Goal: Information Seeking & Learning: Compare options

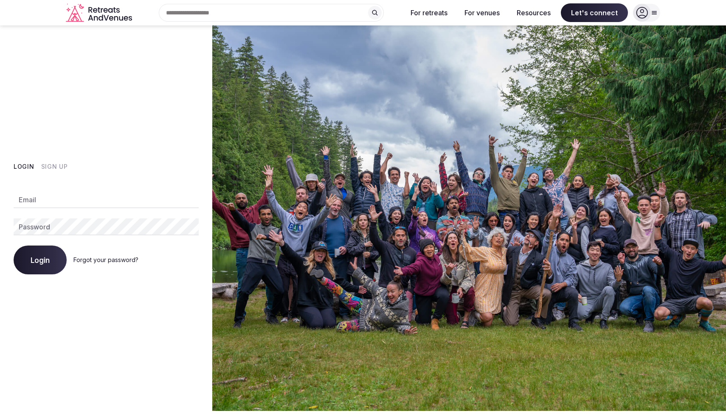
click at [117, 201] on input "Email" at bounding box center [106, 199] width 185 height 17
type input "**********"
click at [36, 260] on span "Login" at bounding box center [40, 260] width 19 height 8
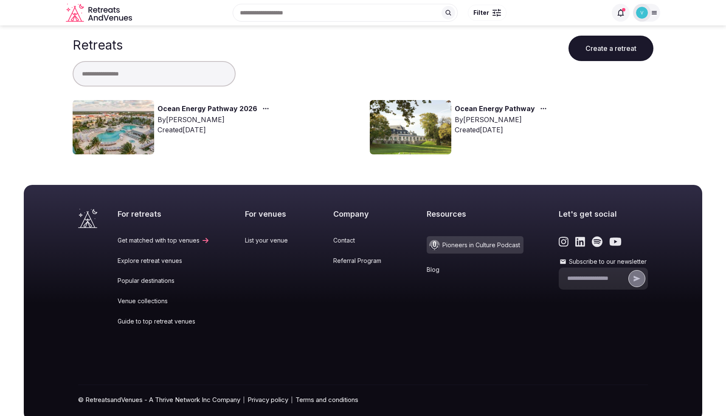
click at [119, 128] on img at bounding box center [113, 127] width 81 height 54
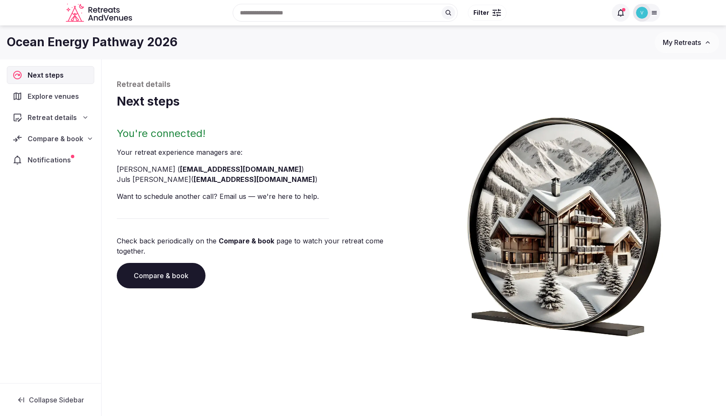
click at [50, 137] on span "Compare & book" at bounding box center [56, 139] width 56 height 10
click at [50, 158] on span "Shortlisted venues (18)" at bounding box center [54, 155] width 68 height 8
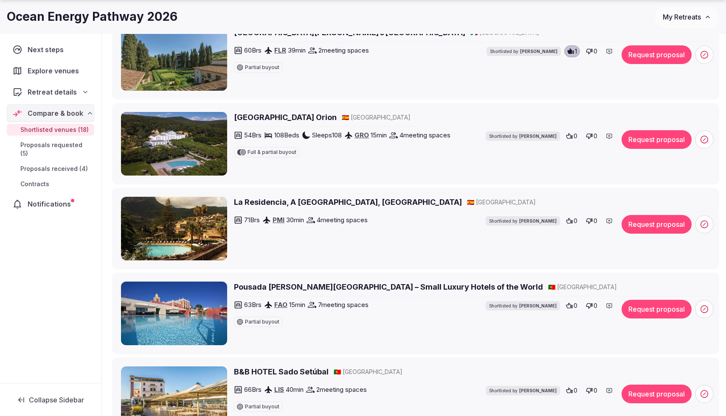
scroll to position [408, 0]
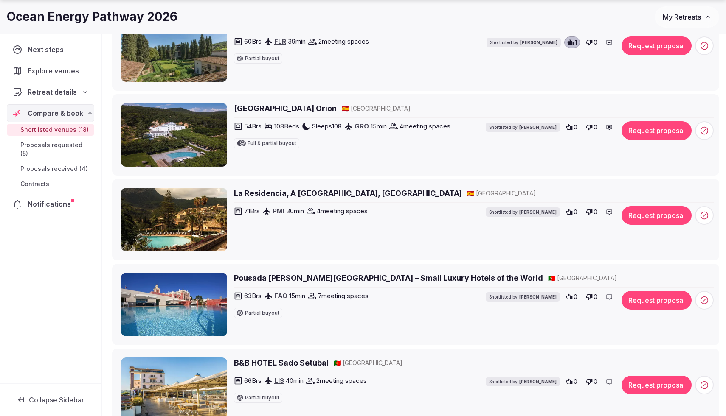
click at [307, 282] on h2 "Pousada Palacio de Estoi – Small Luxury Hotels of the World" at bounding box center [388, 278] width 309 height 11
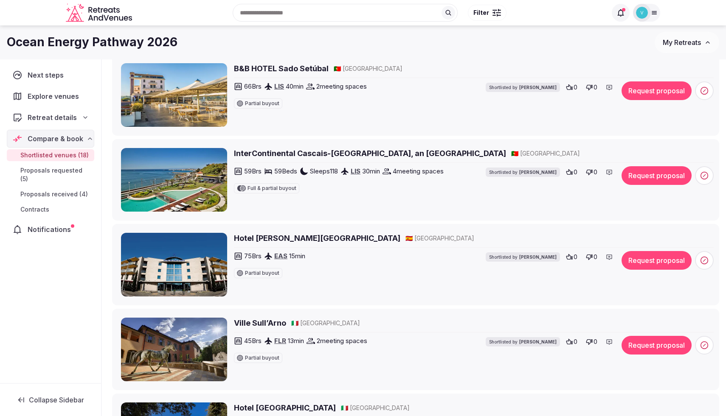
scroll to position [685, 0]
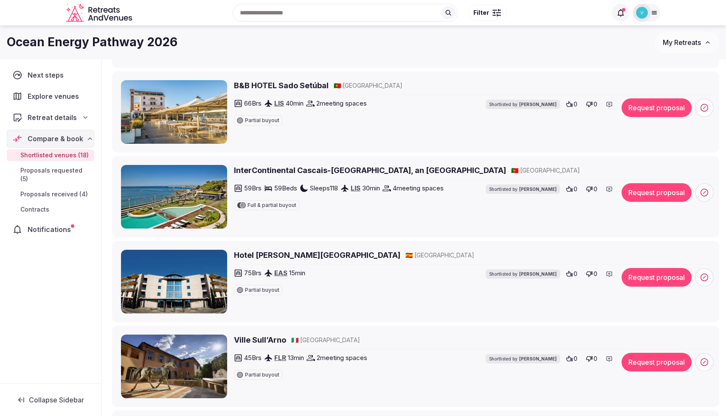
click at [292, 171] on h2 "InterContinental Cascais-[GEOGRAPHIC_DATA], an [GEOGRAPHIC_DATA]" at bounding box center [370, 170] width 272 height 11
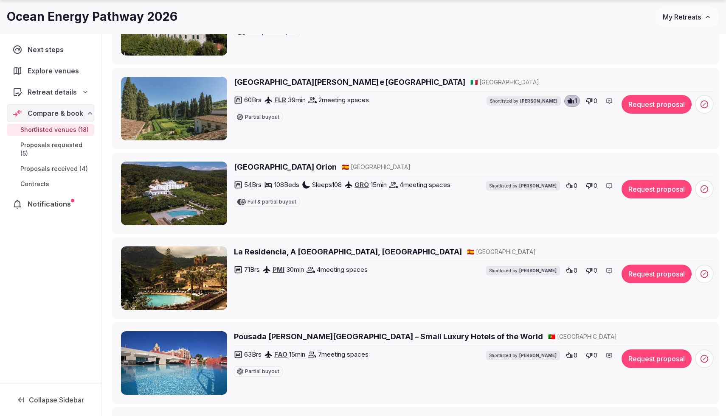
scroll to position [351, 0]
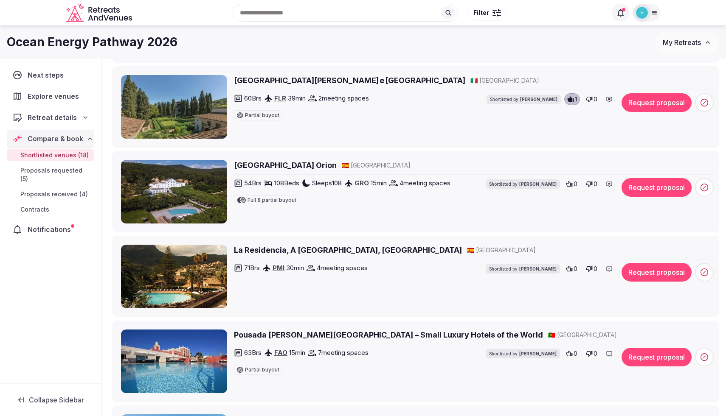
click at [345, 248] on h2 "La Residencia, A [GEOGRAPHIC_DATA], [GEOGRAPHIC_DATA]" at bounding box center [348, 250] width 228 height 11
click at [292, 251] on h2 "La Residencia, A Belmond Hotel, Mallorca" at bounding box center [348, 250] width 228 height 11
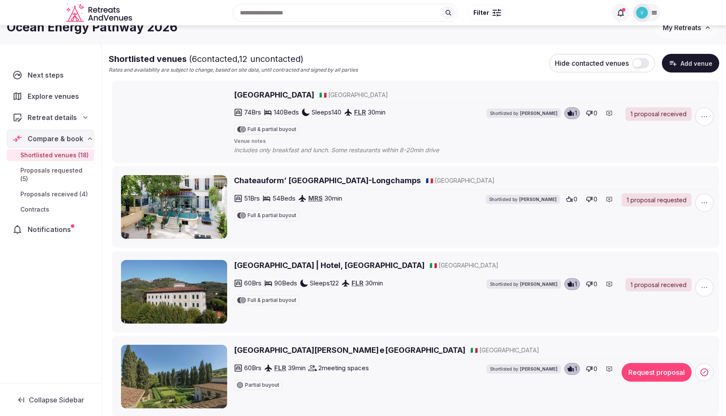
scroll to position [0, 0]
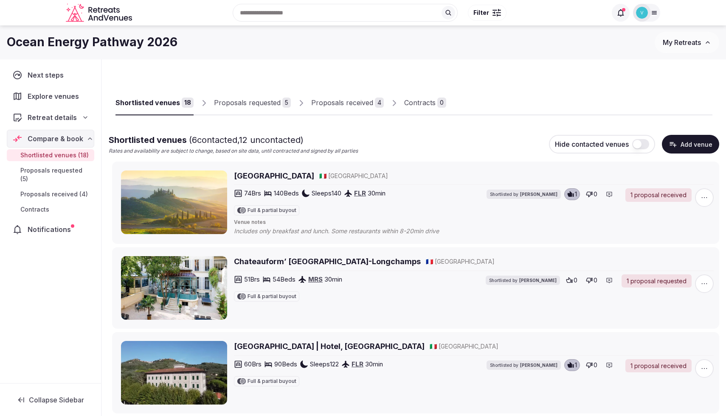
click at [43, 92] on span "Explore venues" at bounding box center [55, 96] width 55 height 10
click at [43, 95] on span "Explore venues" at bounding box center [55, 96] width 55 height 10
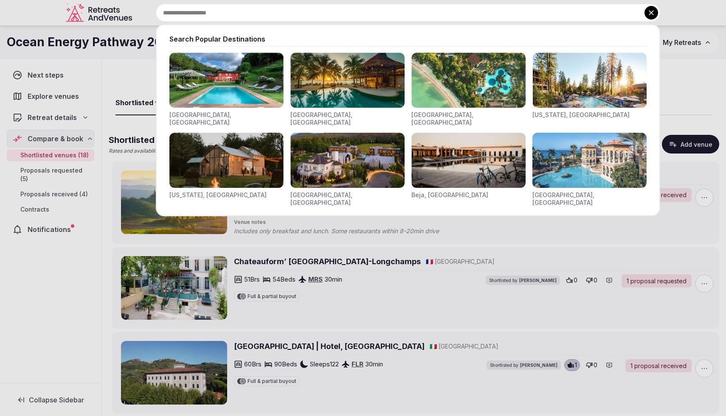
click at [275, 18] on div "Search Popular Destinations Toscana, Italy Riviera Maya, Mexico Indonesia, Bali…" at bounding box center [397, 13] width 524 height 18
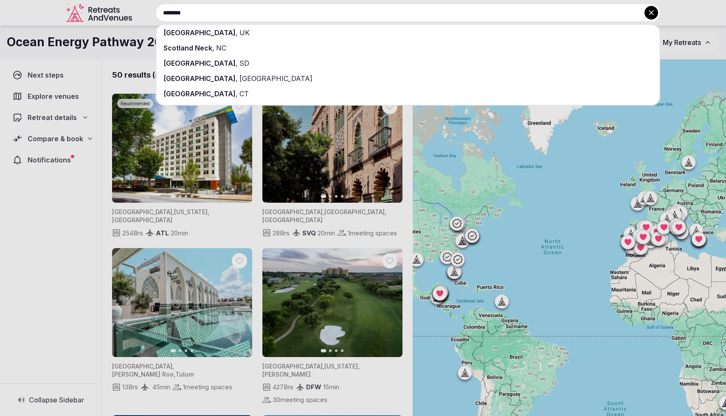
type input "********"
click at [271, 35] on div "Scotland , UK" at bounding box center [408, 32] width 502 height 15
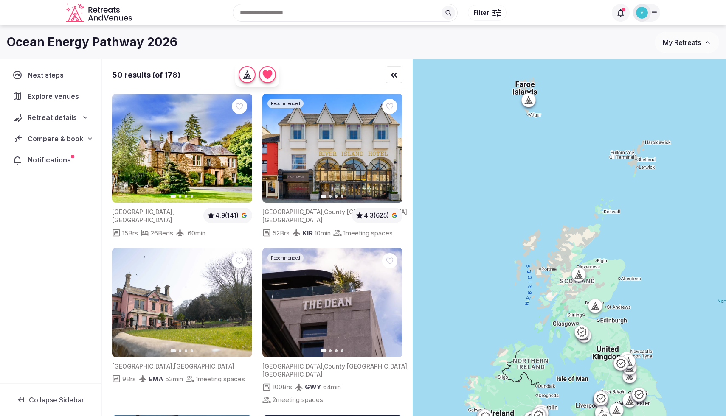
click at [598, 311] on div at bounding box center [595, 306] width 14 height 14
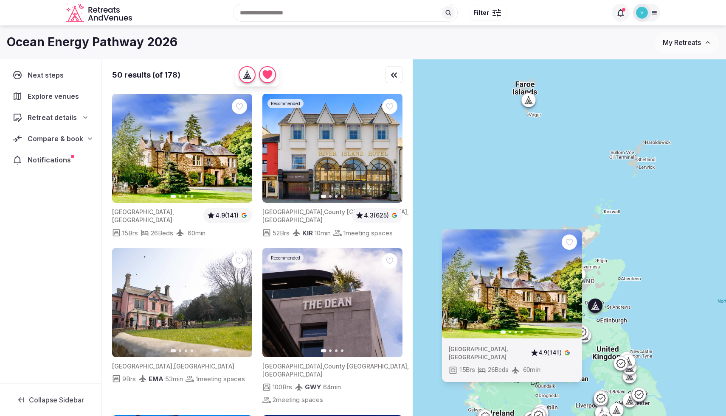
click at [511, 315] on img at bounding box center [512, 283] width 140 height 109
click at [592, 307] on icon at bounding box center [594, 306] width 4 height 8
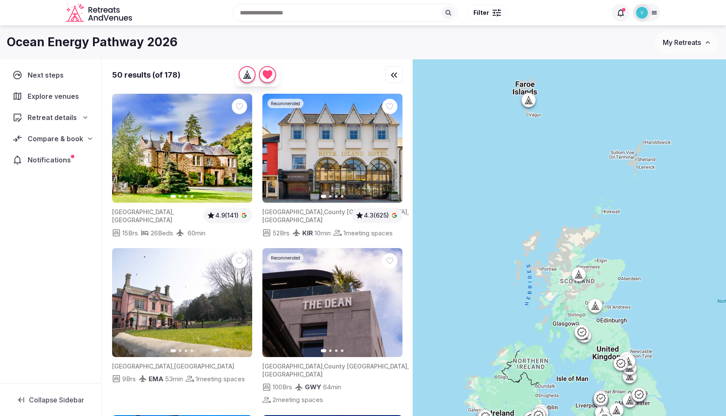
click at [592, 307] on icon at bounding box center [594, 306] width 4 height 8
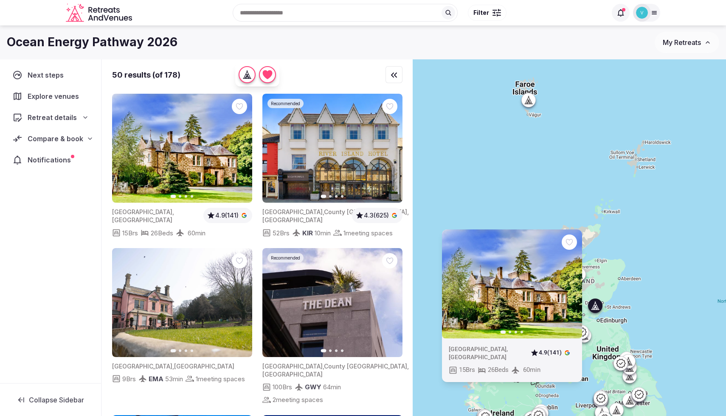
click at [154, 149] on img at bounding box center [182, 148] width 140 height 109
click at [237, 148] on icon "button" at bounding box center [240, 148] width 7 height 7
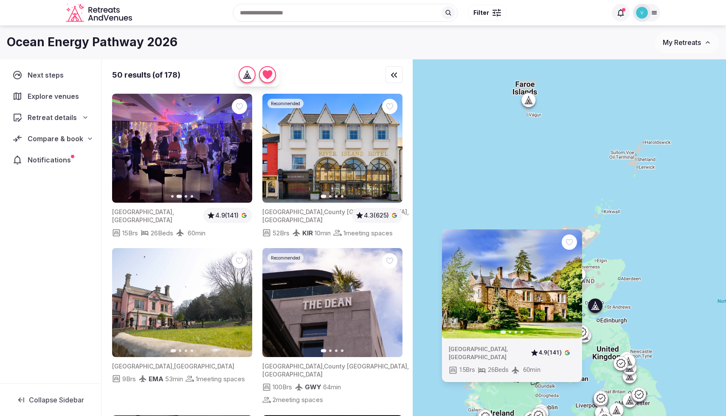
click at [244, 146] on button "Next slide" at bounding box center [240, 149] width 14 height 14
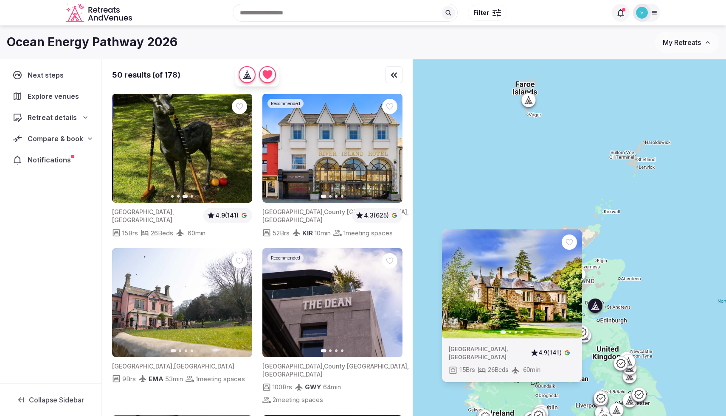
click at [244, 146] on button "Next slide" at bounding box center [240, 149] width 14 height 14
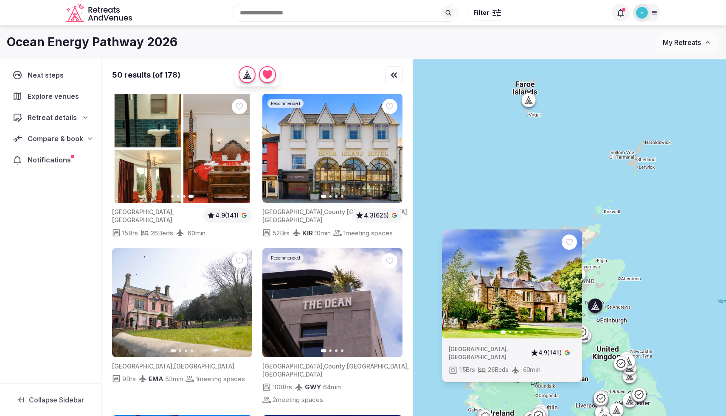
click at [667, 220] on div "Previous slide Next slide United Kingdom , Scotland 4.9 (141) 15 Brs 26 Beds 60…" at bounding box center [568, 252] width 313 height 386
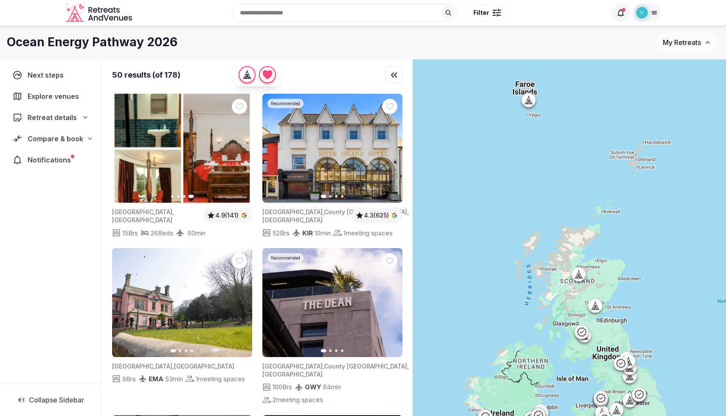
click at [580, 278] on div at bounding box center [579, 274] width 14 height 14
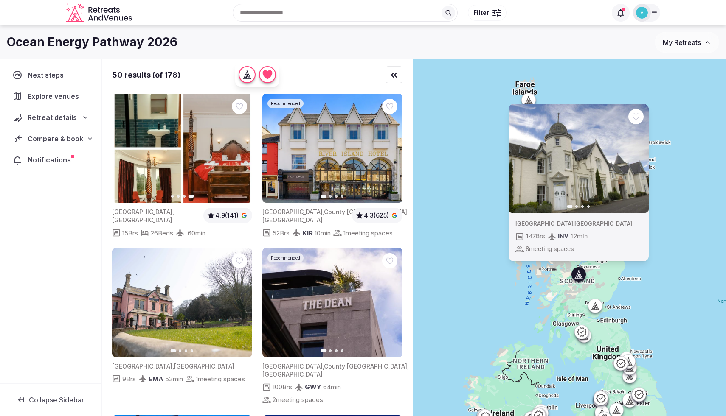
click at [698, 336] on div "Previous slide Next slide United Kingdom , Scotland 147 Brs INV 12 min 8 meetin…" at bounding box center [568, 252] width 313 height 386
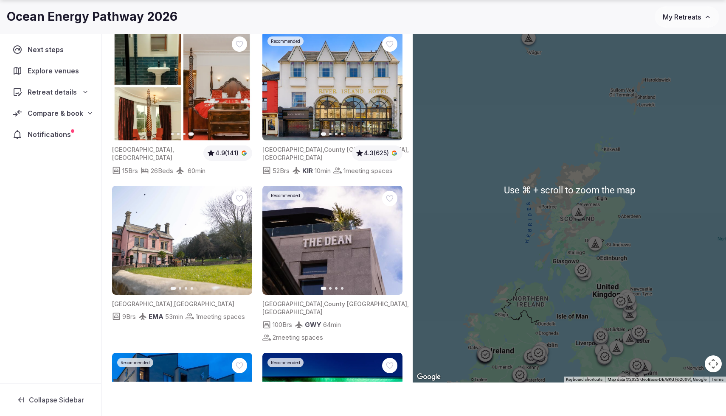
scroll to position [63, 0]
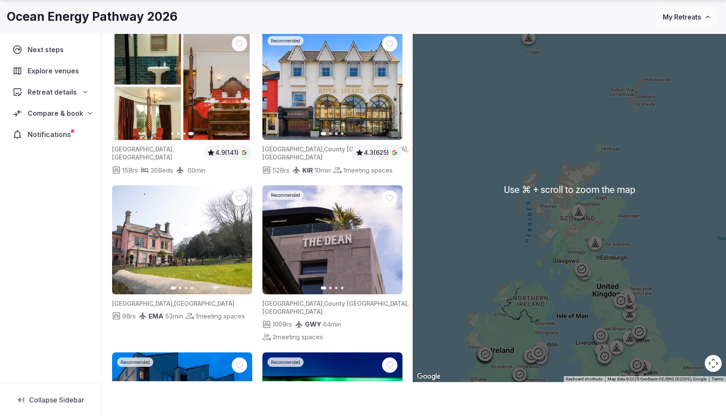
click at [716, 365] on button "Map camera controls" at bounding box center [712, 363] width 17 height 17
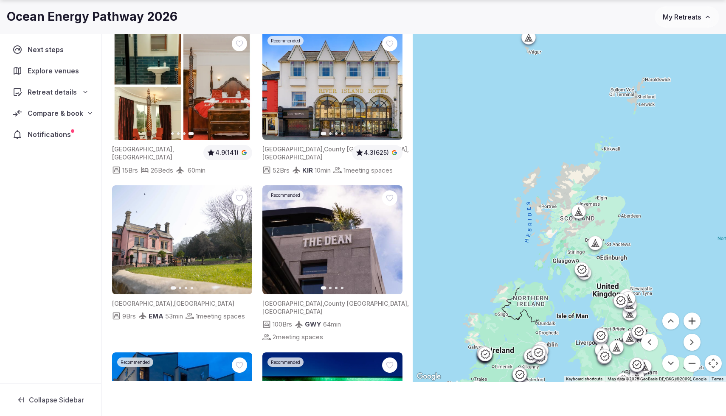
click at [693, 318] on button "Zoom in" at bounding box center [691, 321] width 17 height 17
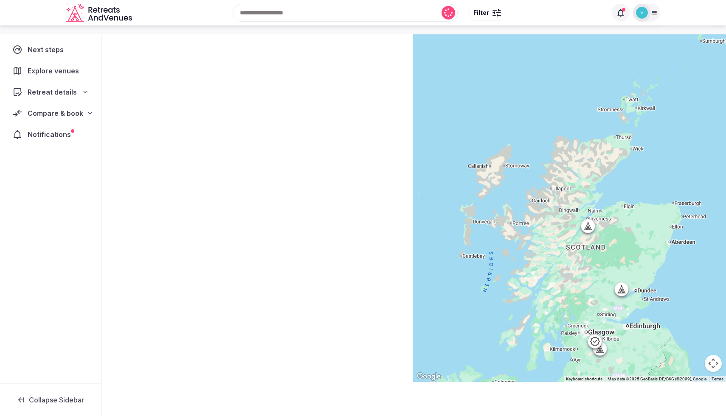
scroll to position [52, 0]
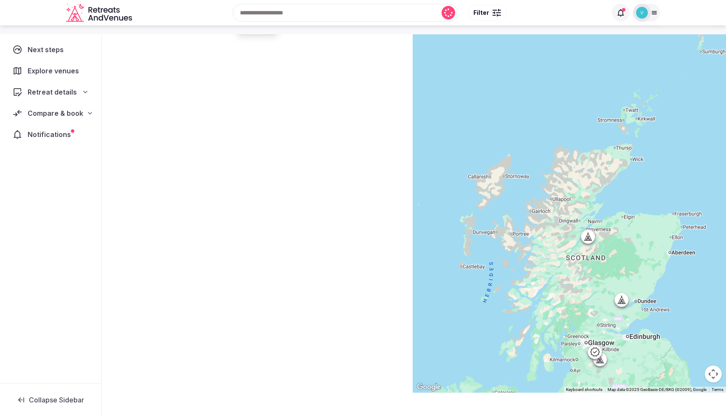
click at [693, 318] on div at bounding box center [568, 200] width 313 height 386
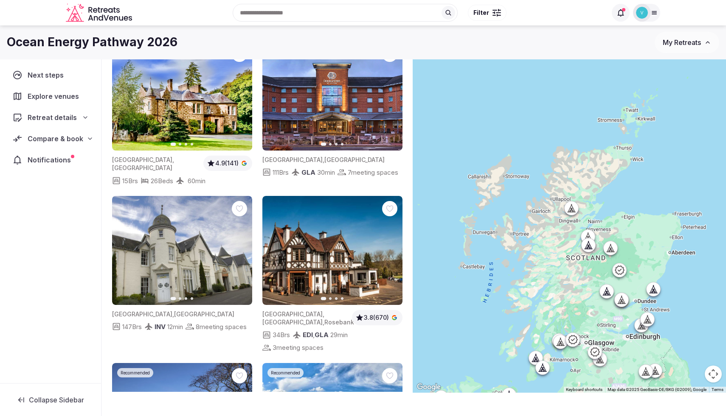
click at [650, 321] on icon at bounding box center [647, 319] width 8 height 8
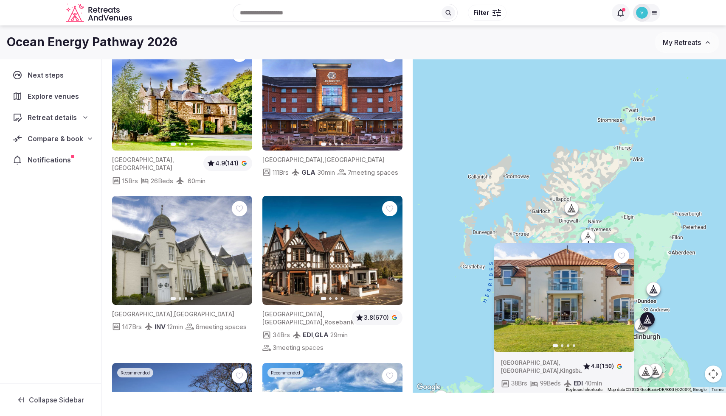
click at [641, 328] on icon at bounding box center [641, 325] width 8 height 8
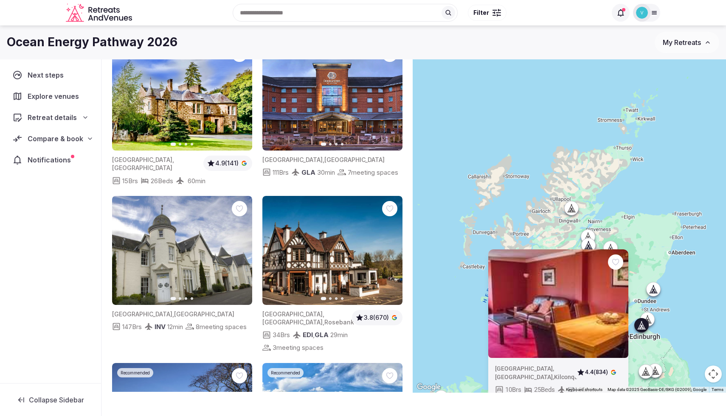
click at [687, 302] on div "United Kingdom , Scotland , Kilconquhar 4.4 (834) 10 Brs 25 Beds EDI 90 min" at bounding box center [568, 200] width 313 height 386
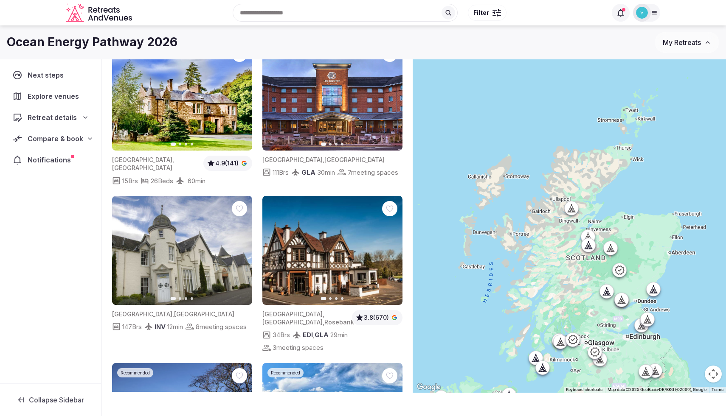
click at [640, 331] on div at bounding box center [641, 326] width 14 height 14
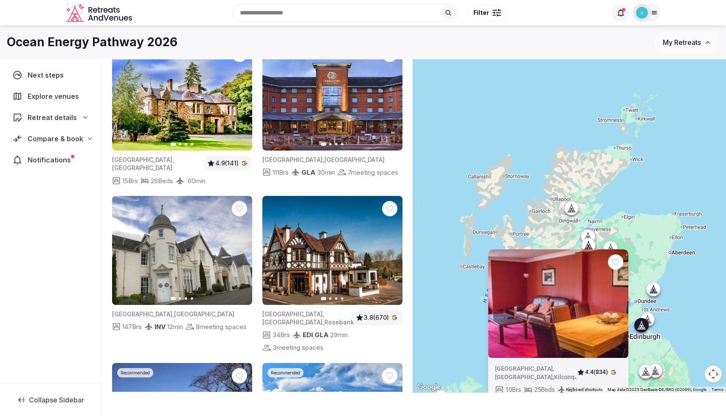
click at [682, 317] on div "United Kingdom , Scotland , Kilconquhar 4.4 (834) 10 Brs 25 Beds EDI 90 min" at bounding box center [568, 200] width 313 height 386
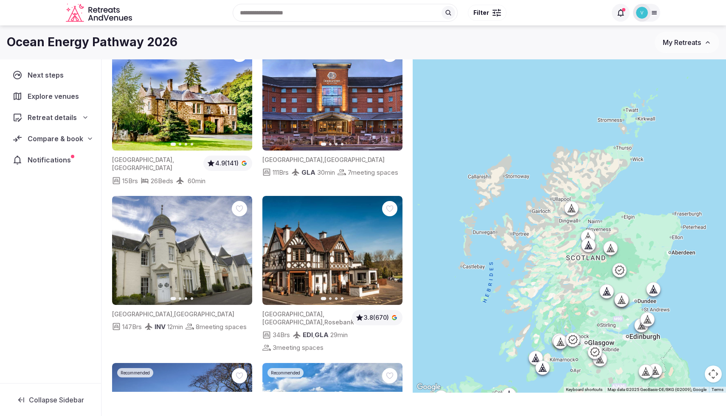
click at [712, 374] on button "Map camera controls" at bounding box center [712, 374] width 17 height 17
click at [692, 334] on button "Zoom in" at bounding box center [691, 331] width 17 height 17
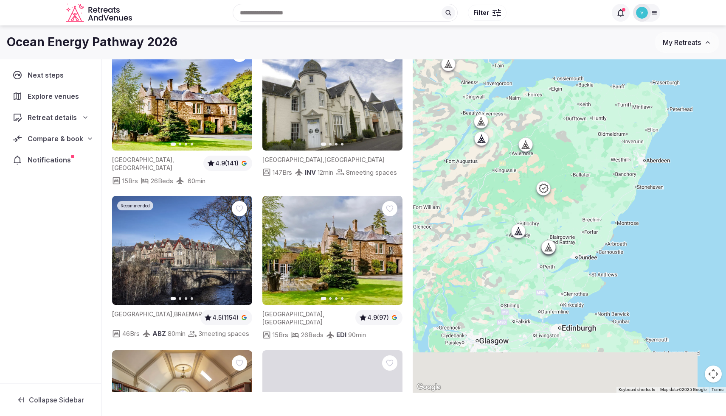
drag, startPoint x: 615, startPoint y: 350, endPoint x: 489, endPoint y: 192, distance: 202.0
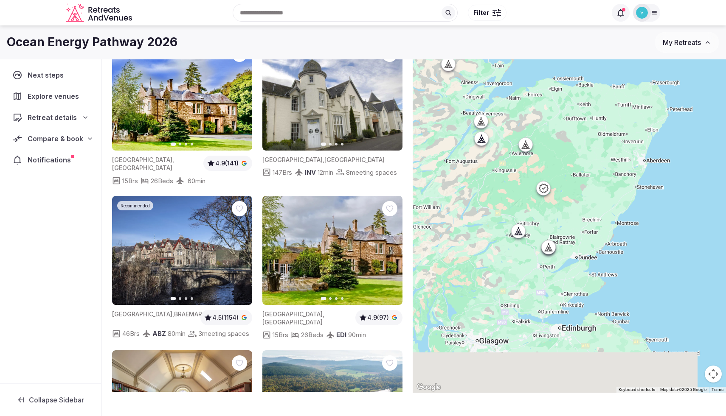
click at [489, 192] on div at bounding box center [568, 200] width 313 height 386
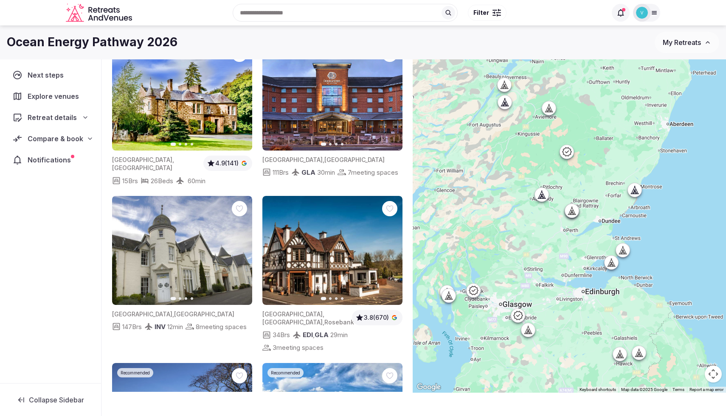
drag, startPoint x: 511, startPoint y: 296, endPoint x: 530, endPoint y: 269, distance: 32.9
click at [530, 269] on div at bounding box center [568, 200] width 313 height 386
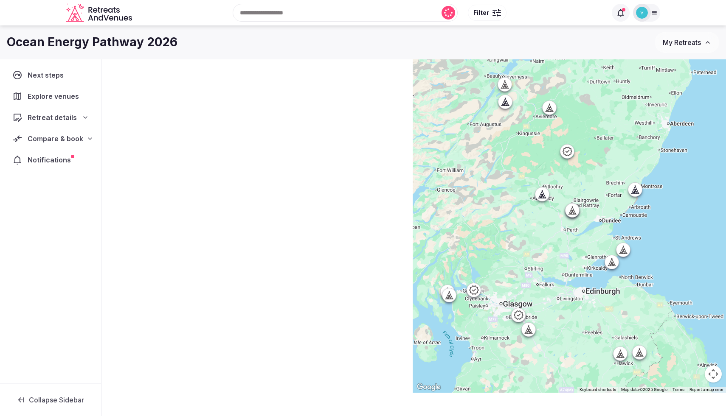
click at [625, 250] on icon at bounding box center [623, 249] width 8 height 8
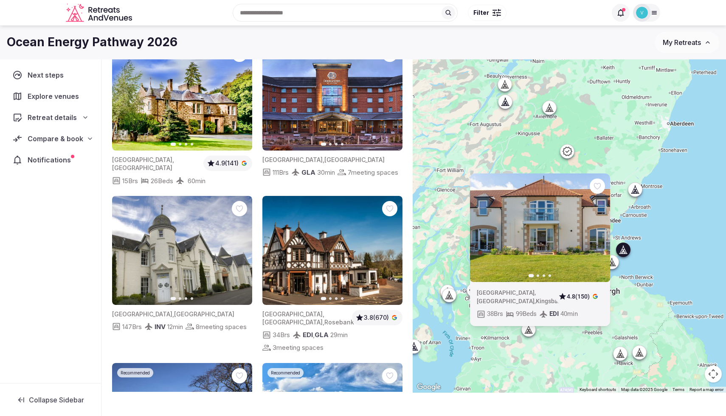
click at [716, 376] on button "Map camera controls" at bounding box center [712, 374] width 17 height 17
click at [695, 331] on button "Zoom in" at bounding box center [691, 331] width 17 height 17
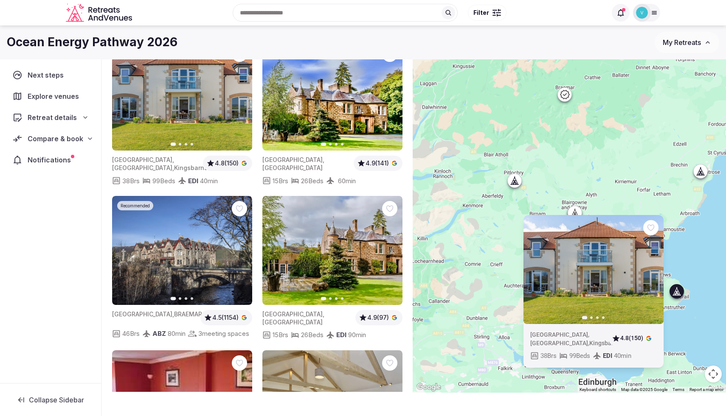
click at [692, 322] on div "Previous slide Next slide United Kingdom , Scotland , Kingsbarns 4.8 (150) 38 B…" at bounding box center [568, 200] width 313 height 386
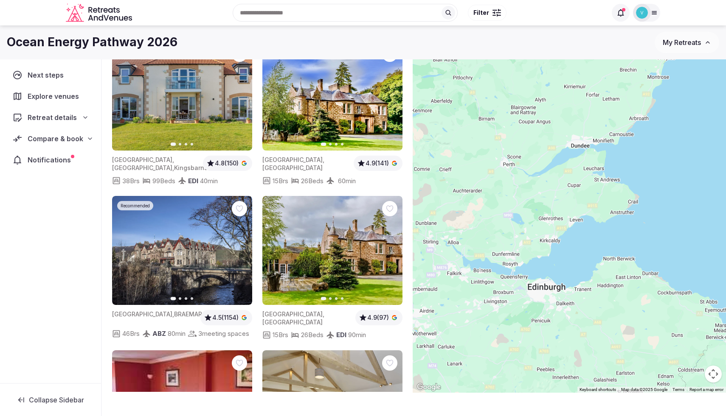
drag, startPoint x: 698, startPoint y: 322, endPoint x: 644, endPoint y: 224, distance: 112.3
click at [644, 224] on div at bounding box center [568, 200] width 313 height 386
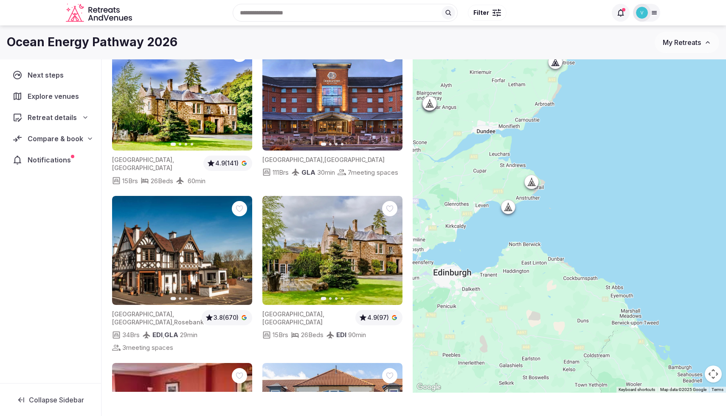
drag, startPoint x: 646, startPoint y: 318, endPoint x: 549, endPoint y: 304, distance: 97.8
click at [549, 304] on div at bounding box center [568, 200] width 313 height 386
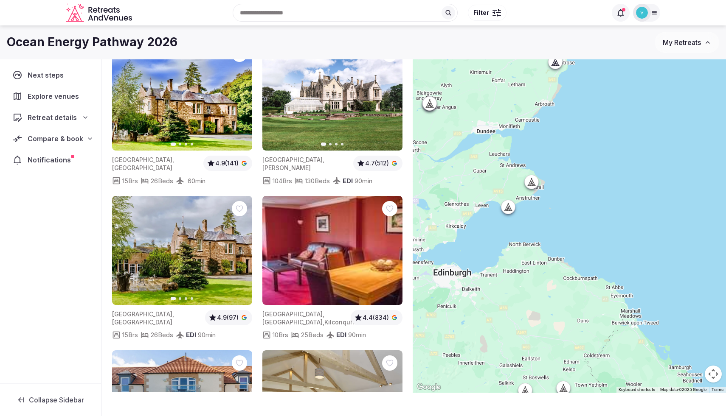
click at [535, 182] on icon at bounding box center [531, 182] width 8 height 8
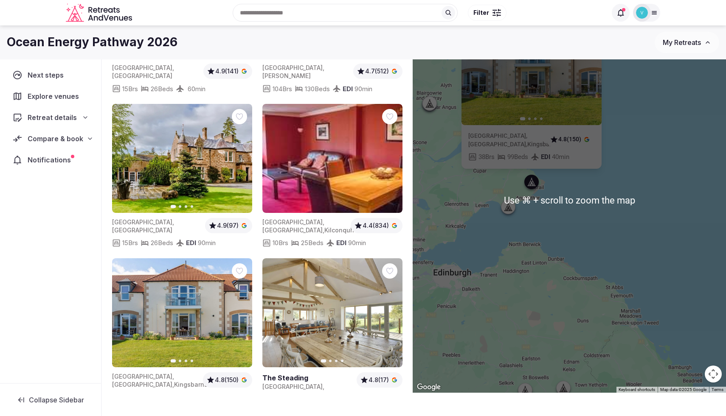
scroll to position [0, 0]
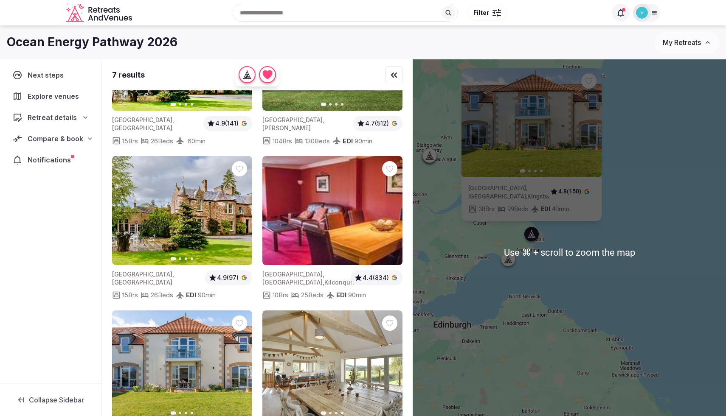
click at [590, 121] on icon "button" at bounding box center [589, 122] width 7 height 7
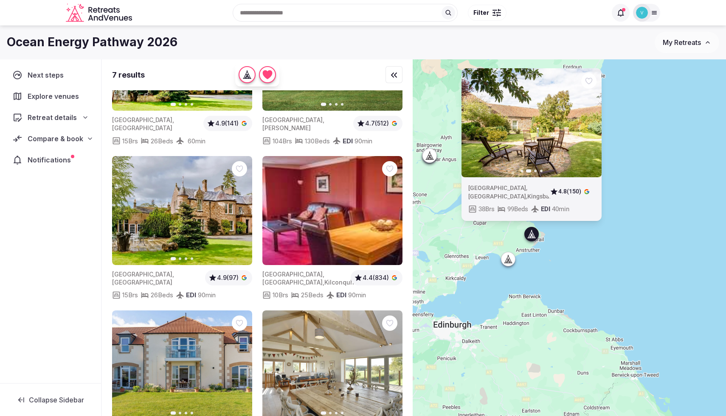
click at [589, 121] on icon "button" at bounding box center [589, 122] width 7 height 7
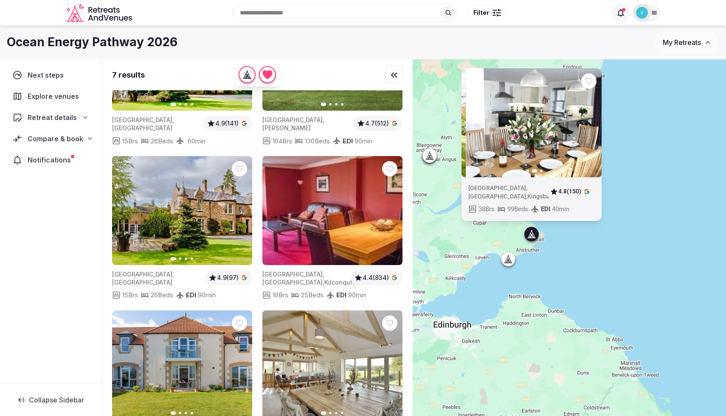
click at [589, 121] on icon "button" at bounding box center [589, 122] width 7 height 7
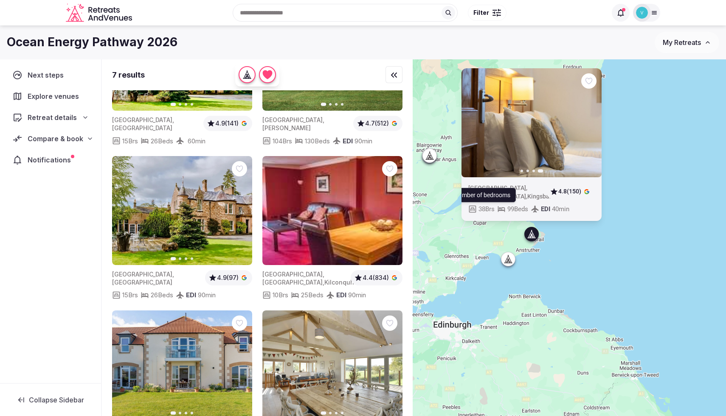
click at [486, 210] on span "38 Brs" at bounding box center [486, 209] width 16 height 9
click at [587, 191] on icon "button" at bounding box center [587, 192] width 3 height 2
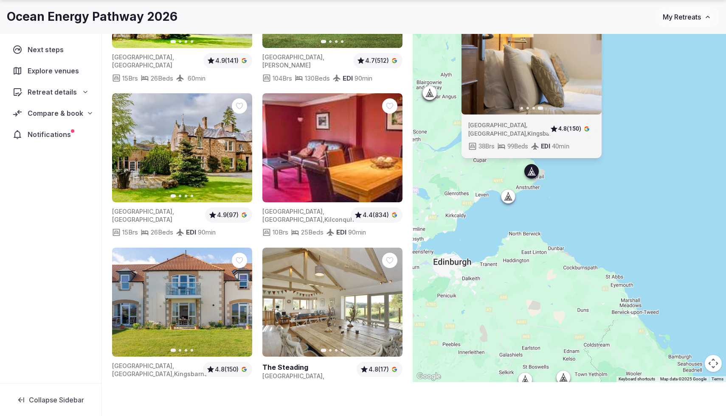
click at [325, 313] on link at bounding box center [332, 302] width 140 height 109
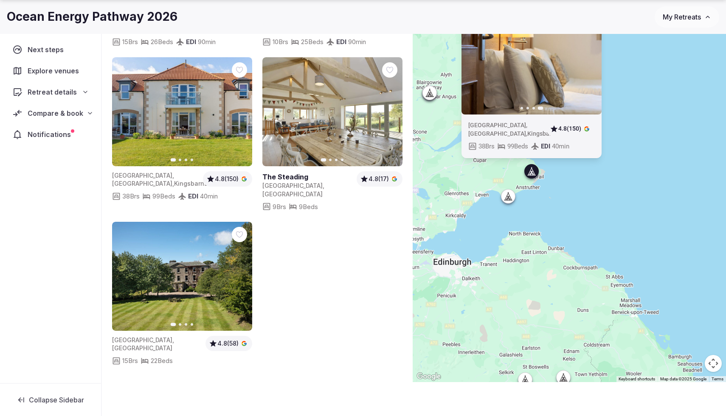
scroll to position [283, 0]
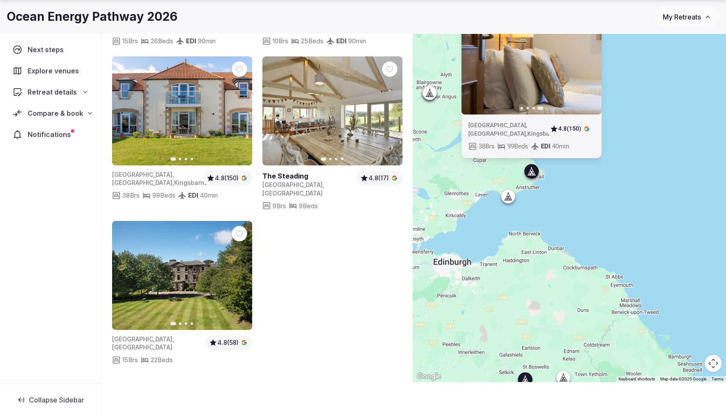
click at [243, 272] on icon "button" at bounding box center [240, 275] width 7 height 7
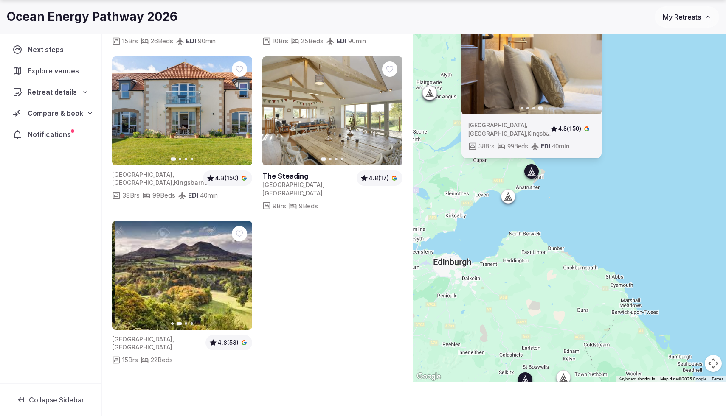
click at [243, 272] on icon "button" at bounding box center [240, 275] width 7 height 7
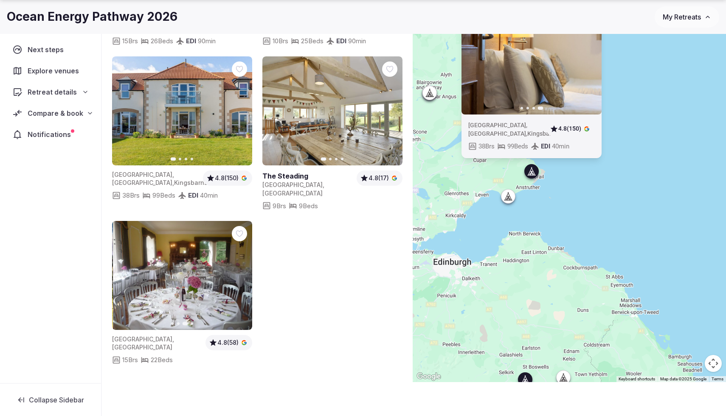
click at [243, 272] on icon "button" at bounding box center [240, 275] width 7 height 7
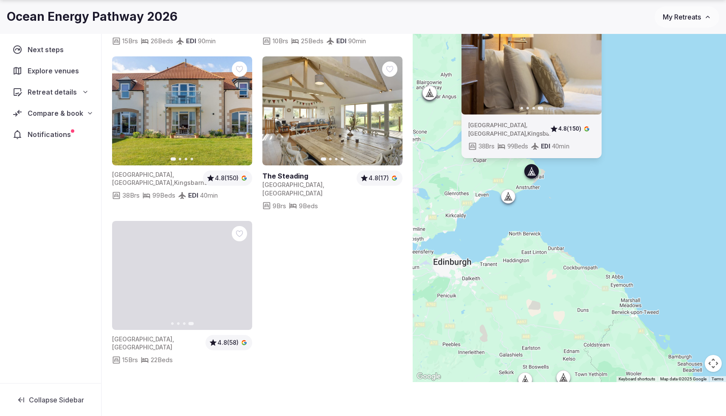
scroll to position [0, 0]
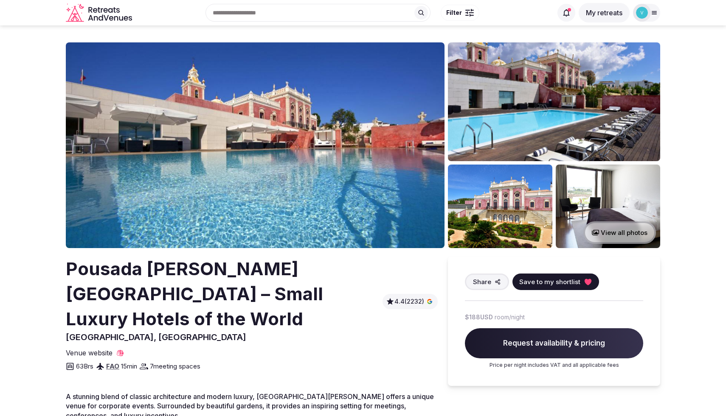
click at [619, 236] on button "View all photos" at bounding box center [619, 233] width 73 height 22
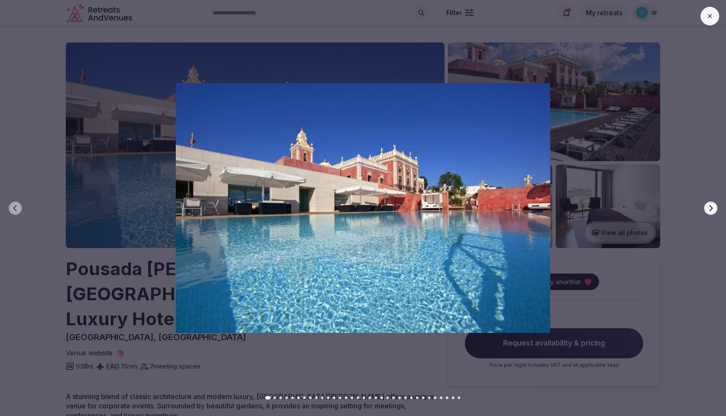
click at [712, 206] on icon "button" at bounding box center [710, 208] width 7 height 7
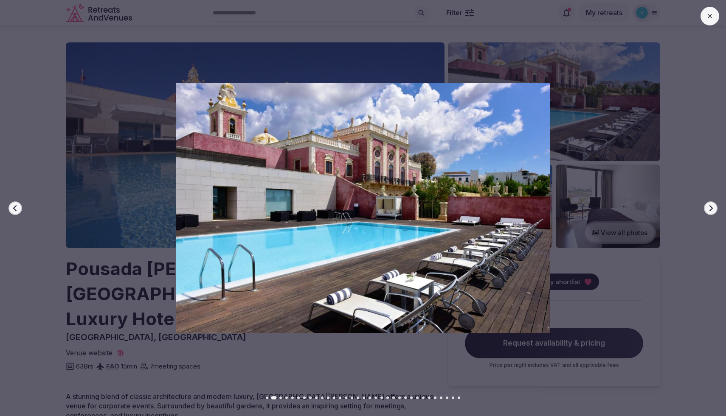
click at [712, 206] on icon "button" at bounding box center [710, 208] width 7 height 7
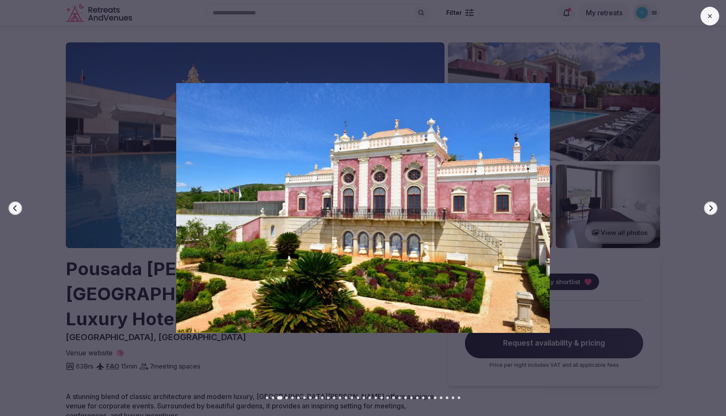
click at [712, 206] on icon "button" at bounding box center [710, 208] width 7 height 7
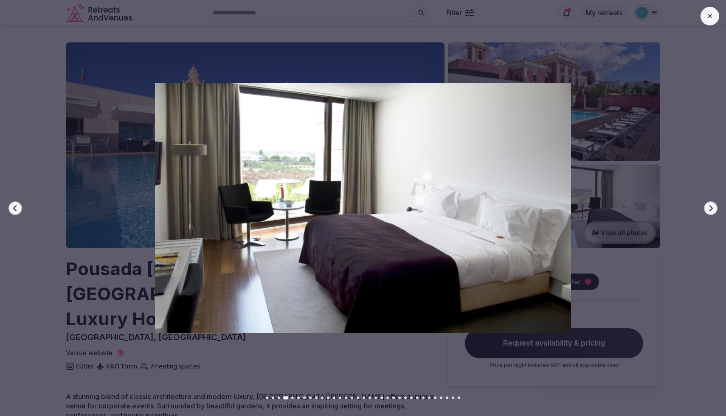
click at [712, 206] on icon "button" at bounding box center [710, 208] width 7 height 7
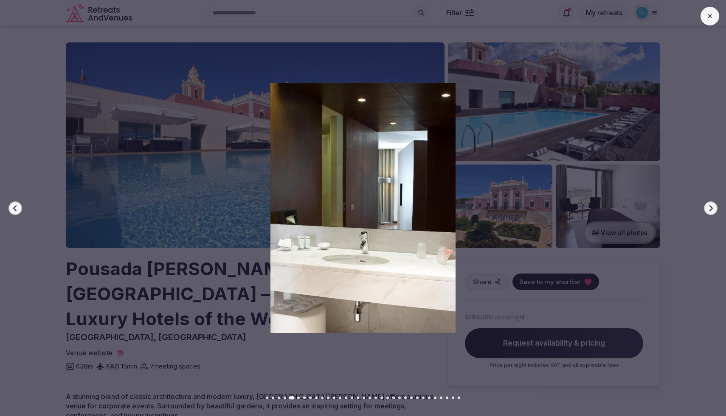
click at [712, 206] on icon "button" at bounding box center [710, 208] width 7 height 7
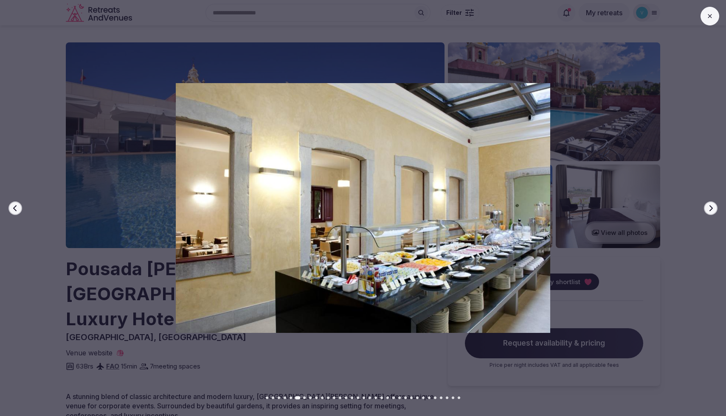
click at [712, 206] on icon "button" at bounding box center [710, 208] width 7 height 7
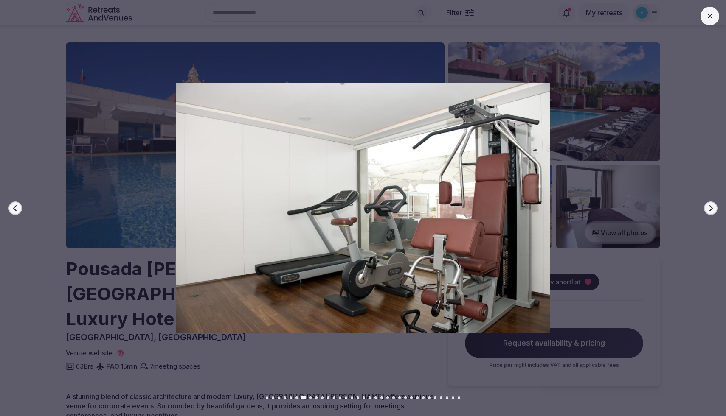
click at [712, 206] on icon "button" at bounding box center [710, 208] width 7 height 7
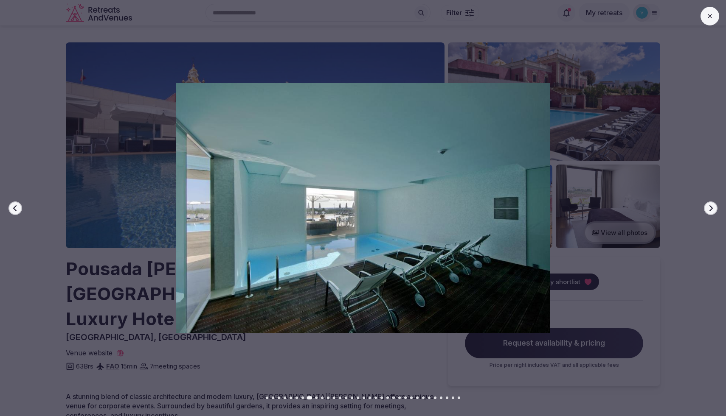
click at [712, 206] on icon "button" at bounding box center [710, 208] width 7 height 7
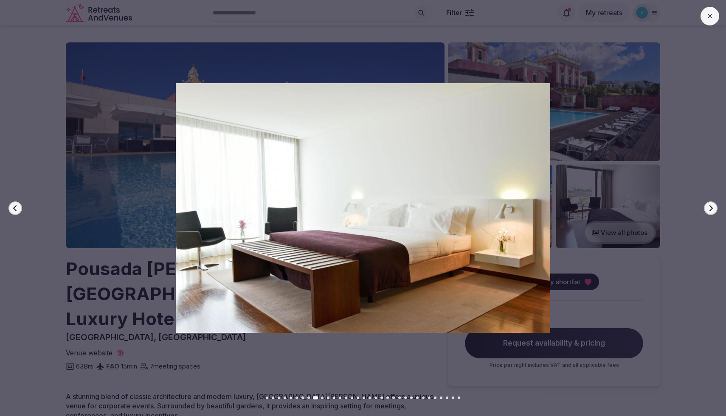
click at [712, 206] on icon "button" at bounding box center [710, 208] width 7 height 7
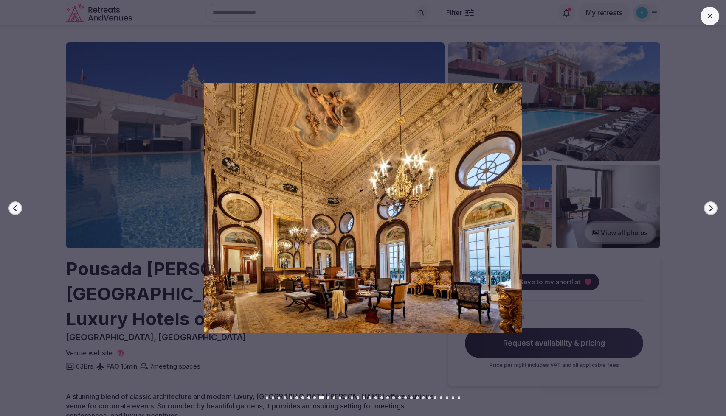
click at [712, 206] on icon "button" at bounding box center [710, 208] width 7 height 7
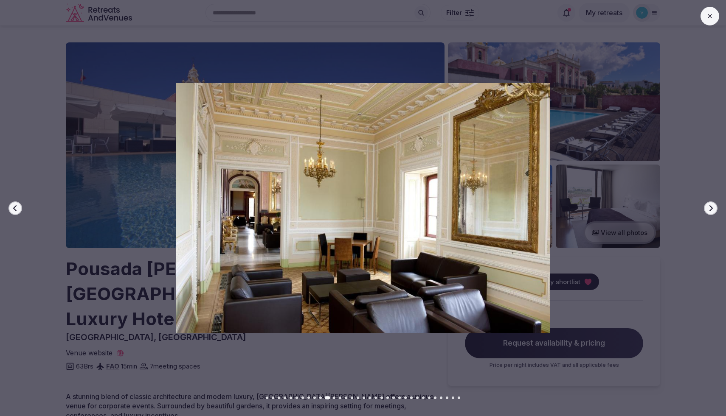
click at [712, 206] on icon "button" at bounding box center [710, 208] width 7 height 7
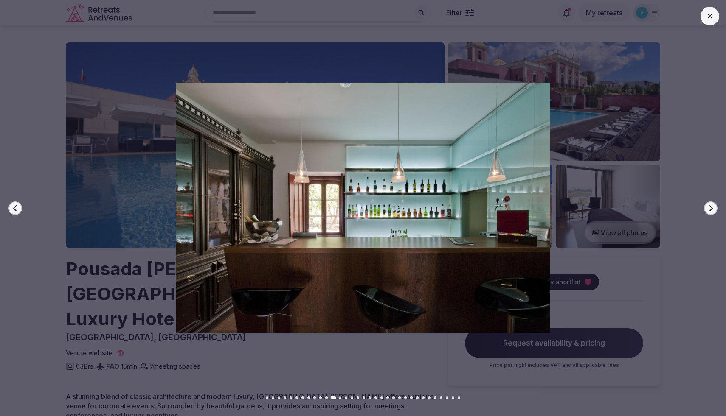
click at [712, 206] on icon "button" at bounding box center [710, 208] width 7 height 7
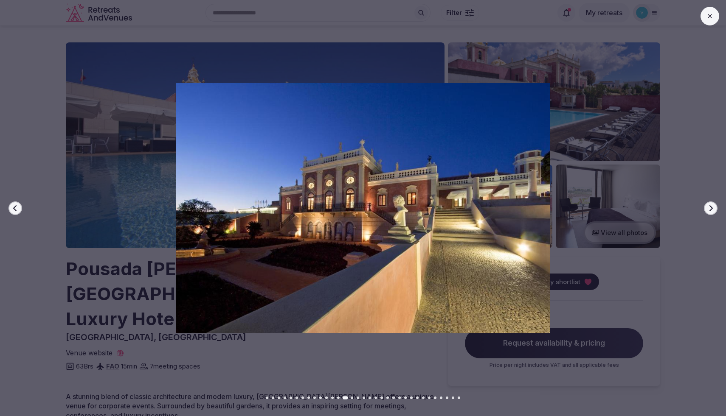
click at [707, 26] on div "Previous slide Next slide" at bounding box center [363, 208] width 726 height 416
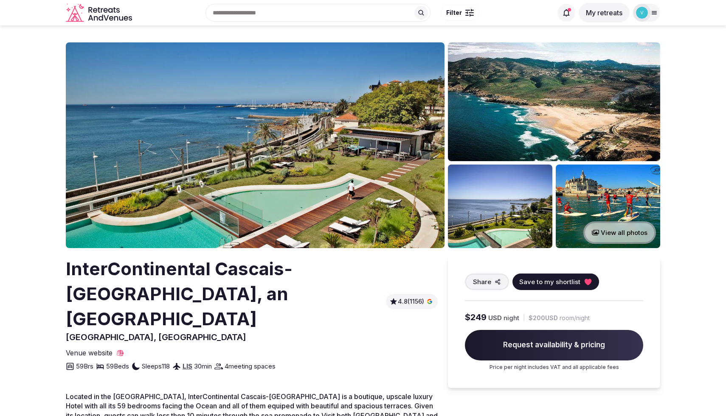
click at [639, 227] on button "View all photos" at bounding box center [619, 233] width 73 height 22
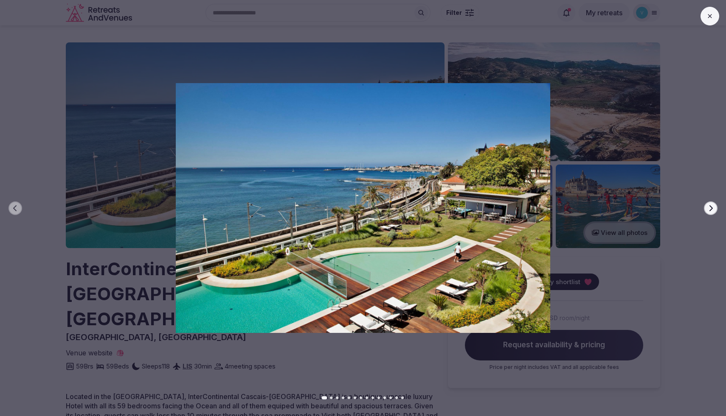
click at [709, 206] on icon "button" at bounding box center [710, 208] width 7 height 7
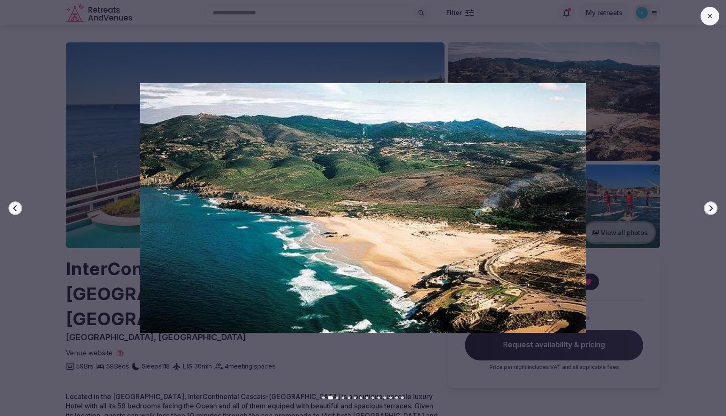
click at [709, 206] on icon "button" at bounding box center [710, 208] width 7 height 7
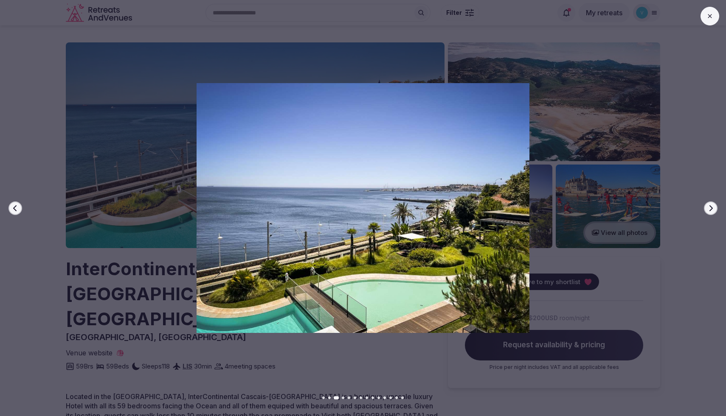
click at [709, 206] on icon "button" at bounding box center [710, 208] width 7 height 7
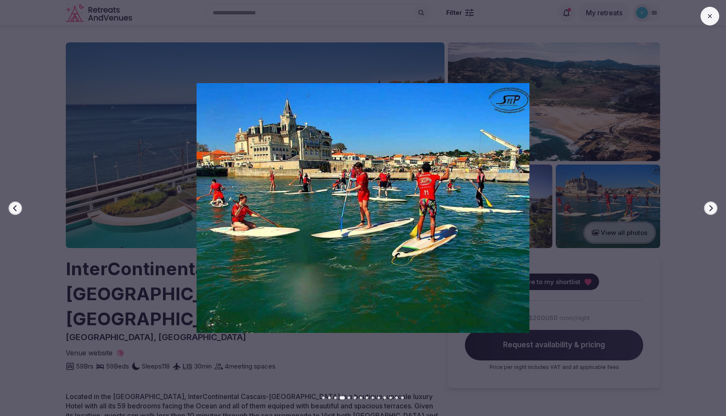
click at [709, 206] on icon "button" at bounding box center [710, 208] width 7 height 7
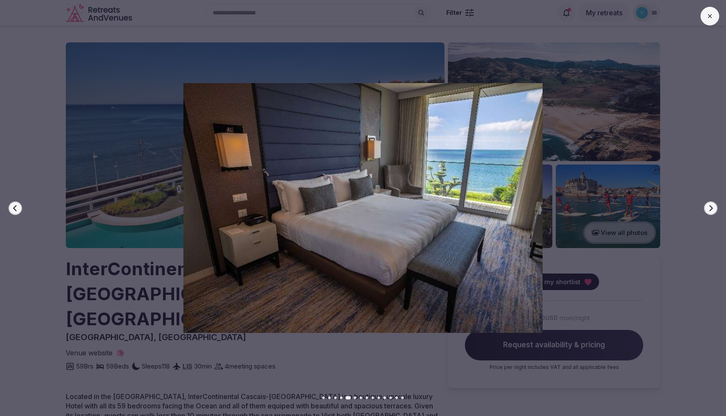
click at [709, 206] on icon "button" at bounding box center [710, 208] width 7 height 7
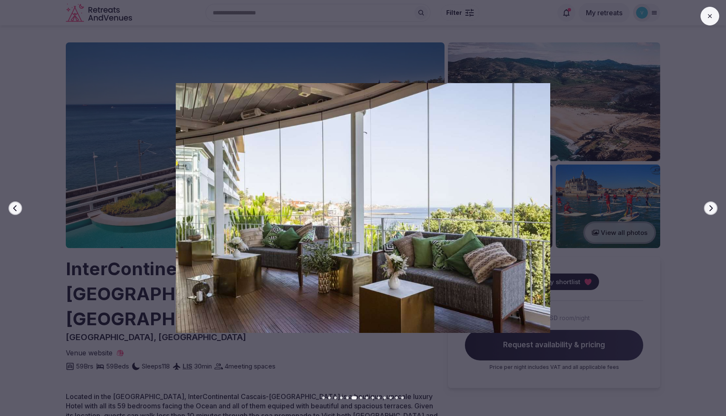
click at [709, 206] on icon "button" at bounding box center [710, 208] width 7 height 7
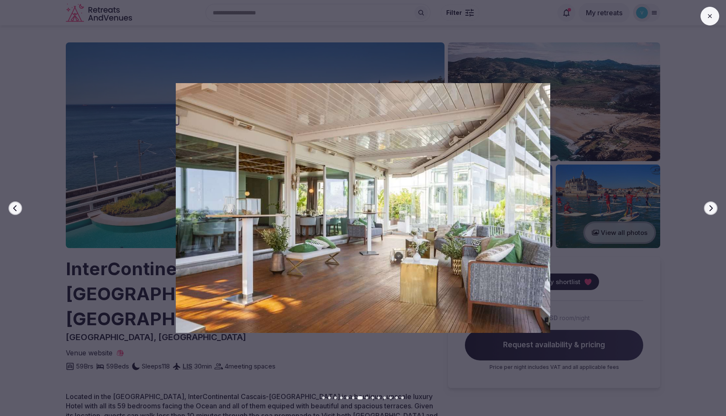
click at [709, 206] on icon "button" at bounding box center [710, 208] width 7 height 7
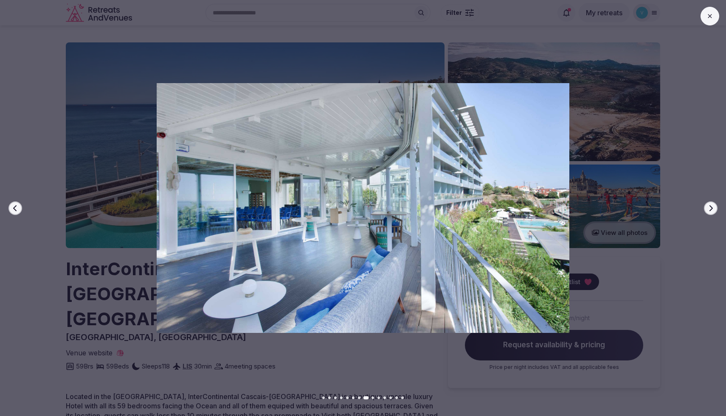
click at [709, 206] on icon "button" at bounding box center [710, 208] width 7 height 7
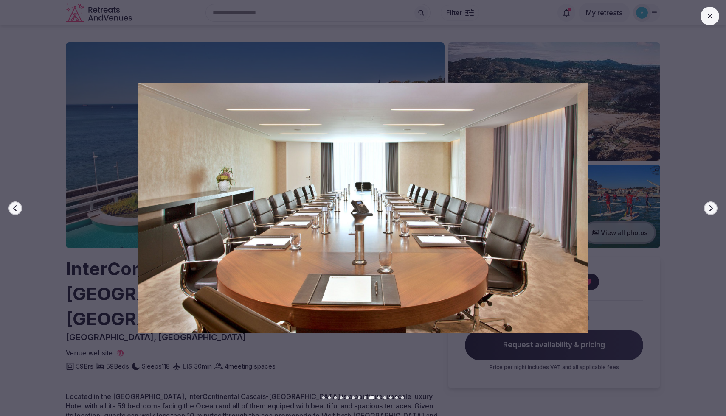
click at [709, 206] on icon "button" at bounding box center [710, 208] width 7 height 7
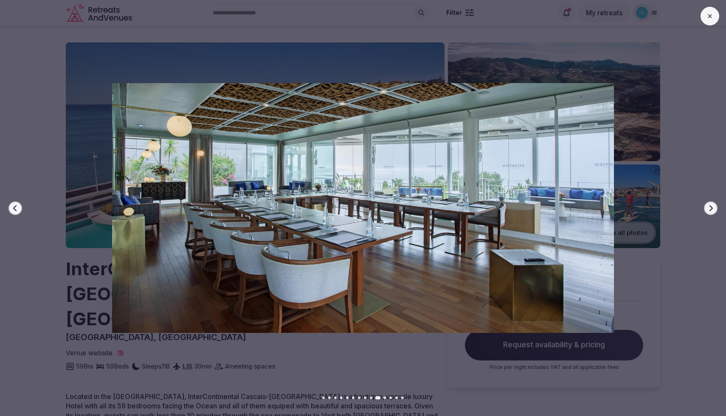
click at [709, 206] on icon "button" at bounding box center [710, 208] width 7 height 7
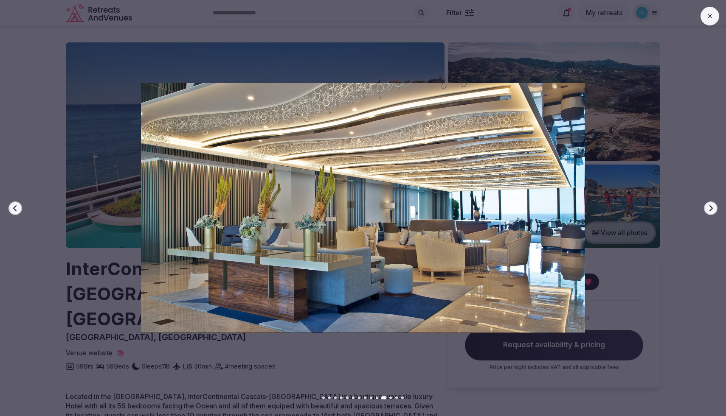
click at [709, 206] on icon "button" at bounding box center [710, 208] width 7 height 7
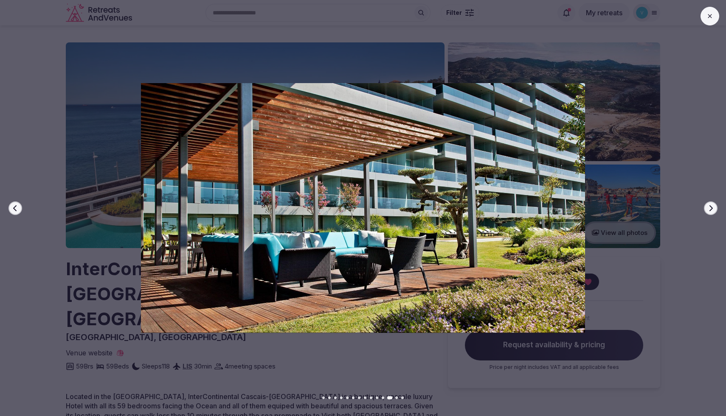
click at [709, 206] on icon "button" at bounding box center [710, 208] width 7 height 7
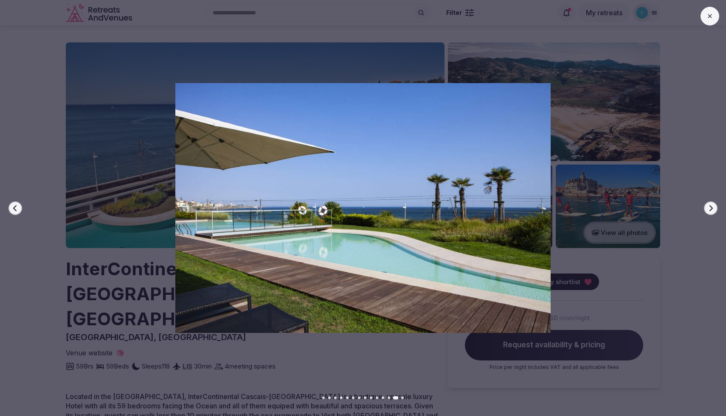
click at [709, 206] on icon "button" at bounding box center [710, 208] width 7 height 7
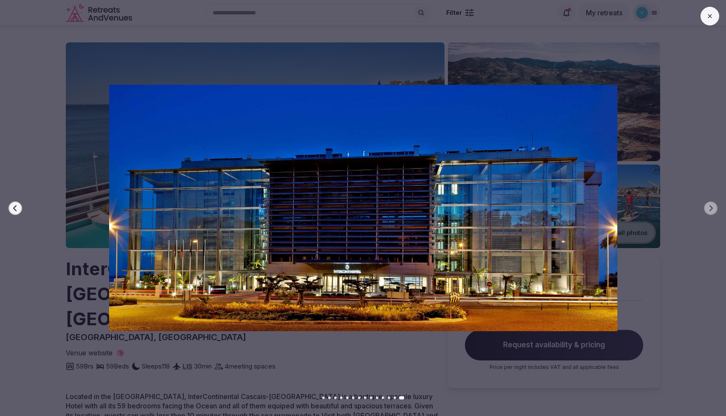
scroll to position [2, 0]
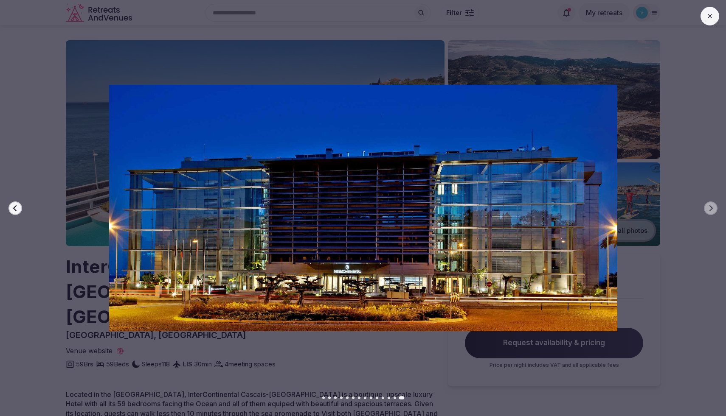
click at [714, 29] on div "Previous slide Next slide" at bounding box center [363, 208] width 726 height 416
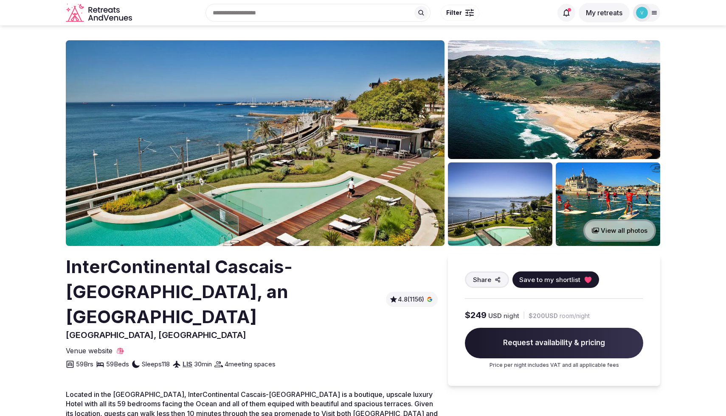
scroll to position [78, 0]
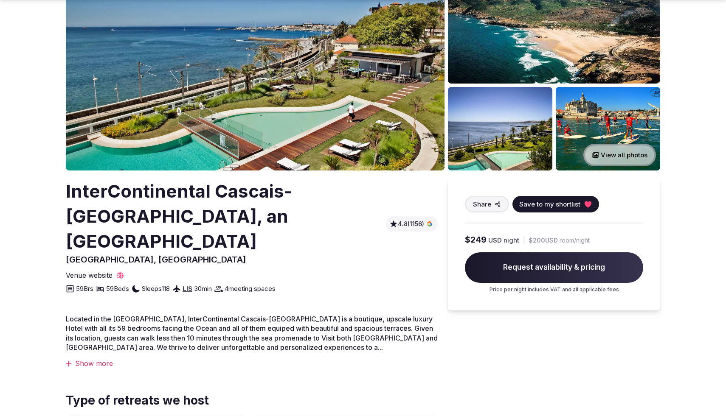
click at [318, 315] on span "Located in the Portuguese Riviera, InterContinental Cascais-Estoril is a boutiq…" at bounding box center [252, 333] width 372 height 37
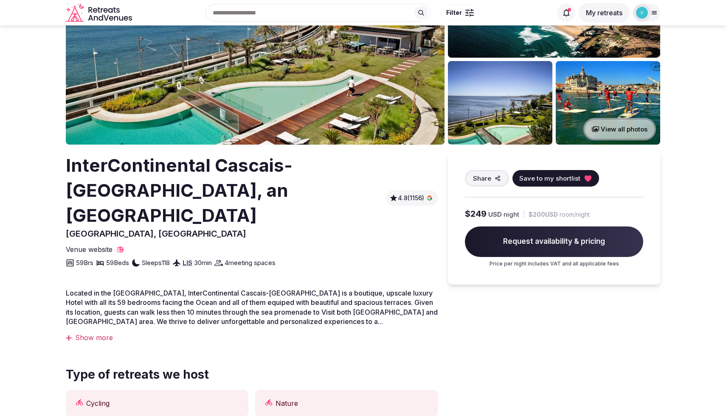
scroll to position [0, 0]
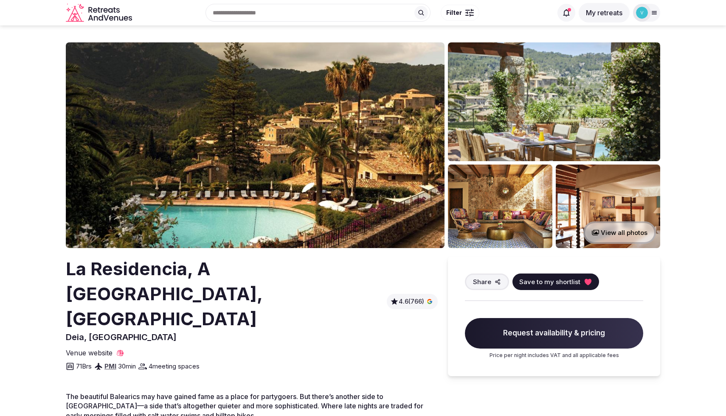
click at [623, 234] on button "View all photos" at bounding box center [619, 233] width 73 height 22
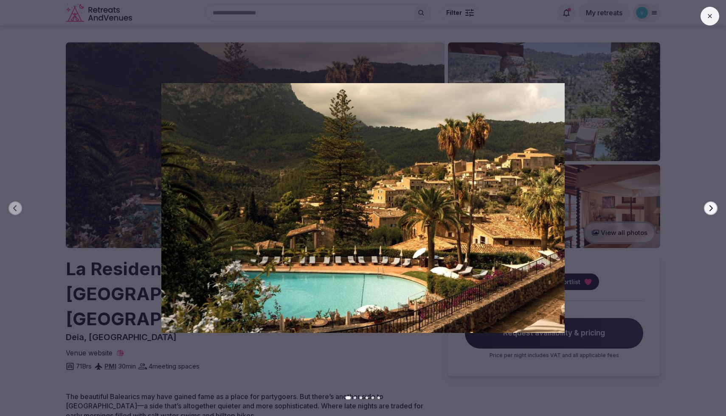
click at [709, 207] on icon "button" at bounding box center [710, 208] width 7 height 7
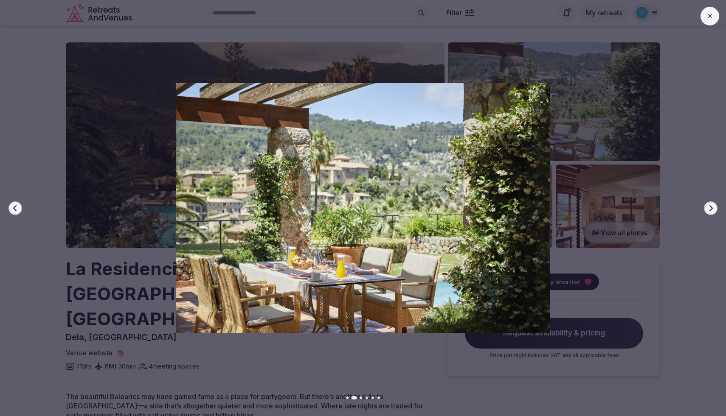
click at [709, 207] on icon "button" at bounding box center [710, 208] width 7 height 7
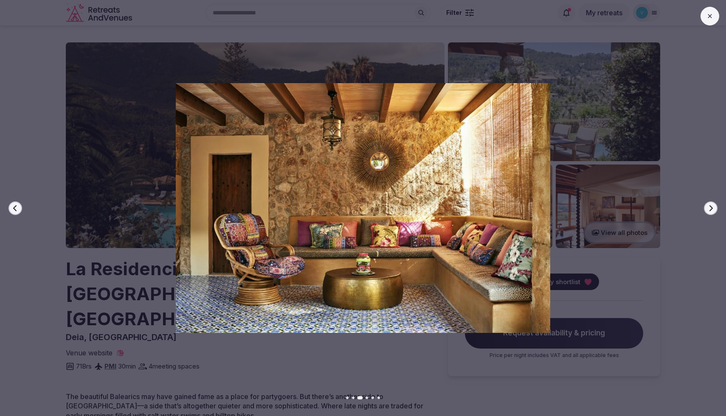
click at [709, 207] on icon "button" at bounding box center [710, 208] width 7 height 7
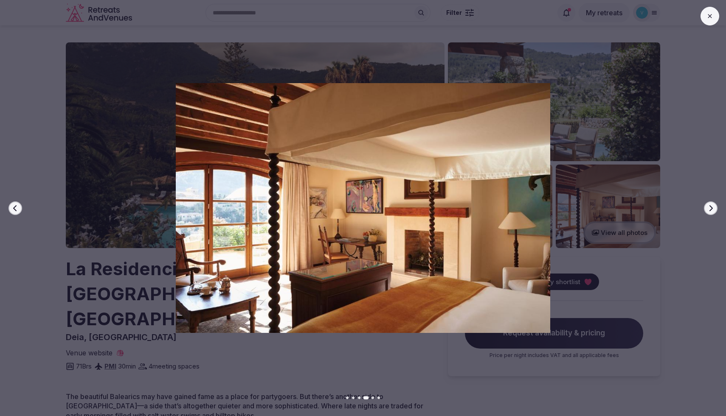
click at [709, 207] on icon "button" at bounding box center [710, 208] width 7 height 7
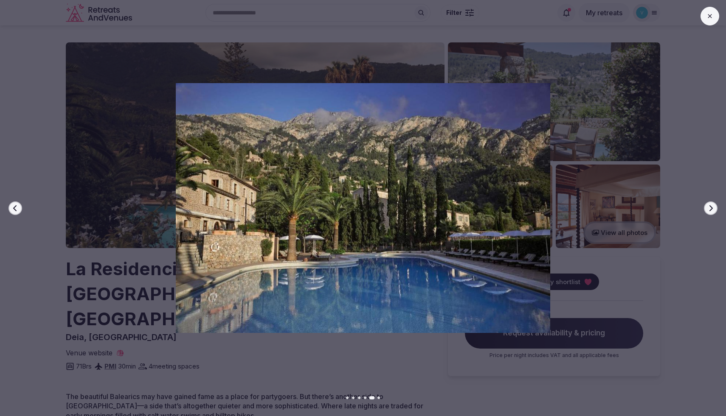
click at [709, 207] on icon "button" at bounding box center [710, 208] width 7 height 7
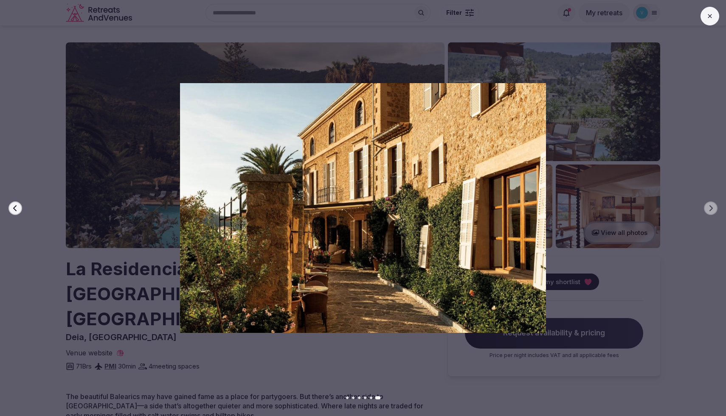
click at [707, 18] on icon at bounding box center [709, 16] width 7 height 7
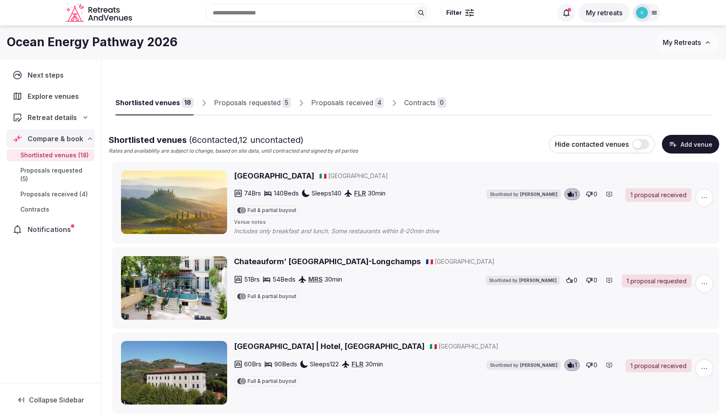
click at [50, 95] on span "Explore venues" at bounding box center [55, 96] width 55 height 10
click at [242, 11] on div "Recent searches [GEOGRAPHIC_DATA], [GEOGRAPHIC_DATA] Search Popular Destination…" at bounding box center [343, 12] width 417 height 36
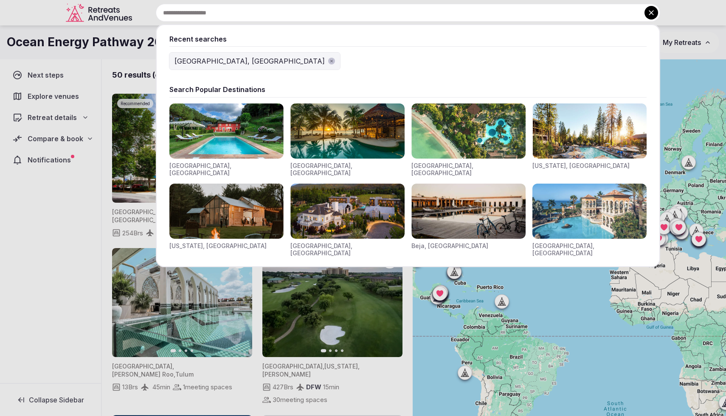
type input "*"
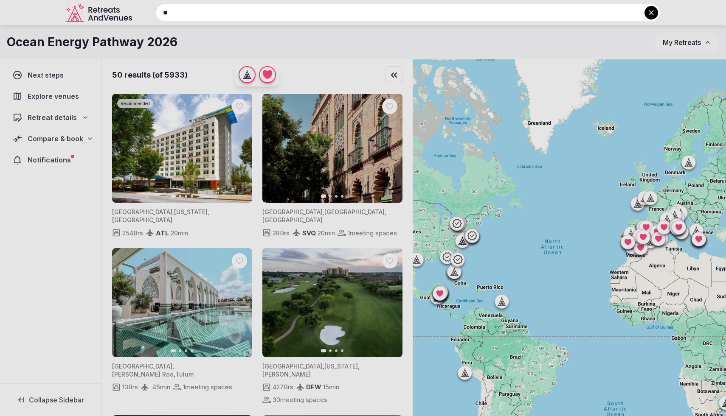
type input "*"
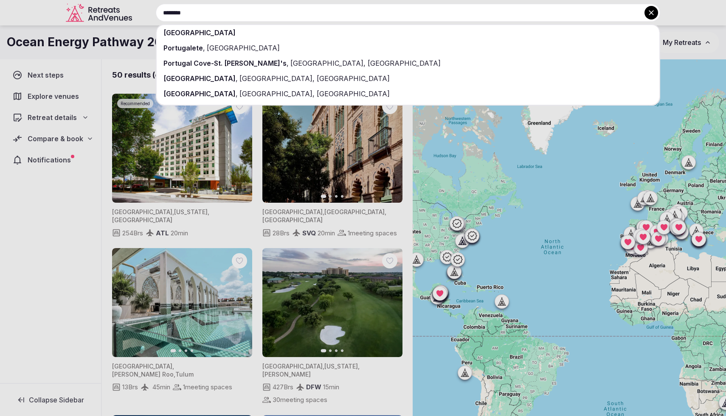
type input "********"
click at [185, 25] on div "[GEOGRAPHIC_DATA]" at bounding box center [408, 32] width 502 height 15
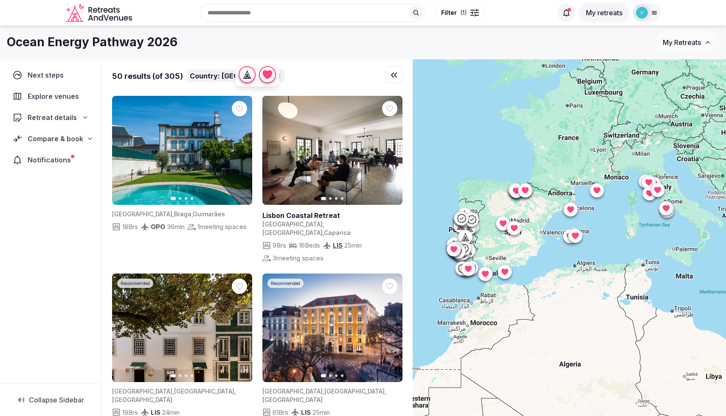
drag, startPoint x: 597, startPoint y: 266, endPoint x: 388, endPoint y: 286, distance: 210.1
click at [388, 286] on div "50 results (of 305) Country: Portugal Previous slide Next slide Portugal , Brag…" at bounding box center [414, 252] width 624 height 386
click at [266, 74] on icon "button" at bounding box center [268, 74] width 10 height 9
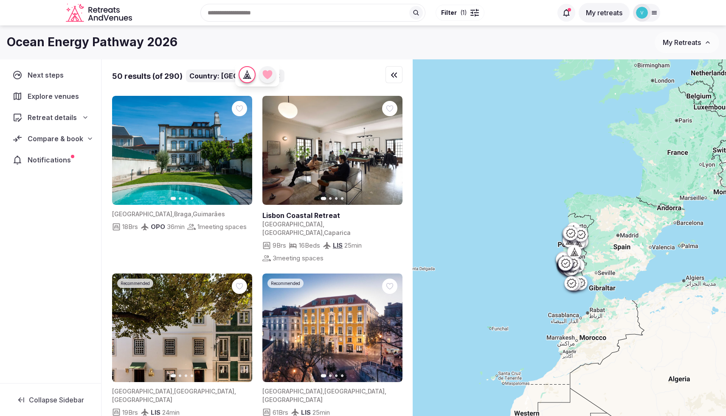
drag, startPoint x: 462, startPoint y: 311, endPoint x: 585, endPoint y: 329, distance: 124.0
click at [585, 329] on div at bounding box center [568, 252] width 313 height 386
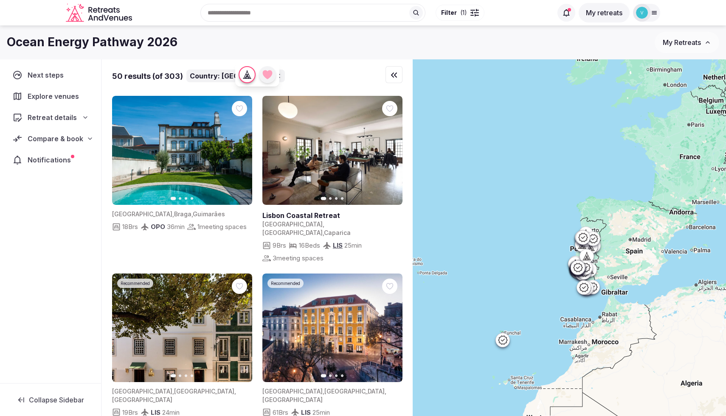
click at [564, 241] on div at bounding box center [568, 252] width 313 height 386
click at [390, 325] on icon "button" at bounding box center [390, 328] width 7 height 7
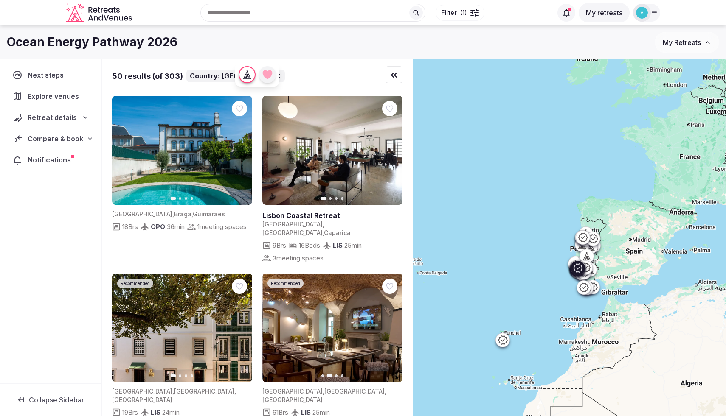
click at [390, 325] on icon "button" at bounding box center [390, 328] width 7 height 7
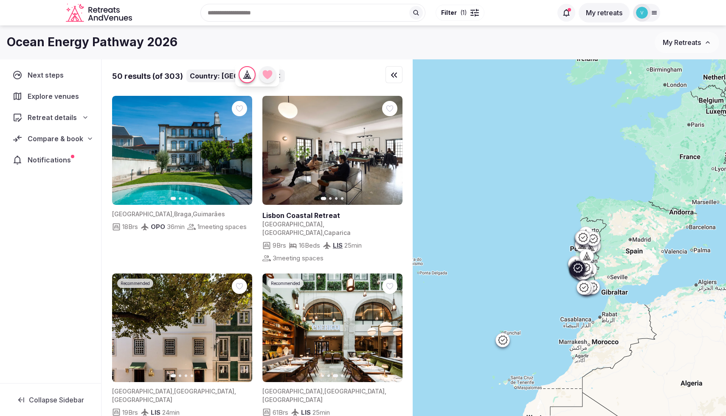
click at [390, 325] on icon "button" at bounding box center [390, 328] width 7 height 7
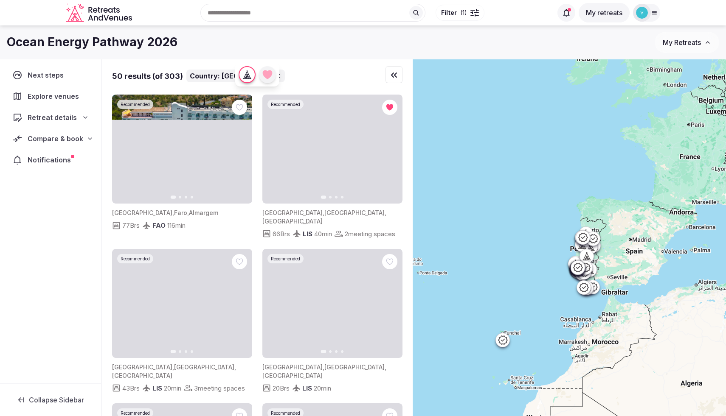
scroll to position [335, 0]
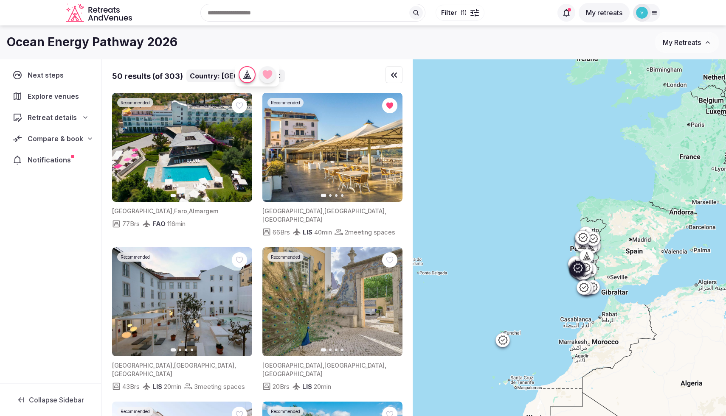
click at [173, 292] on img at bounding box center [182, 301] width 140 height 109
click at [0, 0] on icon at bounding box center [0, 0] width 0 height 0
click at [159, 304] on img at bounding box center [182, 301] width 140 height 109
click at [243, 299] on icon "button" at bounding box center [240, 302] width 7 height 7
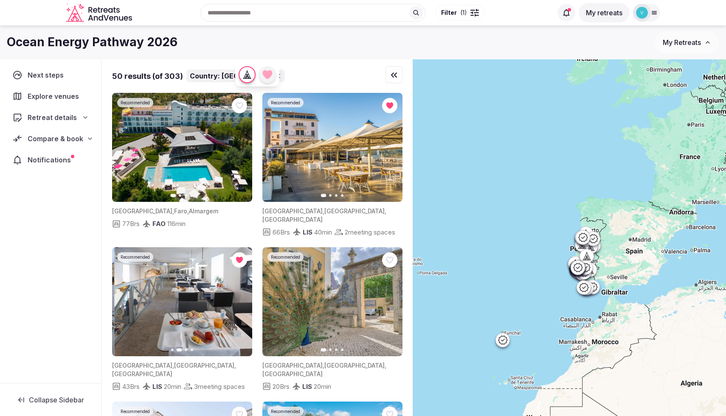
click at [243, 299] on icon "button" at bounding box center [240, 302] width 7 height 7
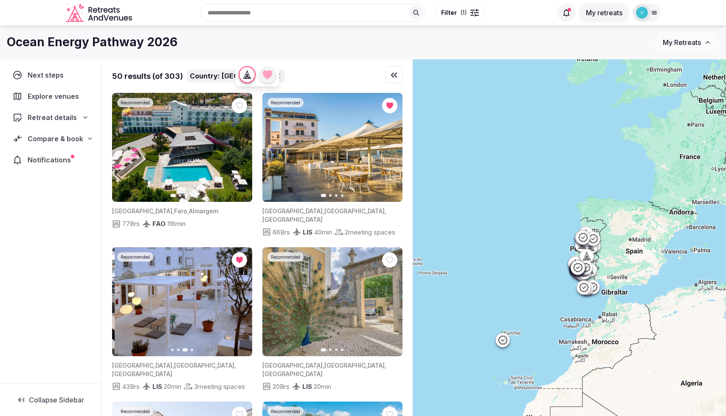
click at [243, 299] on icon "button" at bounding box center [240, 302] width 7 height 7
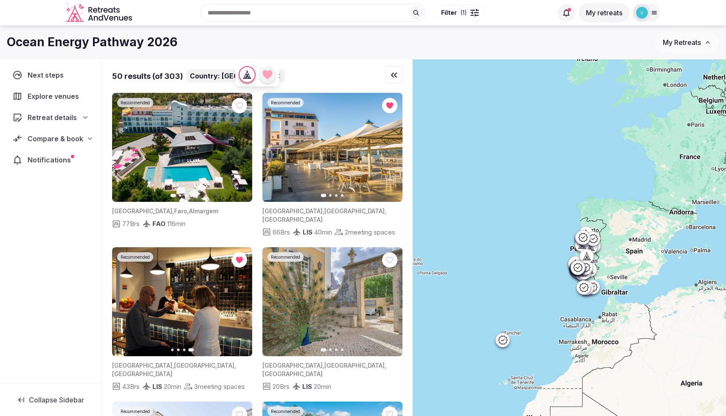
click at [197, 294] on img at bounding box center [182, 301] width 140 height 109
click at [579, 271] on icon at bounding box center [577, 267] width 9 height 9
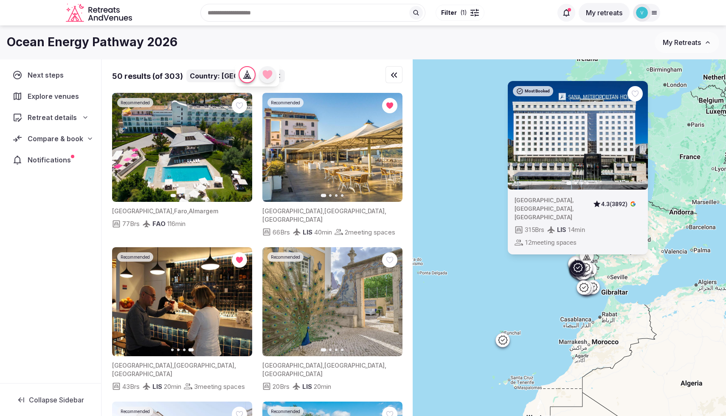
click at [484, 114] on div "Most Booked Previous slide Next slide Portugal , Lisboa , Lisboa 4.3 (3892) 315…" at bounding box center [568, 252] width 313 height 386
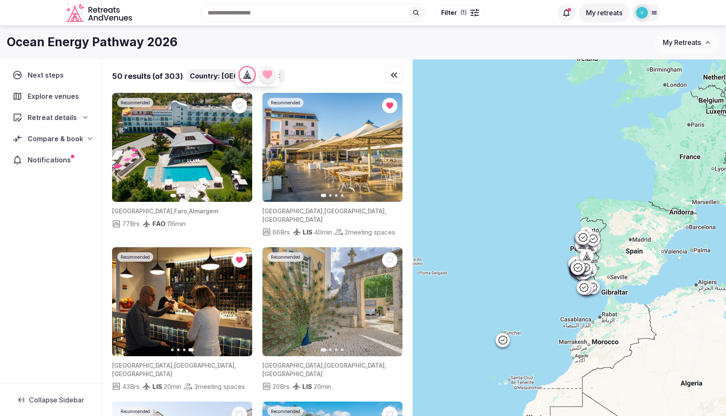
click at [622, 263] on div at bounding box center [568, 252] width 313 height 386
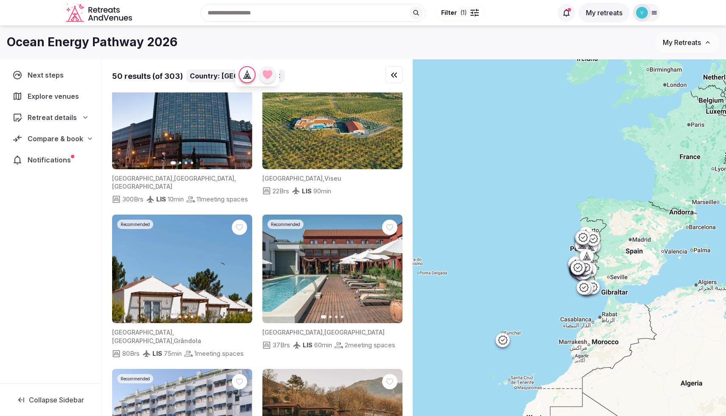
scroll to position [990, 0]
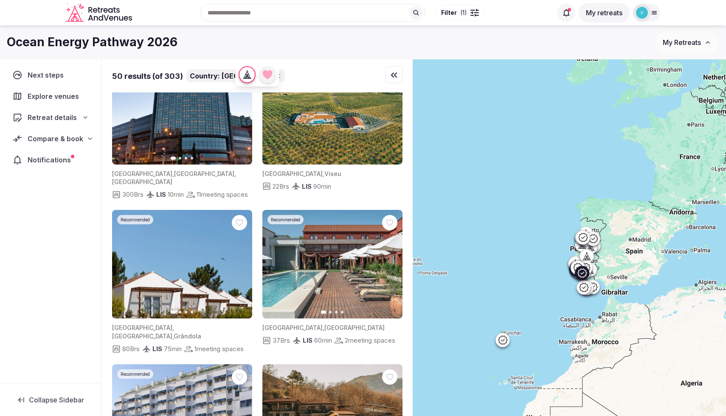
click at [243, 261] on icon "button" at bounding box center [240, 264] width 7 height 7
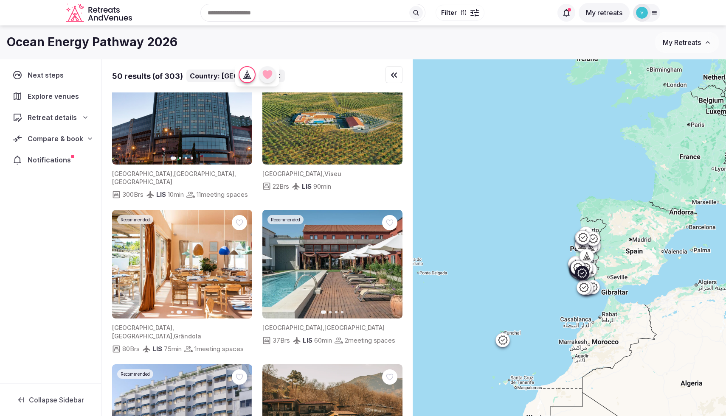
click at [243, 261] on icon "button" at bounding box center [240, 264] width 7 height 7
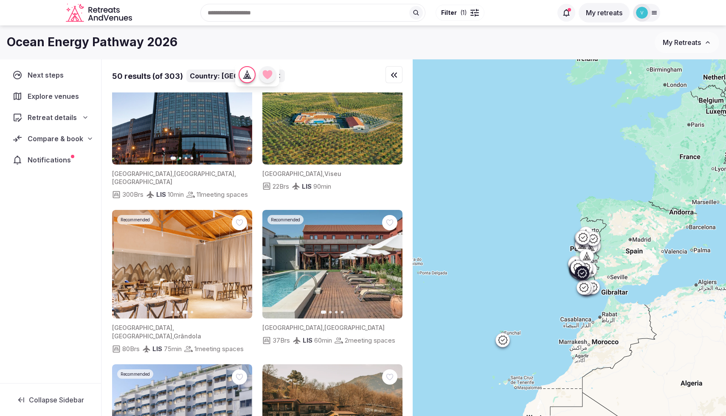
click at [243, 261] on icon "button" at bounding box center [240, 264] width 7 height 7
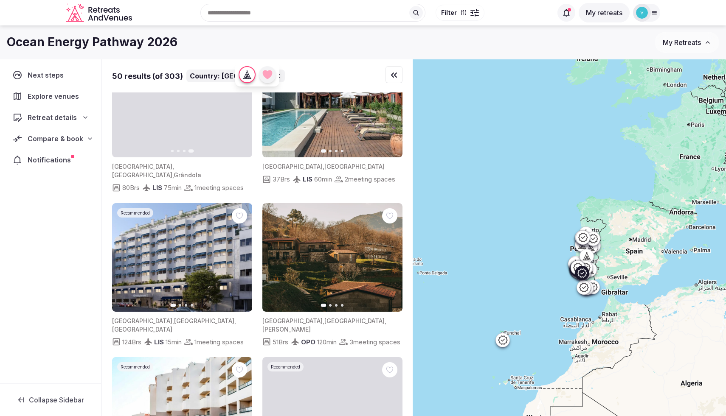
scroll to position [1152, 0]
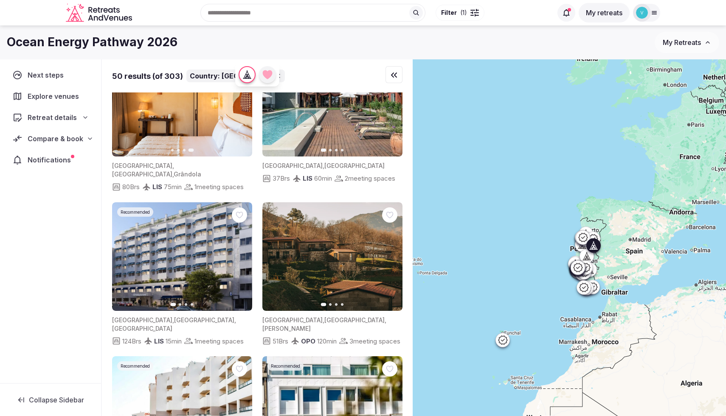
click at [387, 254] on icon "button" at bounding box center [390, 256] width 7 height 7
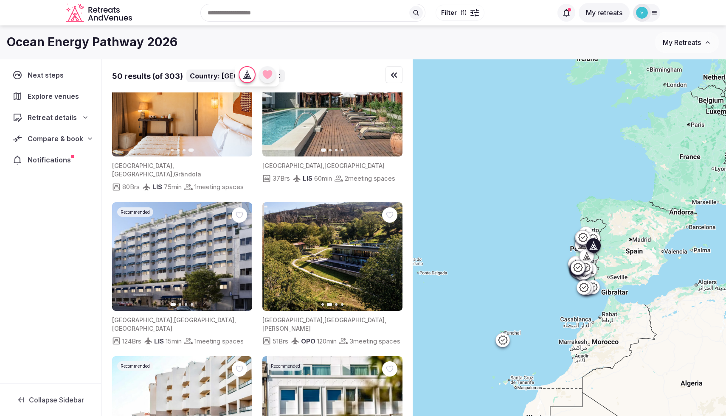
click at [387, 254] on icon "button" at bounding box center [390, 256] width 7 height 7
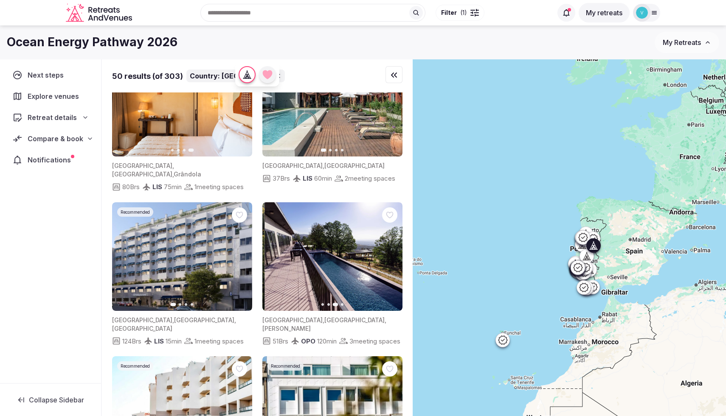
click at [387, 254] on icon "button" at bounding box center [390, 256] width 7 height 7
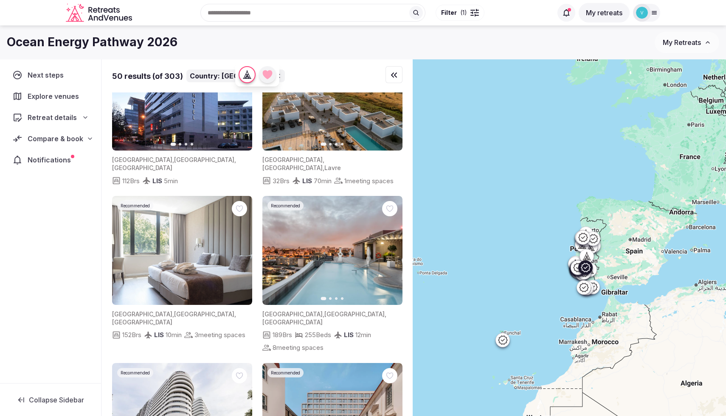
scroll to position [1623, 0]
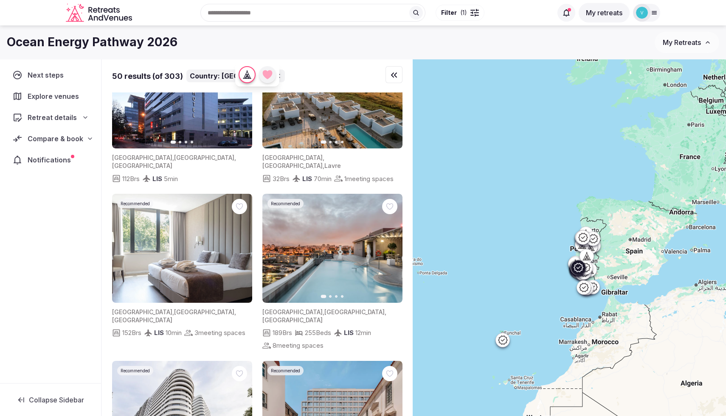
click at [393, 246] on icon "button" at bounding box center [390, 248] width 7 height 7
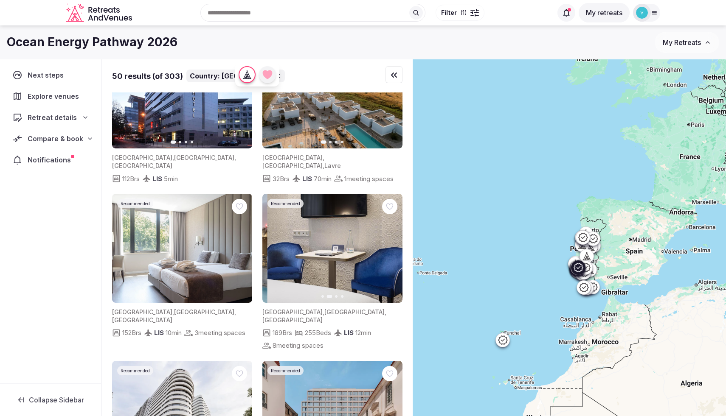
click at [393, 246] on icon "button" at bounding box center [390, 248] width 7 height 7
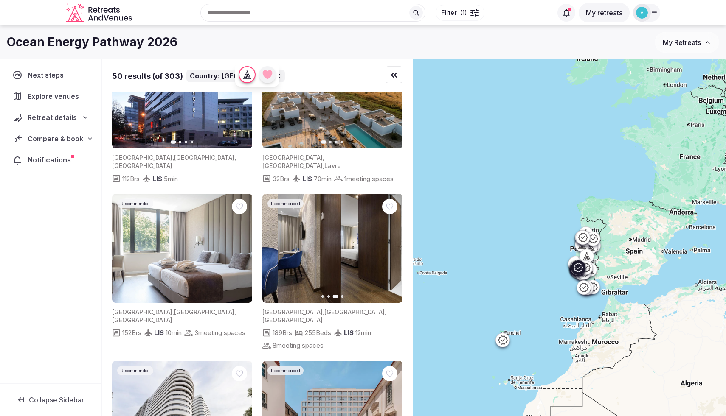
click at [393, 246] on icon "button" at bounding box center [390, 248] width 7 height 7
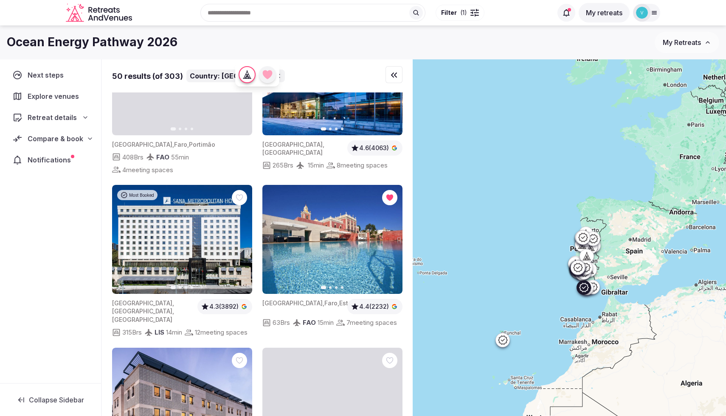
scroll to position [2291, 0]
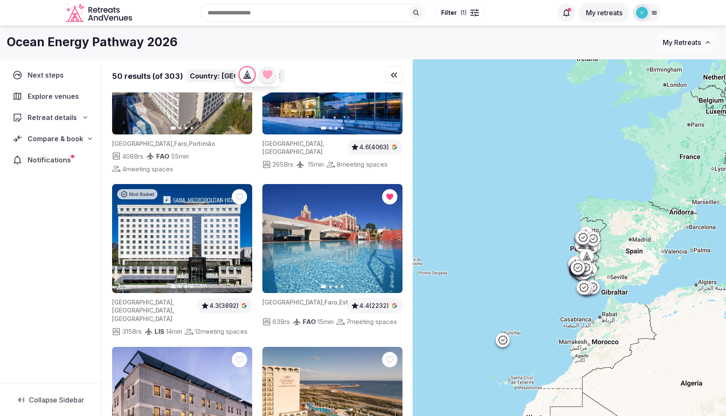
click at [391, 239] on icon "button" at bounding box center [390, 239] width 7 height 7
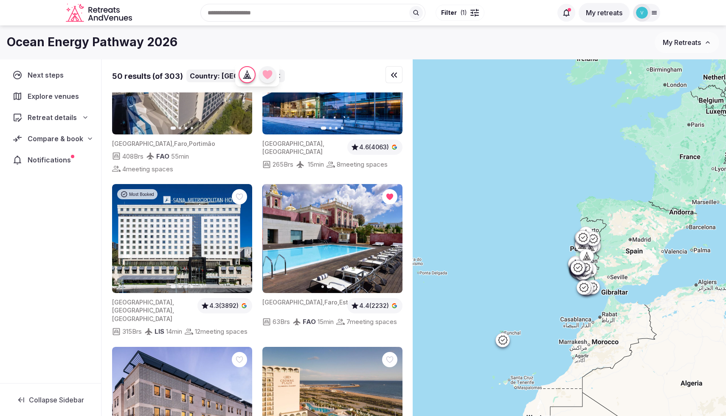
click at [391, 239] on icon "button" at bounding box center [390, 239] width 7 height 7
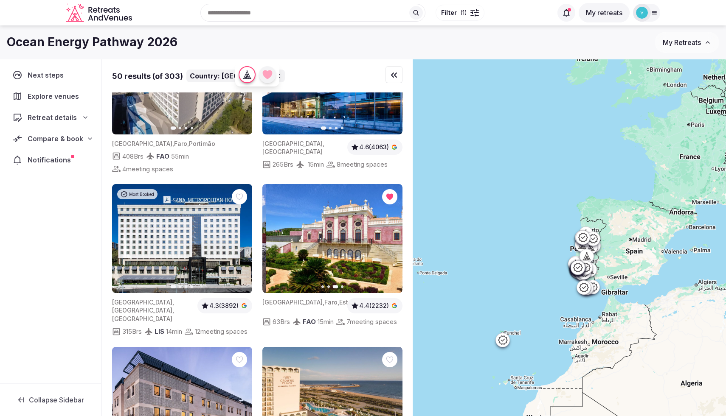
click at [391, 239] on icon "button" at bounding box center [390, 239] width 7 height 7
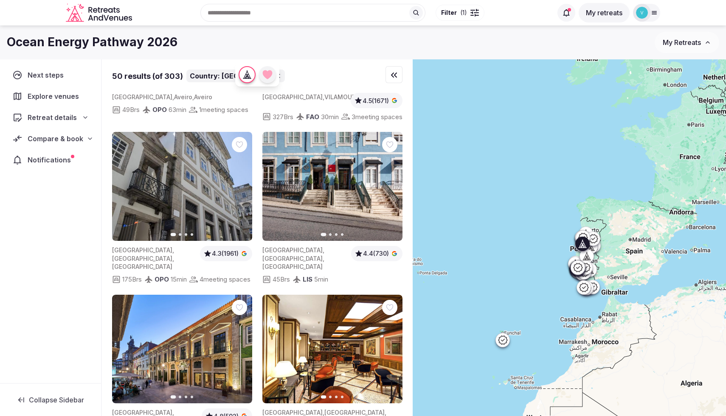
scroll to position [2660, 0]
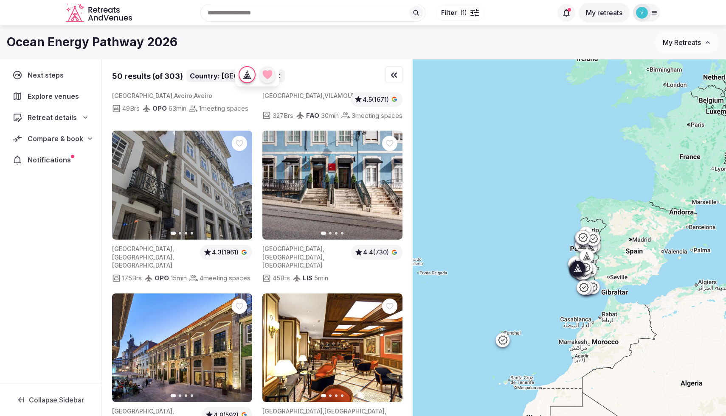
click at [395, 192] on button "Next slide" at bounding box center [391, 186] width 14 height 14
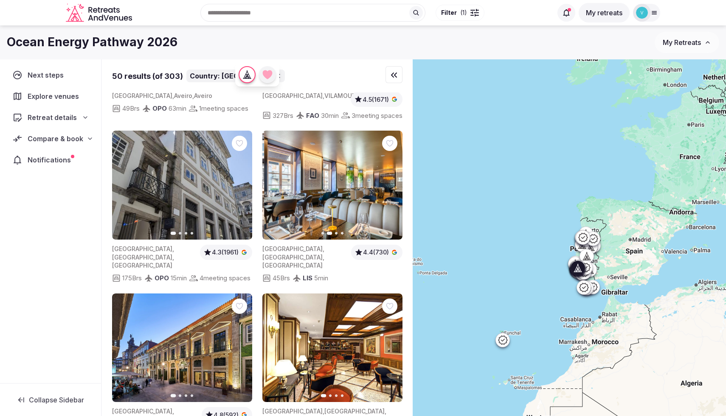
click at [395, 192] on button "Next slide" at bounding box center [391, 186] width 14 height 14
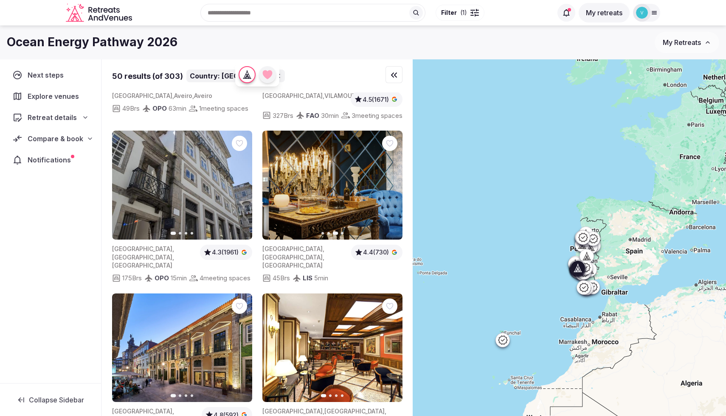
click at [395, 192] on button "Next slide" at bounding box center [391, 186] width 14 height 14
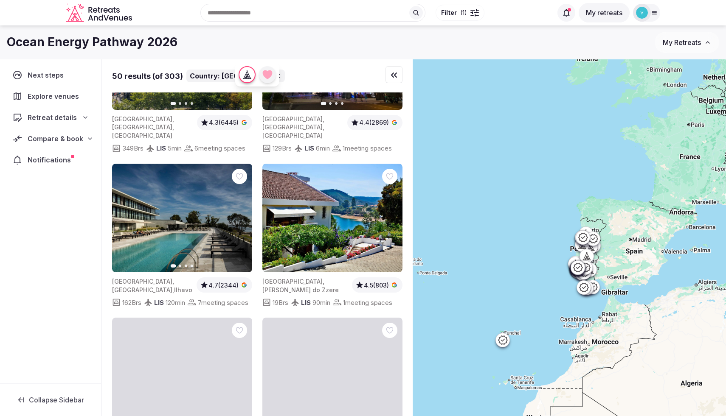
scroll to position [3121, 0]
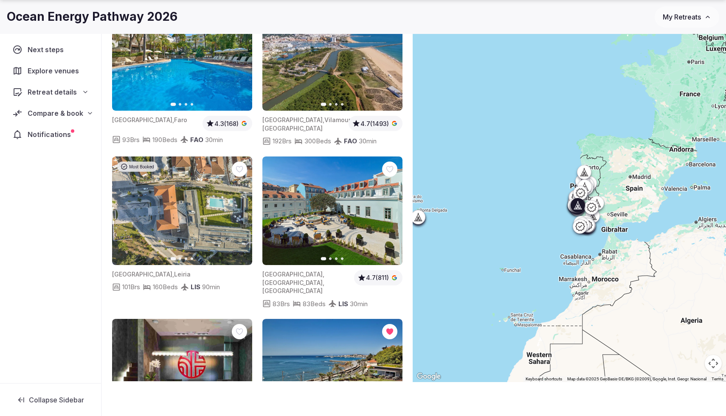
scroll to position [2964, 0]
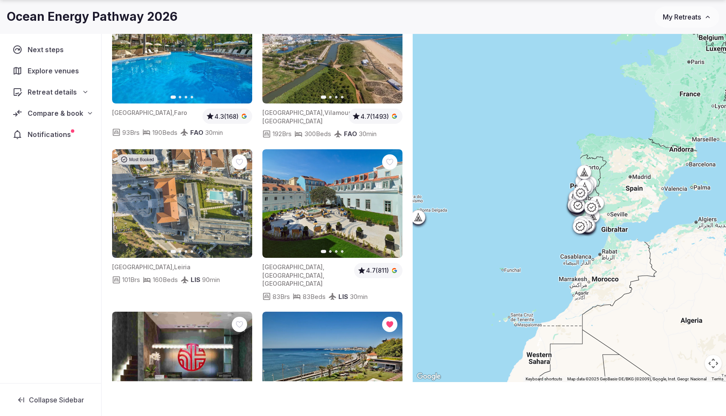
click at [59, 116] on span "Compare & book" at bounding box center [56, 113] width 56 height 10
click at [61, 130] on span "Shortlisted venues (18)" at bounding box center [54, 130] width 68 height 8
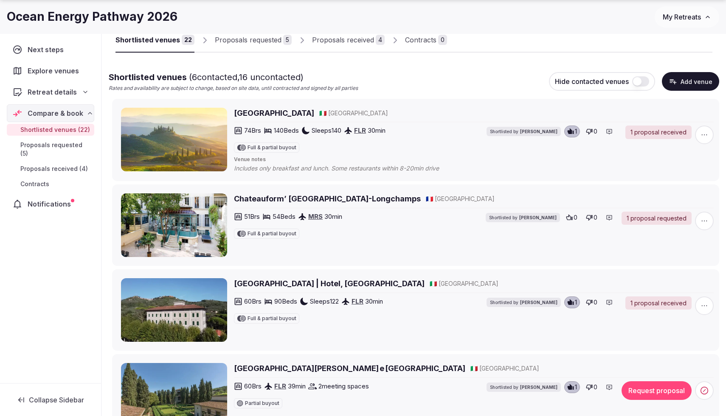
click at [657, 132] on div "1 proposal received" at bounding box center [658, 133] width 66 height 14
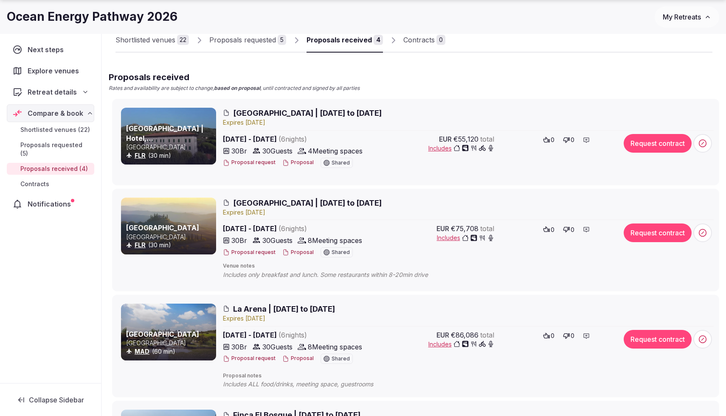
click at [435, 149] on span "Includes" at bounding box center [461, 148] width 66 height 8
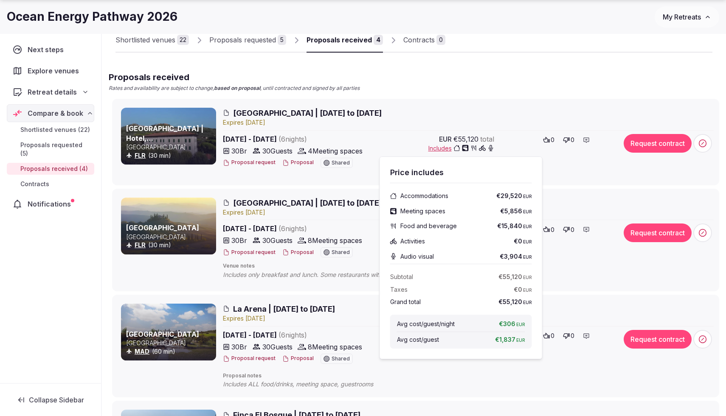
click at [311, 213] on div "Expire s Sep 30th, 2025" at bounding box center [468, 212] width 491 height 8
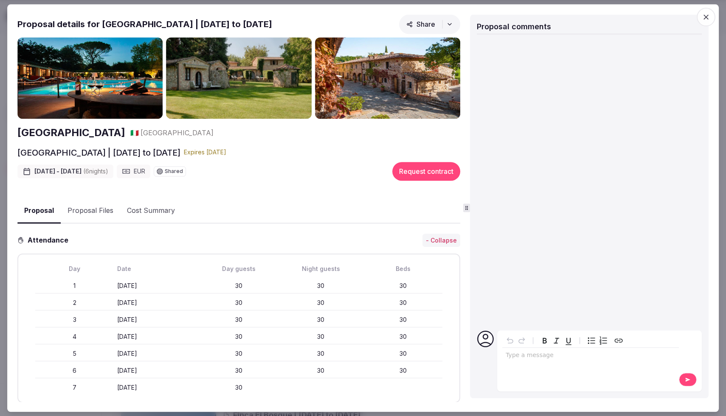
click at [704, 14] on icon "button" at bounding box center [705, 16] width 5 height 5
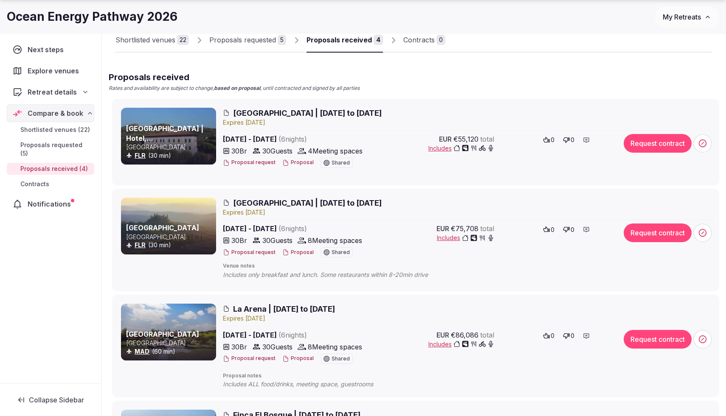
click at [450, 238] on span "Includes" at bounding box center [465, 238] width 57 height 8
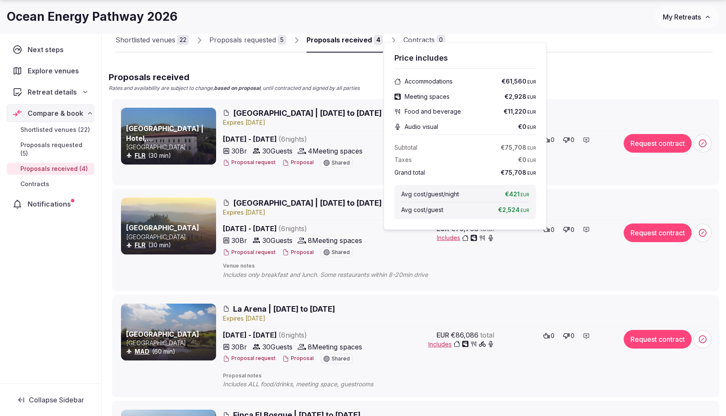
click at [476, 267] on span "Venue notes" at bounding box center [468, 266] width 491 height 7
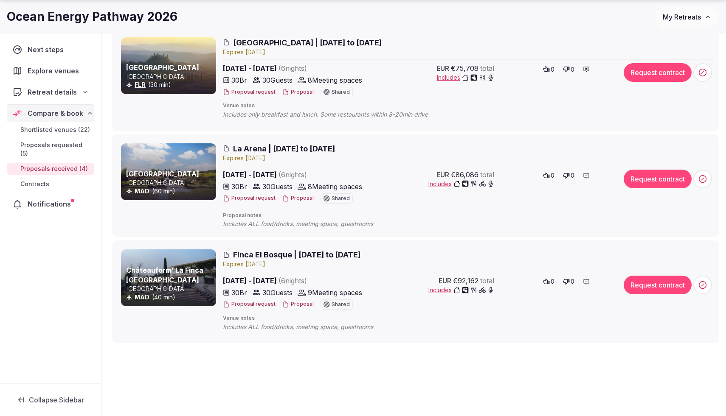
scroll to position [225, 0]
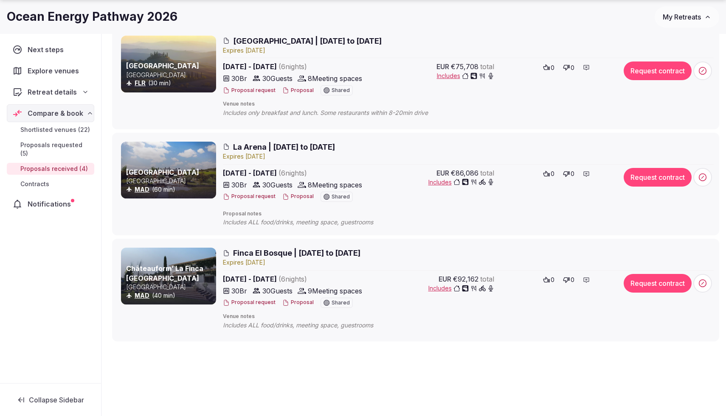
click at [440, 288] on span "Includes" at bounding box center [461, 288] width 66 height 8
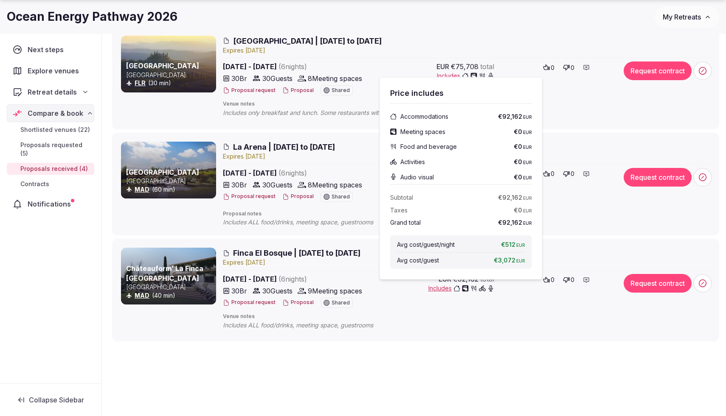
click at [398, 371] on div "Shortlisted venues 22 Proposals requested 5 Proposals received 4 Contracts 0 Pr…" at bounding box center [414, 132] width 624 height 595
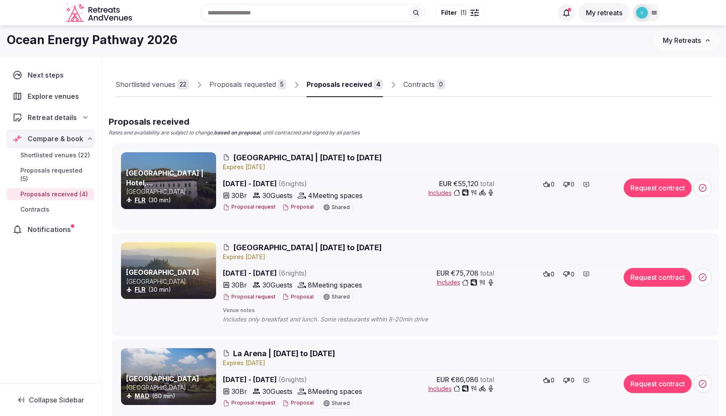
scroll to position [9, 0]
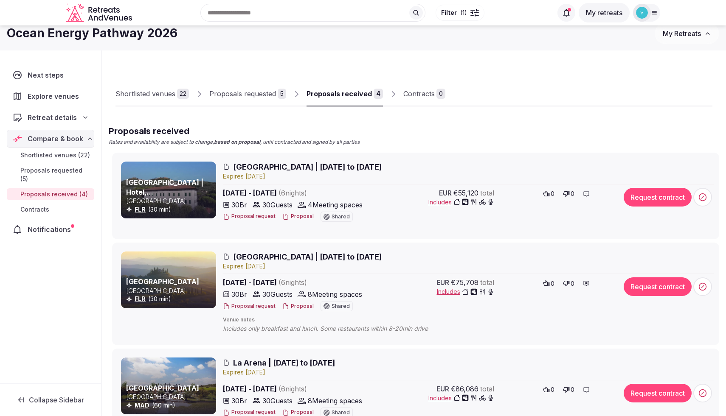
click at [258, 92] on div "Proposals requested" at bounding box center [242, 94] width 67 height 10
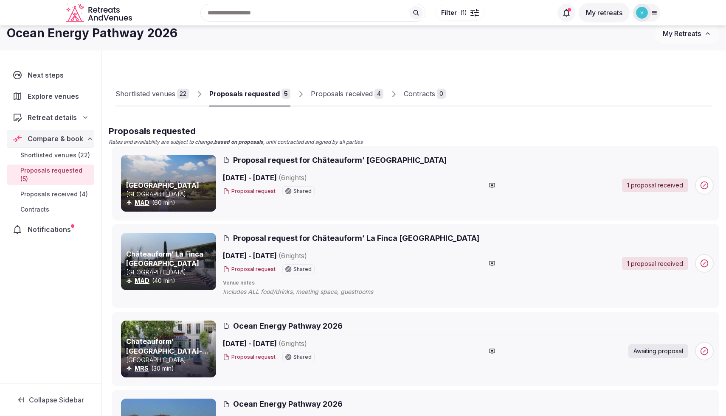
click at [148, 102] on link "Shortlisted venues 22" at bounding box center [151, 94] width 73 height 25
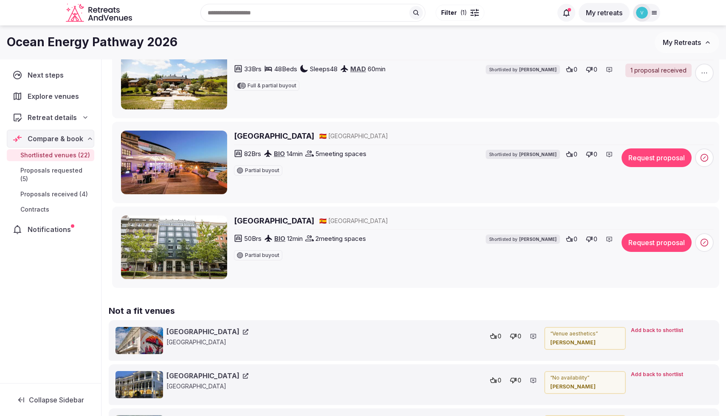
scroll to position [1652, 0]
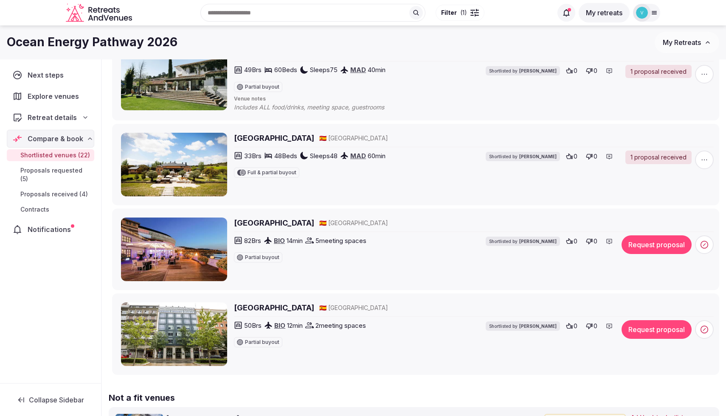
click at [589, 326] on icon at bounding box center [589, 326] width 7 height 7
click at [589, 241] on icon at bounding box center [589, 241] width 7 height 7
click at [589, 156] on icon at bounding box center [589, 156] width 7 height 7
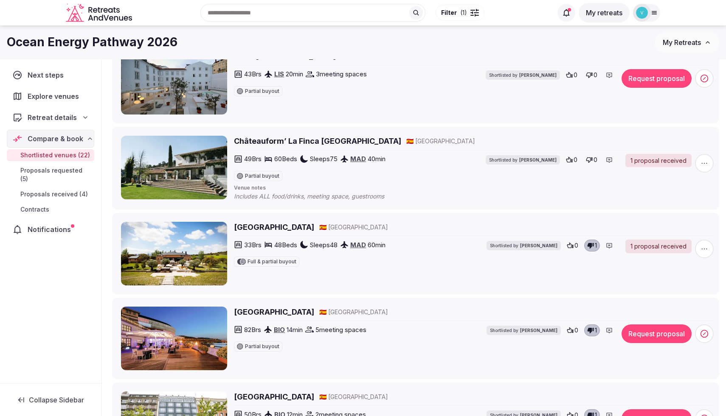
scroll to position [1563, 0]
click at [592, 161] on icon at bounding box center [589, 161] width 6 height 6
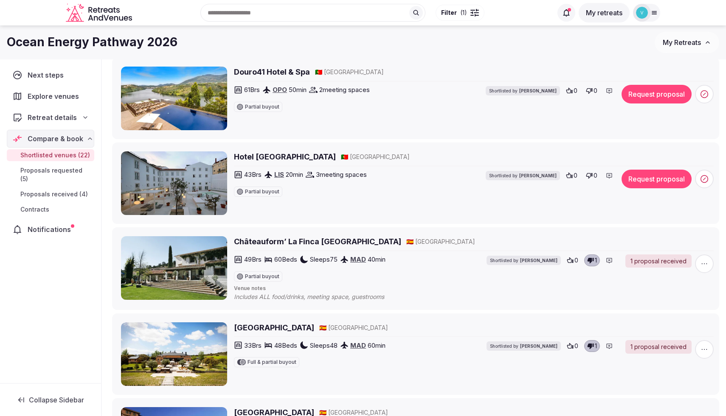
scroll to position [1462, 0]
click at [303, 158] on h2 "Hotel Convento do Salvador" at bounding box center [285, 157] width 102 height 11
click at [572, 177] on icon at bounding box center [569, 176] width 7 height 7
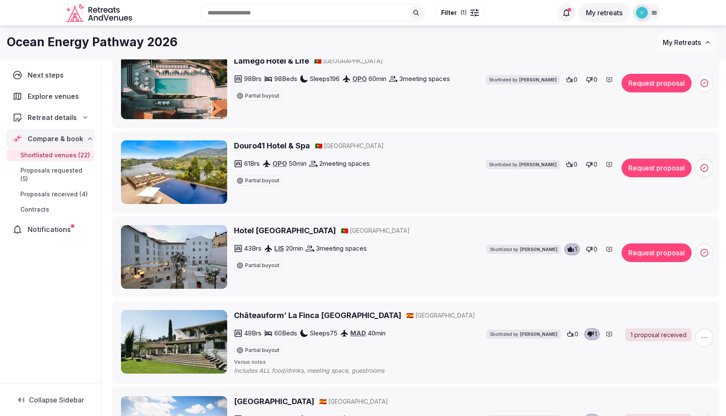
scroll to position [1388, 0]
click at [276, 145] on h2 "Douro41 Hotel & Spa" at bounding box center [272, 146] width 76 height 11
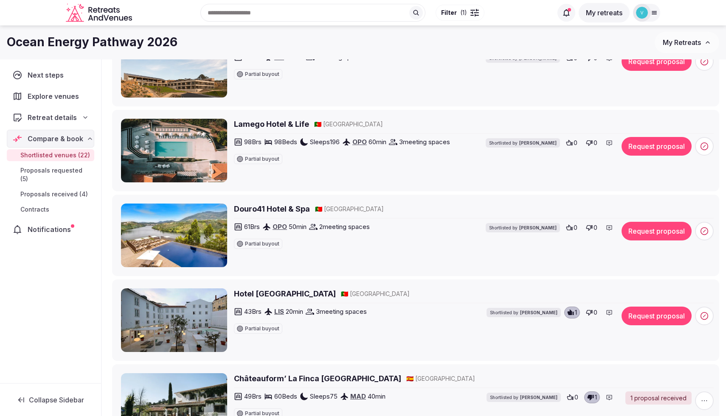
scroll to position [1323, 0]
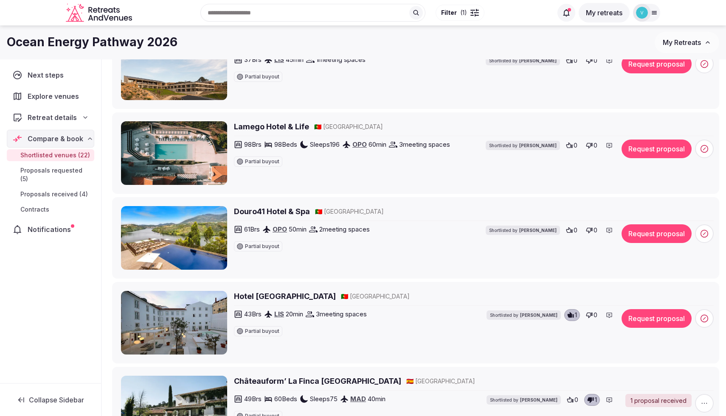
click at [288, 212] on h2 "Douro41 Hotel & Spa" at bounding box center [272, 211] width 76 height 11
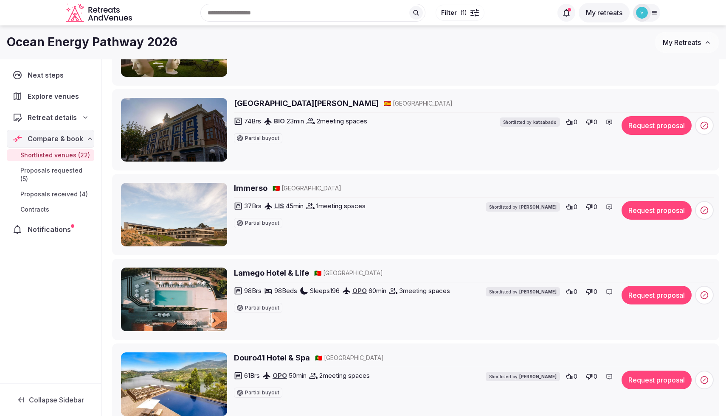
scroll to position [1176, 0]
click at [255, 188] on h2 "Immerso" at bounding box center [251, 188] width 34 height 11
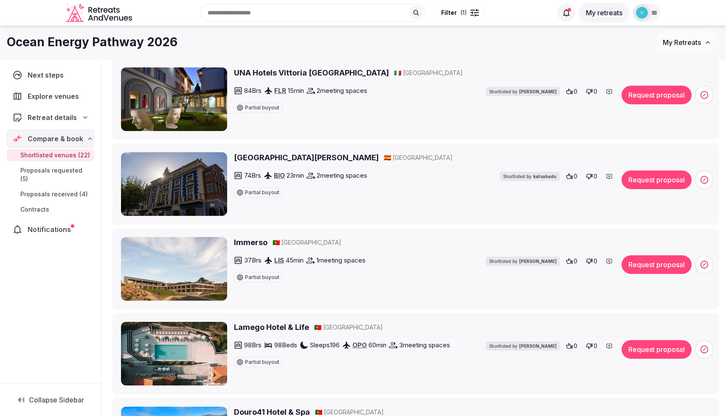
click at [592, 176] on icon at bounding box center [589, 176] width 7 height 7
click at [589, 344] on icon at bounding box center [589, 346] width 7 height 7
click at [590, 261] on icon at bounding box center [589, 262] width 6 height 6
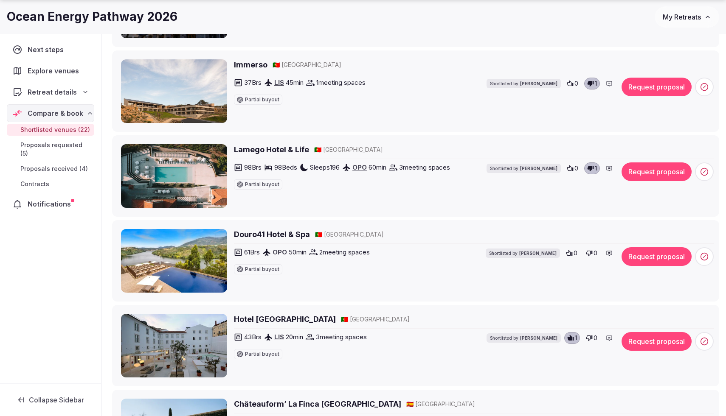
scroll to position [1303, 0]
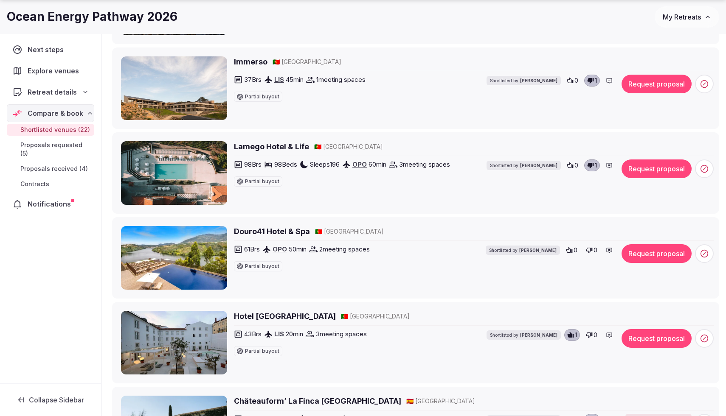
click at [591, 250] on icon at bounding box center [589, 251] width 6 height 6
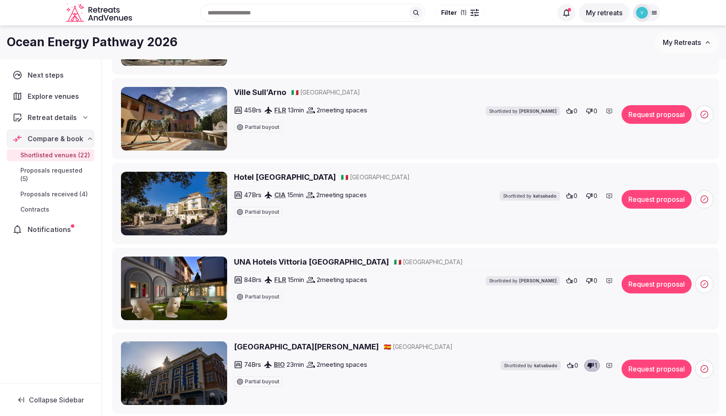
scroll to position [762, 0]
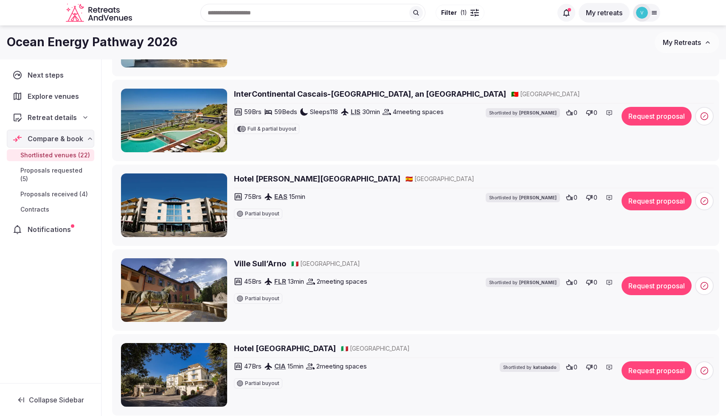
click at [590, 199] on icon at bounding box center [589, 197] width 7 height 7
click at [592, 284] on icon at bounding box center [589, 282] width 7 height 7
click at [591, 365] on icon at bounding box center [589, 367] width 7 height 7
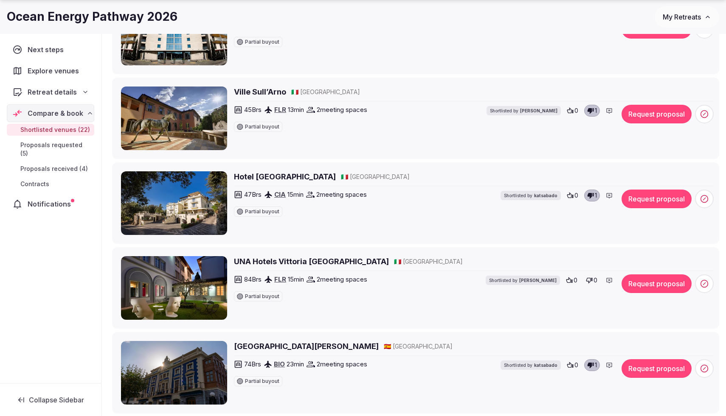
scroll to position [935, 0]
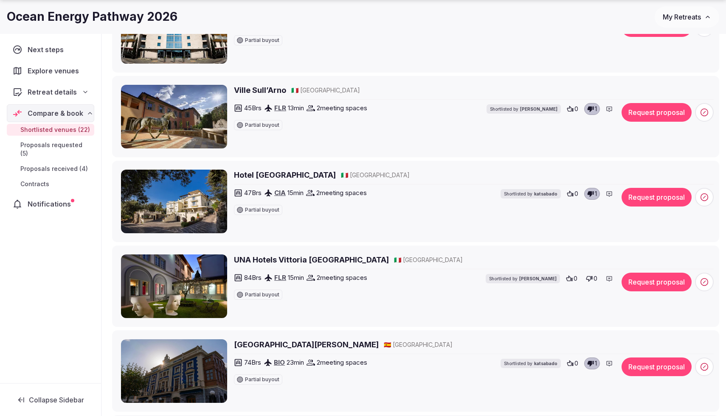
click at [592, 279] on icon at bounding box center [589, 278] width 7 height 7
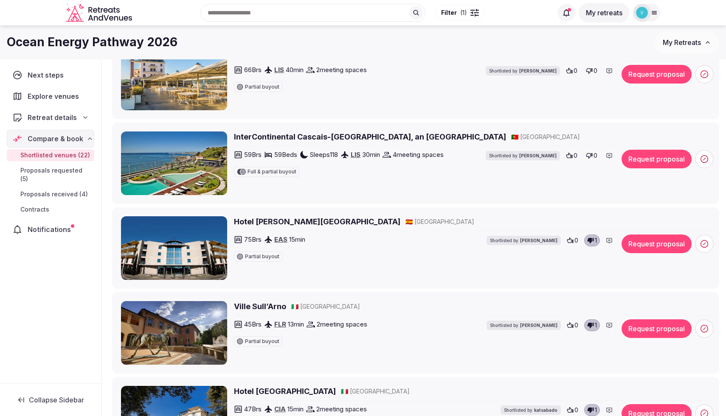
scroll to position [586, 0]
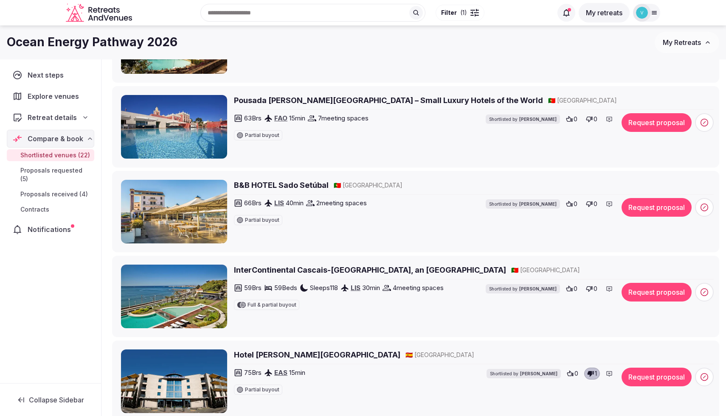
click at [268, 270] on h2 "InterContinental Cascais-Estoril, an IHG Hotel" at bounding box center [370, 270] width 272 height 11
click at [570, 287] on icon at bounding box center [569, 289] width 6 height 6
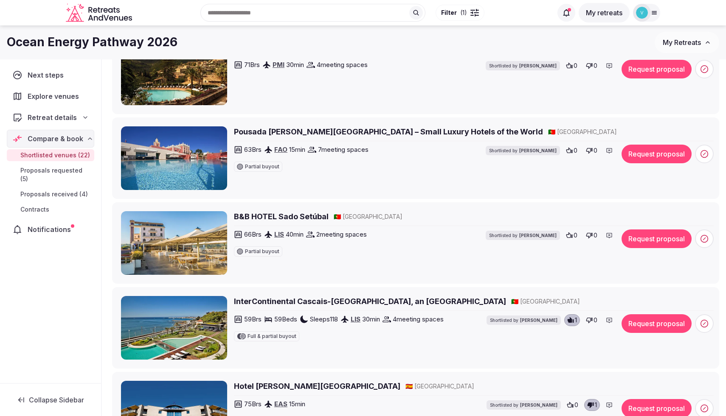
scroll to position [546, 0]
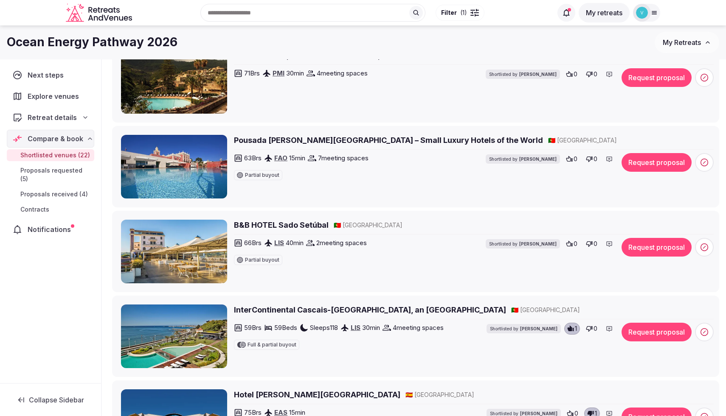
click at [290, 226] on h2 "B&B HOTEL Sado Setúbal" at bounding box center [281, 225] width 95 height 11
click at [568, 245] on icon at bounding box center [569, 244] width 7 height 7
click at [573, 159] on span "0" at bounding box center [575, 159] width 4 height 8
click at [330, 137] on h2 "Pousada [PERSON_NAME][GEOGRAPHIC_DATA] – Small Luxury Hotels of the World" at bounding box center [388, 140] width 309 height 11
click at [589, 161] on icon at bounding box center [589, 160] width 6 height 6
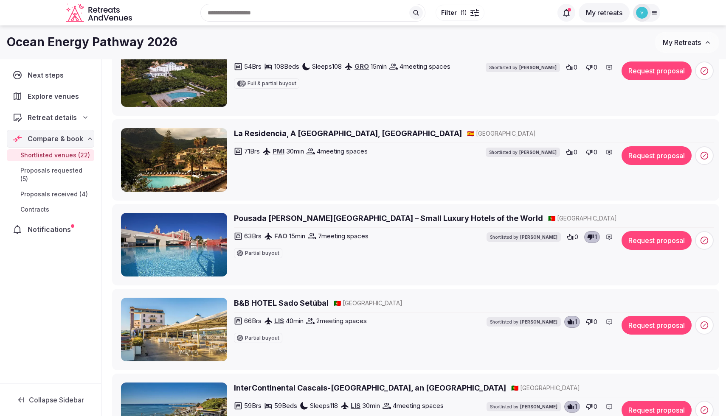
scroll to position [449, 0]
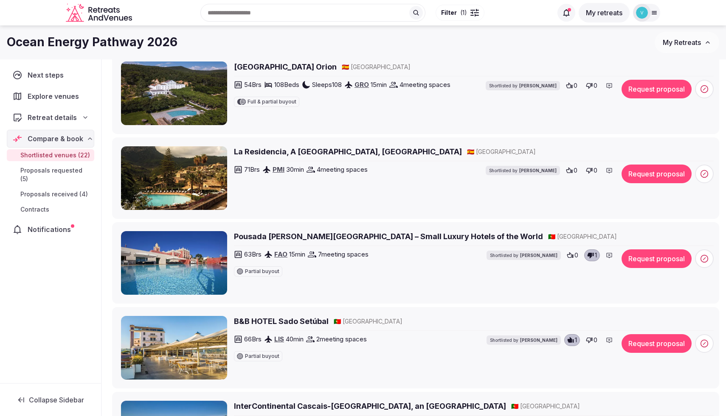
click at [592, 169] on button "0" at bounding box center [591, 171] width 17 height 12
click at [589, 87] on icon at bounding box center [589, 86] width 6 height 6
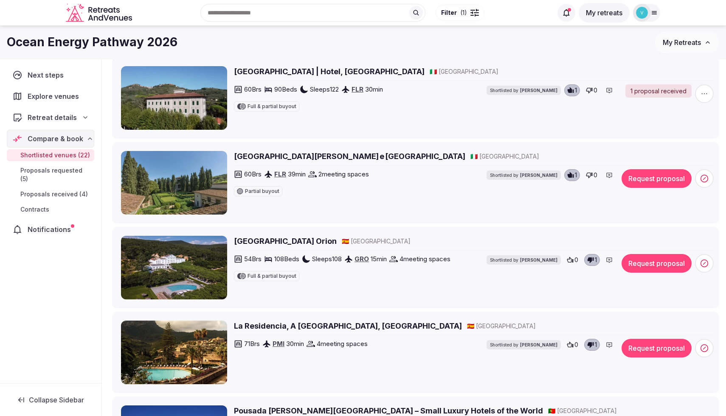
scroll to position [270, 0]
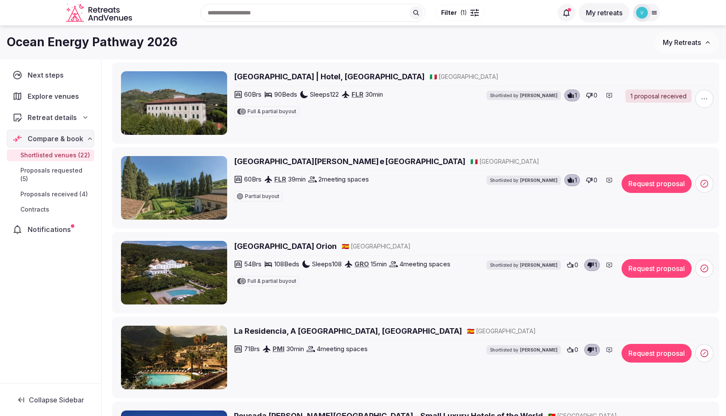
click at [593, 177] on span "0" at bounding box center [595, 180] width 4 height 8
click at [594, 92] on span "0" at bounding box center [595, 95] width 4 height 8
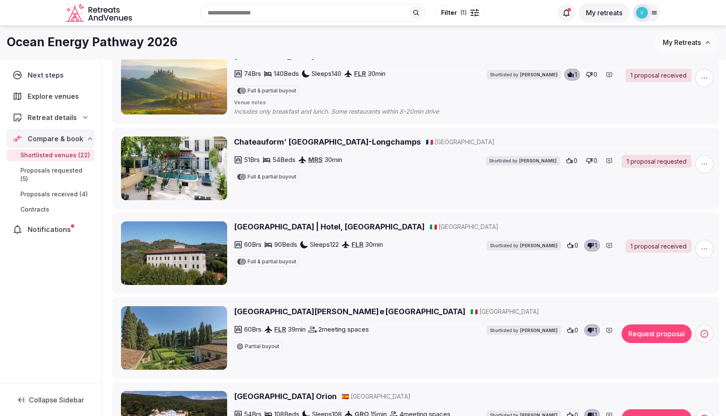
scroll to position [119, 0]
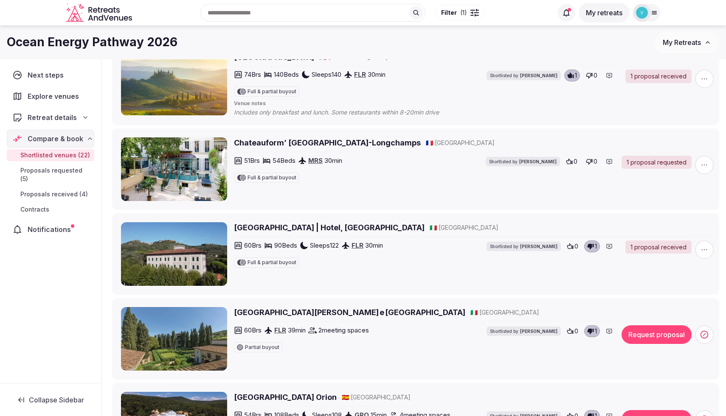
click at [591, 159] on icon at bounding box center [589, 161] width 7 height 7
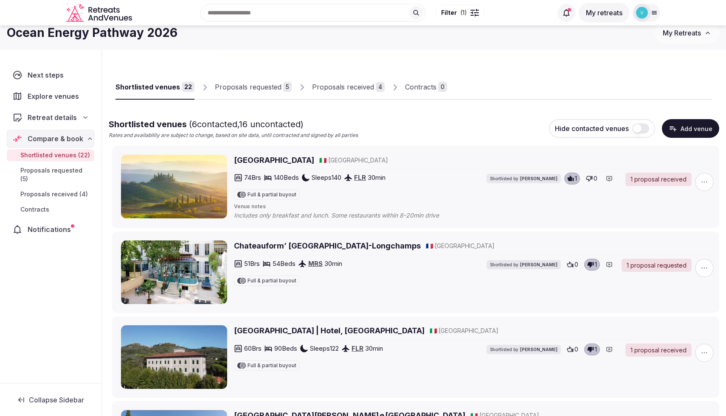
scroll to position [14, 0]
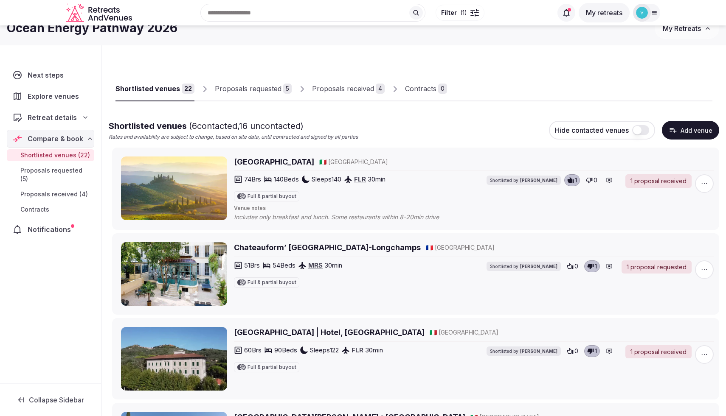
click at [590, 179] on icon at bounding box center [589, 181] width 6 height 6
click at [641, 265] on div "1 proposal requested" at bounding box center [656, 268] width 70 height 14
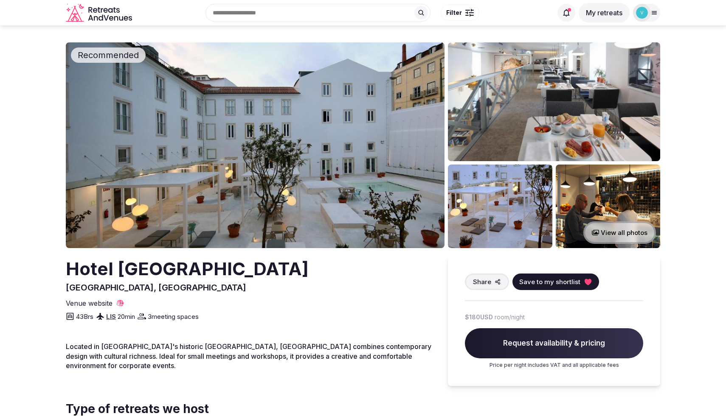
click at [612, 238] on button "View all photos" at bounding box center [619, 233] width 73 height 22
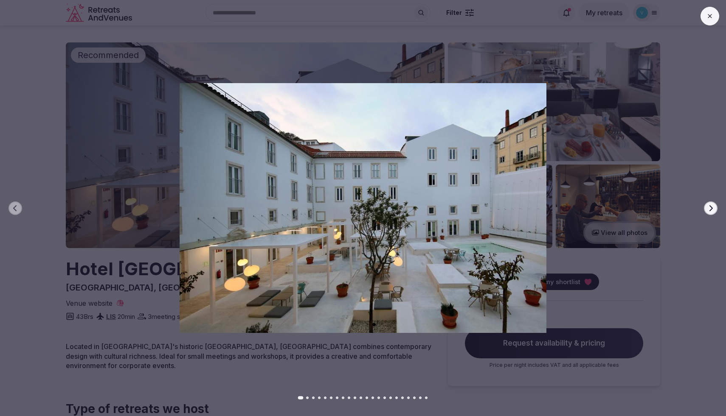
click at [709, 206] on icon "button" at bounding box center [710, 208] width 7 height 7
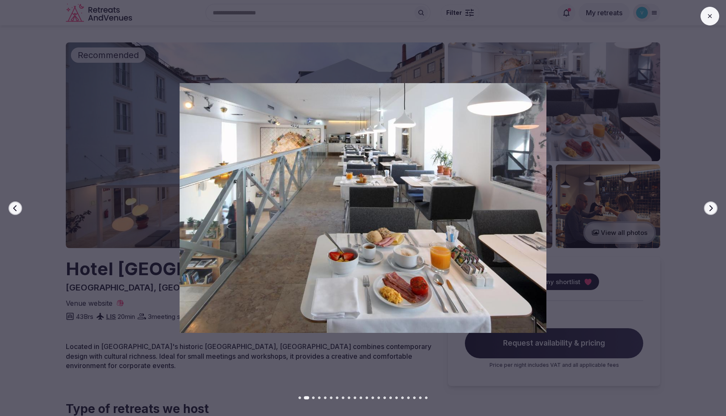
click at [709, 205] on icon "button" at bounding box center [710, 208] width 7 height 7
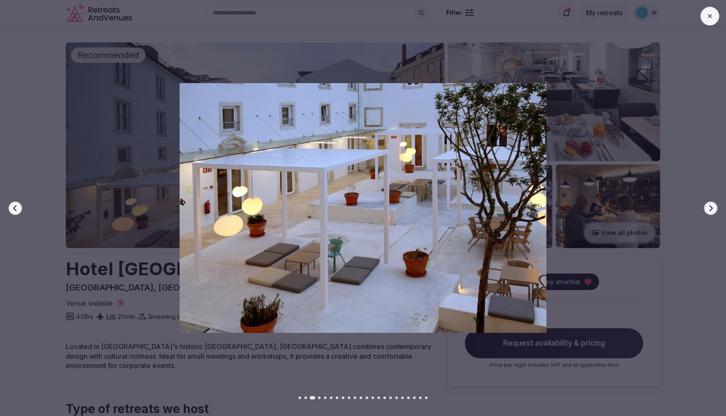
click at [709, 205] on icon "button" at bounding box center [710, 208] width 7 height 7
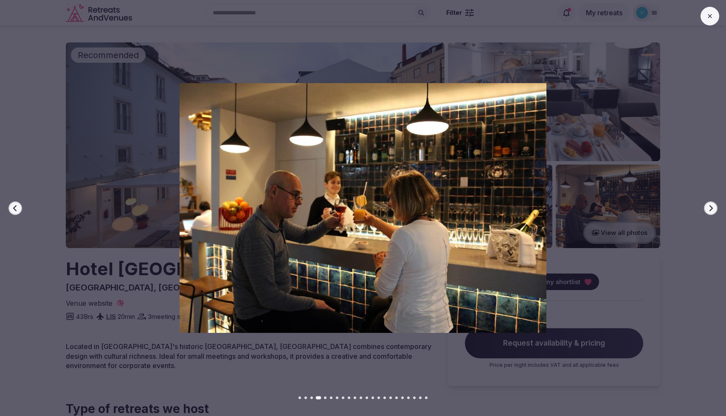
click at [709, 205] on icon "button" at bounding box center [710, 208] width 7 height 7
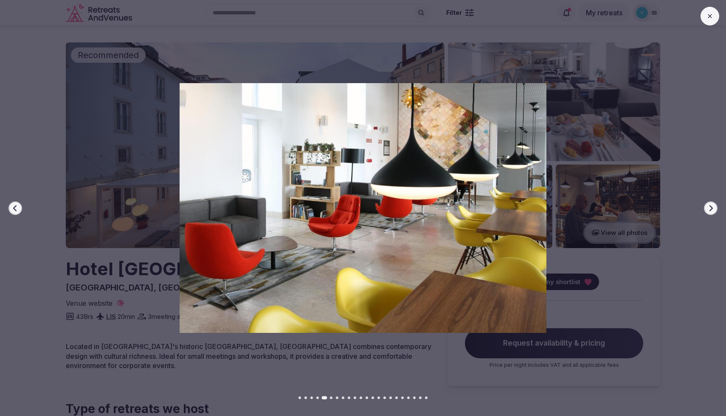
click at [709, 205] on icon "button" at bounding box center [710, 208] width 7 height 7
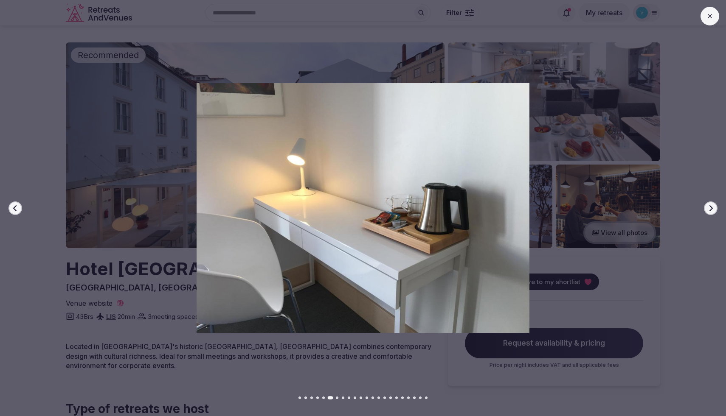
click at [709, 205] on icon "button" at bounding box center [710, 208] width 7 height 7
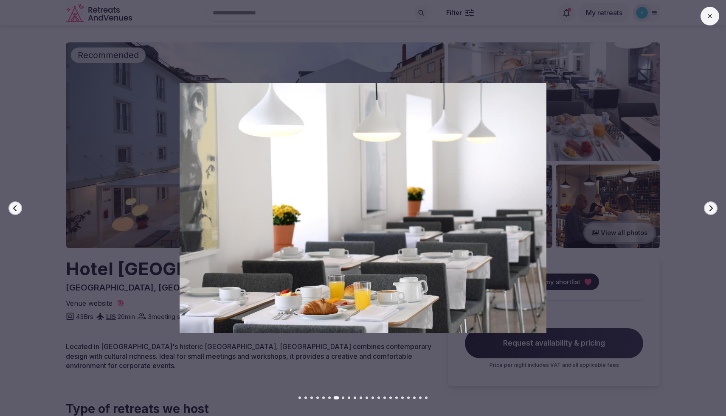
click at [709, 205] on icon "button" at bounding box center [710, 208] width 7 height 7
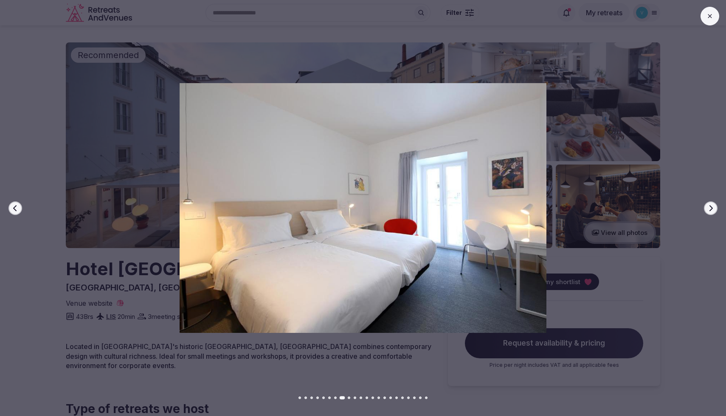
click at [709, 205] on icon "button" at bounding box center [710, 208] width 7 height 7
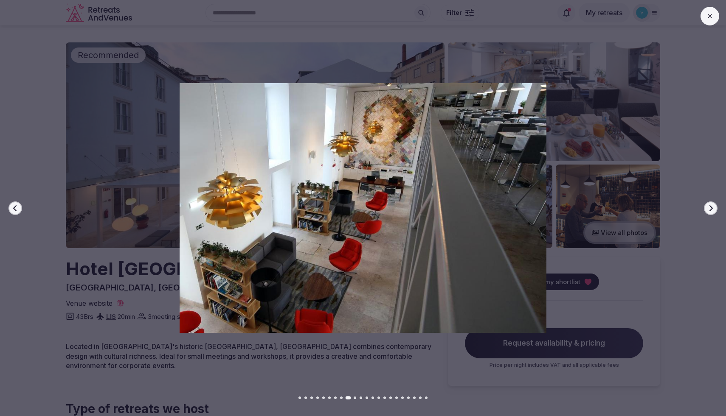
click at [709, 205] on icon "button" at bounding box center [710, 208] width 7 height 7
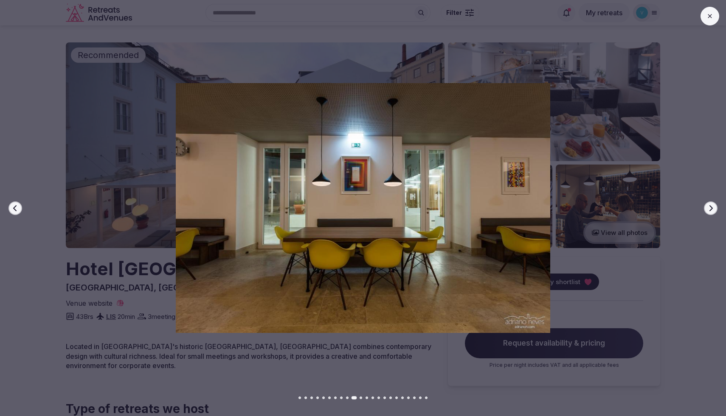
click at [709, 205] on icon "button" at bounding box center [710, 208] width 7 height 7
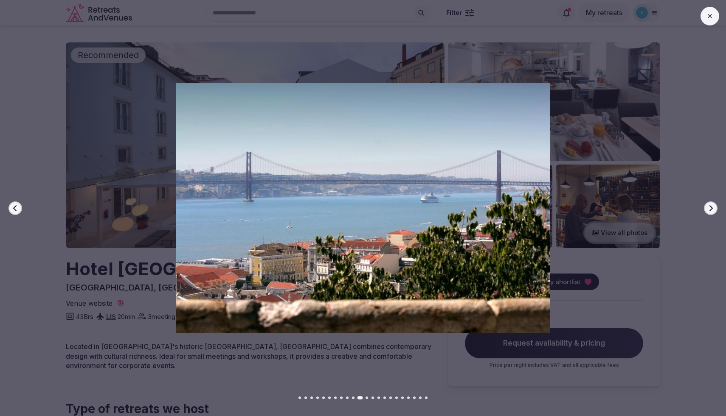
click at [709, 205] on icon "button" at bounding box center [710, 208] width 7 height 7
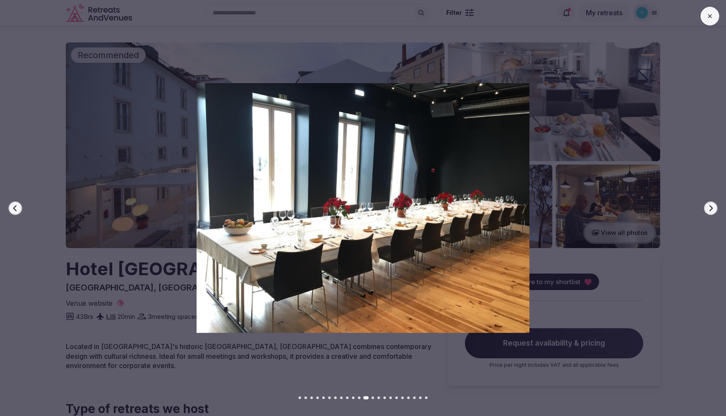
click at [709, 205] on icon "button" at bounding box center [710, 208] width 7 height 7
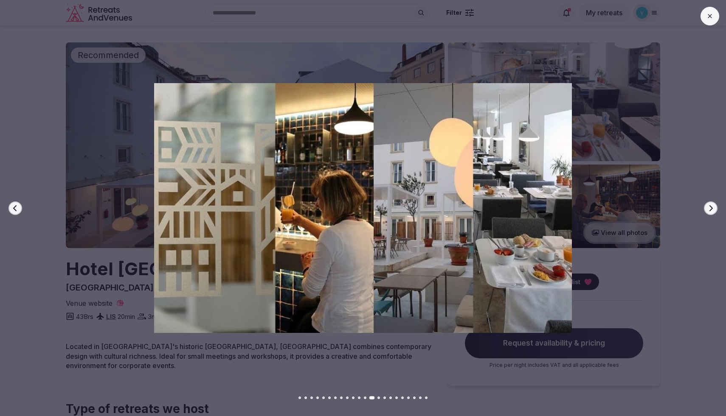
click at [709, 205] on icon "button" at bounding box center [710, 208] width 7 height 7
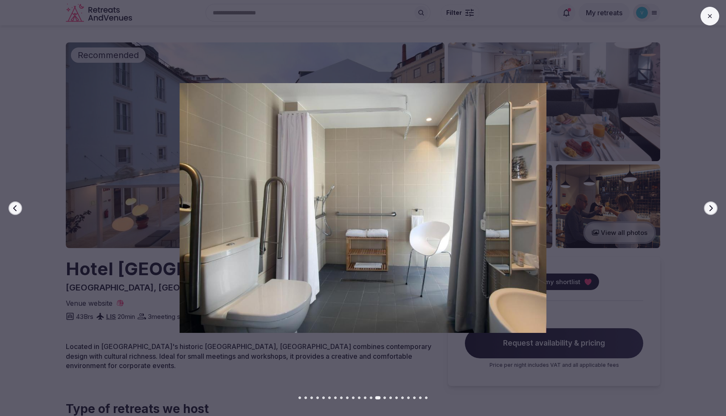
click at [709, 205] on icon "button" at bounding box center [710, 208] width 7 height 7
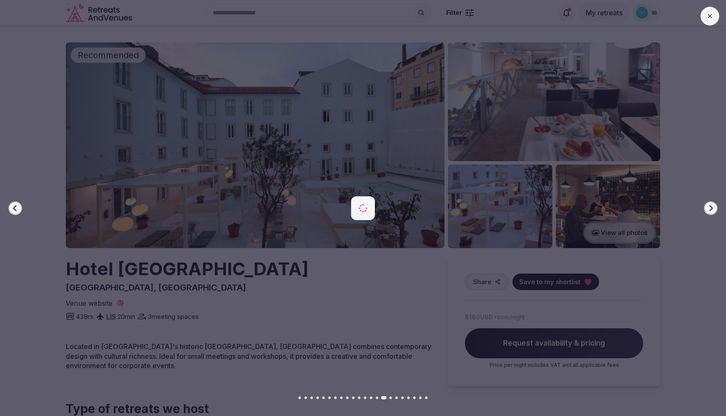
click at [709, 205] on icon "button" at bounding box center [710, 208] width 7 height 7
click at [705, 208] on button "Next slide" at bounding box center [711, 209] width 14 height 14
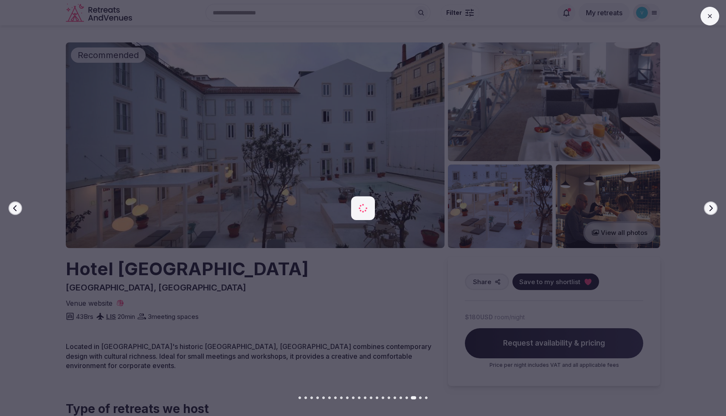
click at [705, 208] on button "Next slide" at bounding box center [711, 209] width 14 height 14
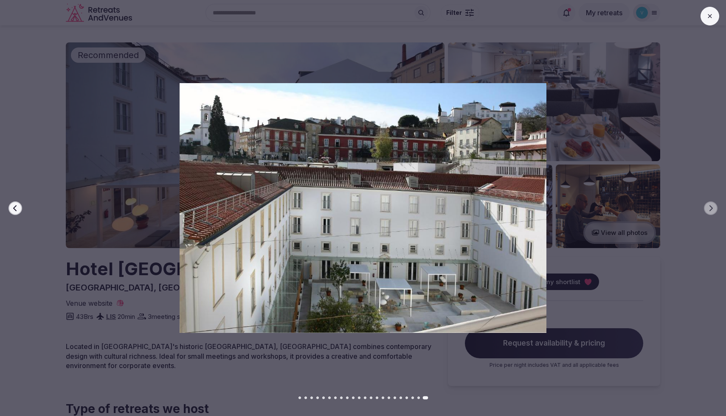
click at [704, 15] on button at bounding box center [709, 16] width 19 height 19
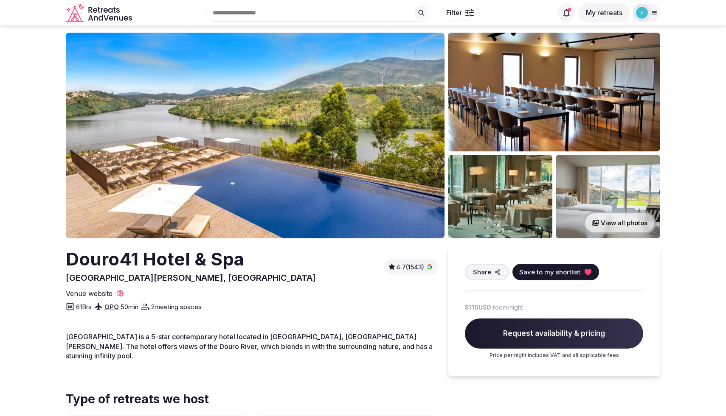
scroll to position [11, 0]
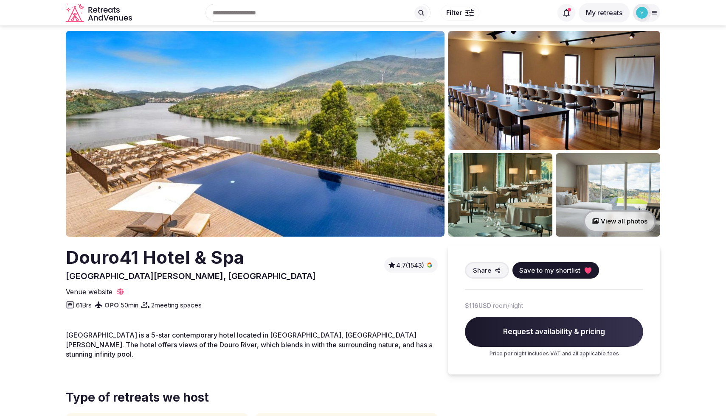
click at [609, 221] on button "View all photos" at bounding box center [619, 221] width 73 height 22
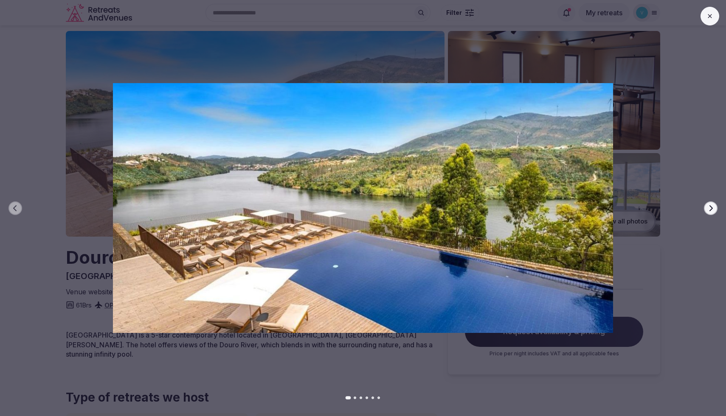
click at [713, 213] on button "Next slide" at bounding box center [711, 209] width 14 height 14
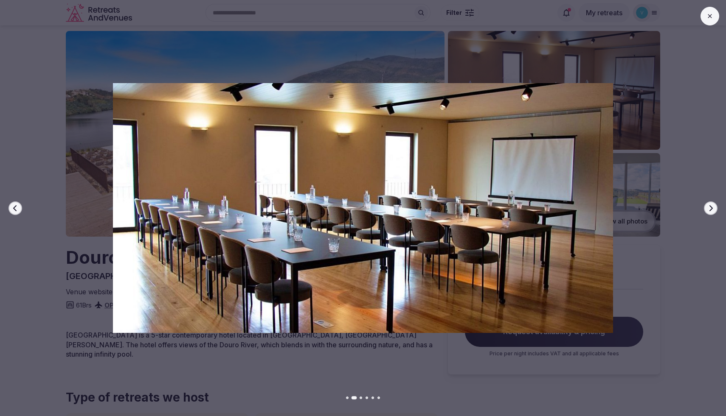
click at [713, 213] on button "Next slide" at bounding box center [711, 209] width 14 height 14
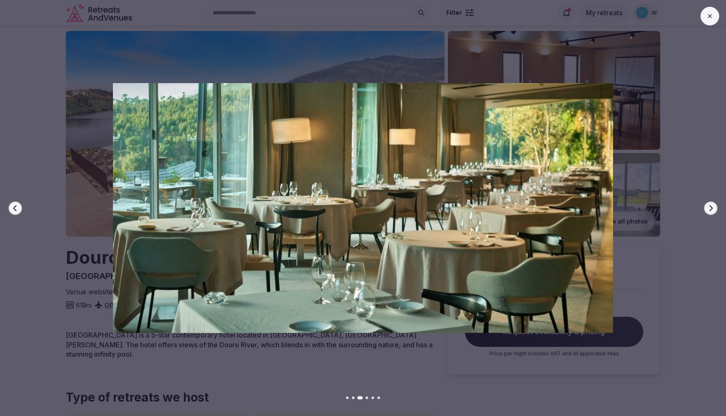
click at [713, 213] on button "Next slide" at bounding box center [711, 209] width 14 height 14
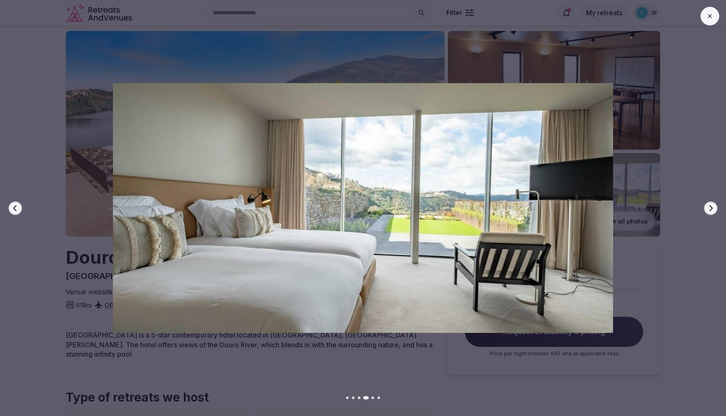
click at [713, 213] on button "Next slide" at bounding box center [711, 209] width 14 height 14
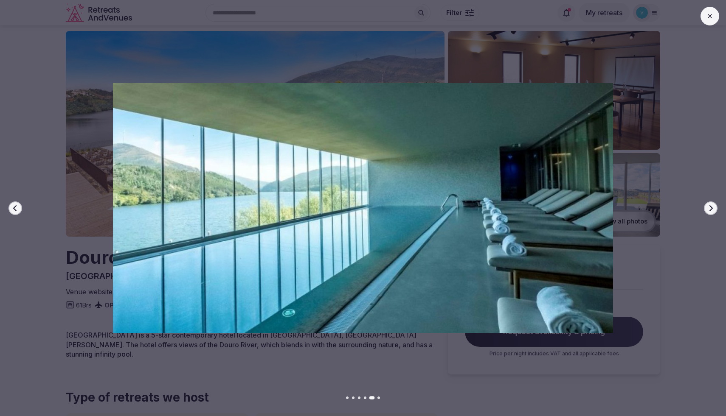
click at [713, 213] on button "Next slide" at bounding box center [711, 209] width 14 height 14
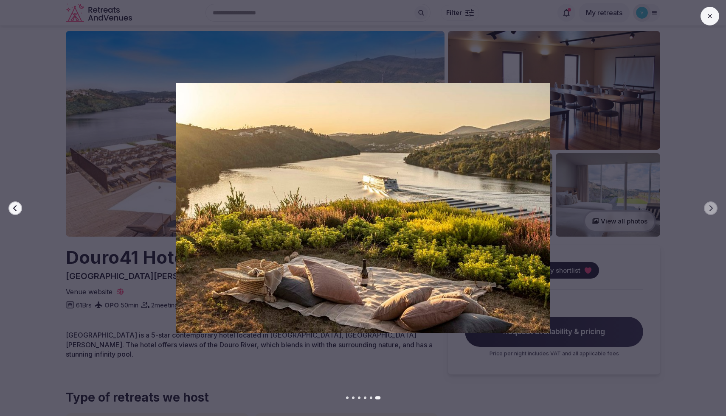
click at [713, 20] on button at bounding box center [709, 16] width 19 height 19
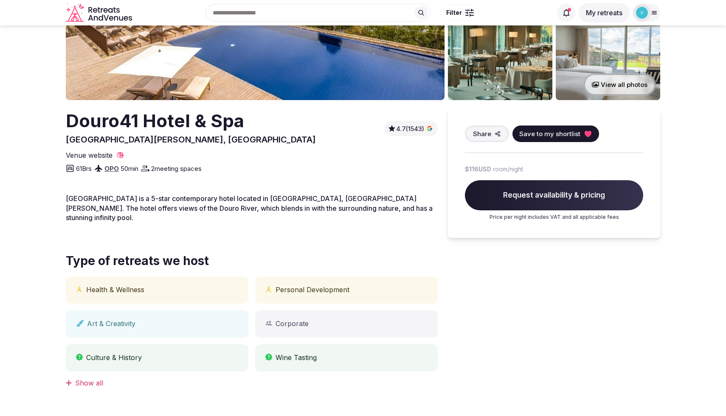
scroll to position [0, 0]
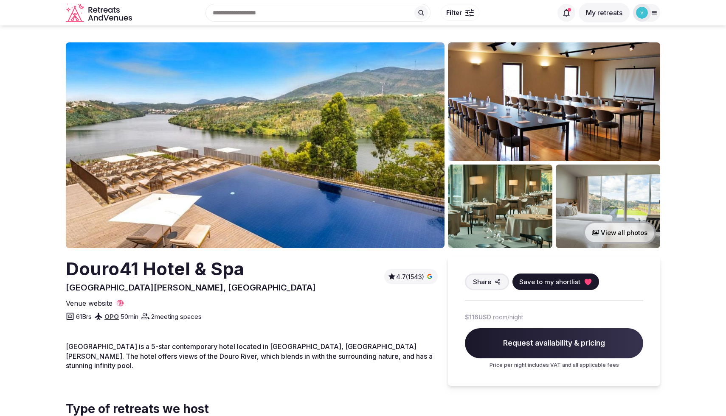
click at [633, 238] on button "View all photos" at bounding box center [619, 233] width 73 height 22
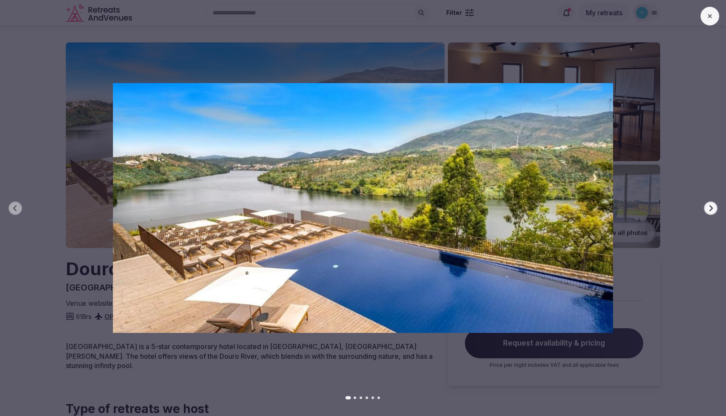
click at [711, 205] on icon "button" at bounding box center [710, 208] width 7 height 7
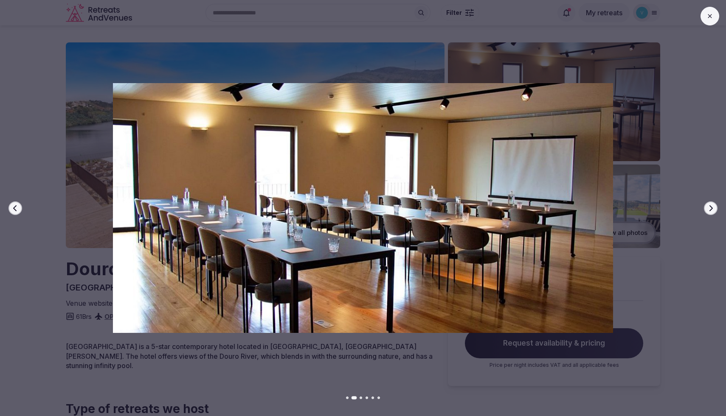
click at [711, 205] on icon "button" at bounding box center [710, 208] width 7 height 7
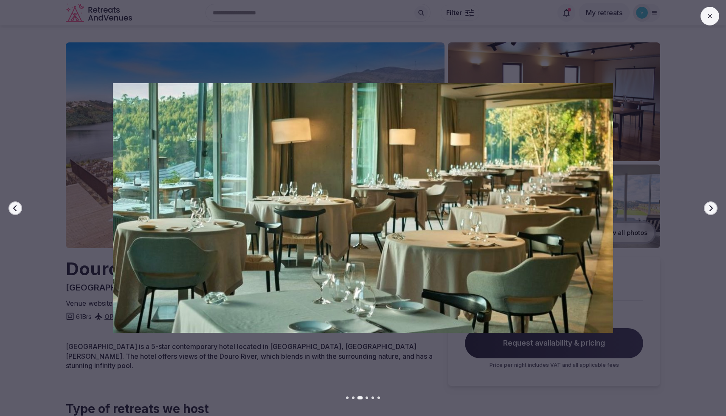
click at [711, 205] on icon "button" at bounding box center [710, 208] width 7 height 7
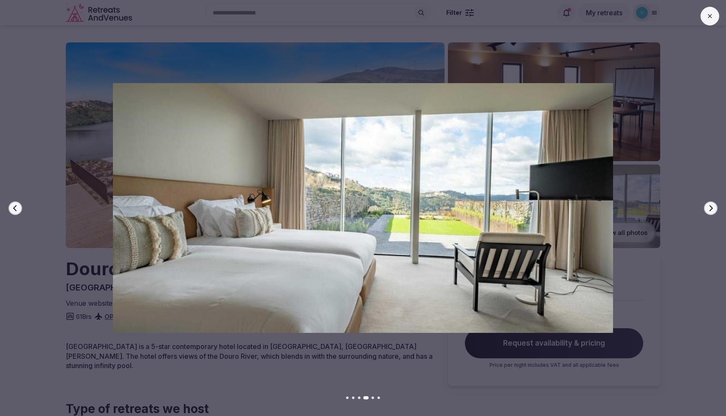
click at [711, 205] on icon "button" at bounding box center [710, 208] width 7 height 7
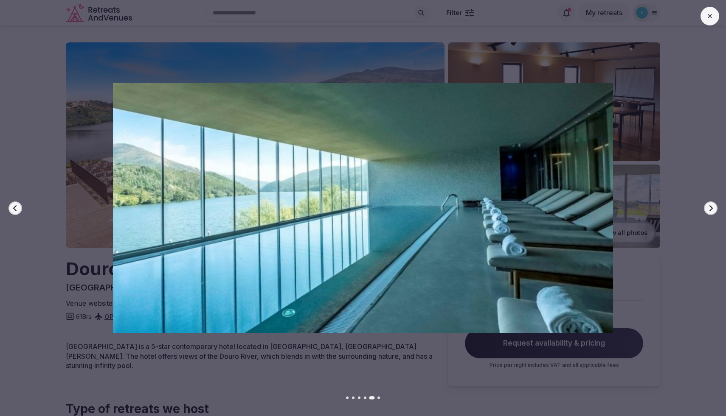
click at [711, 205] on icon "button" at bounding box center [710, 208] width 7 height 7
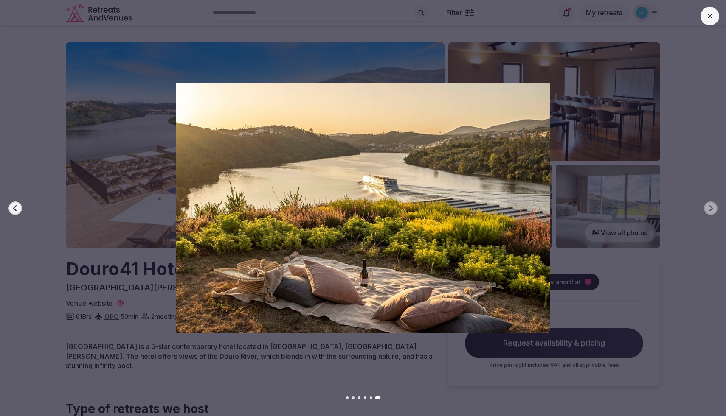
click at [710, 23] on button at bounding box center [709, 16] width 19 height 19
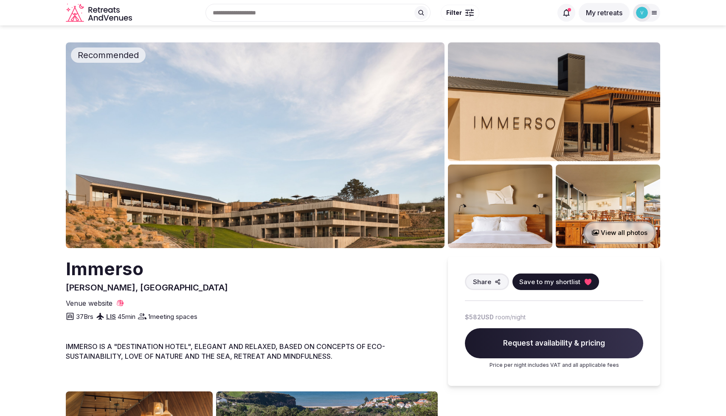
click at [618, 241] on button "View all photos" at bounding box center [619, 233] width 73 height 22
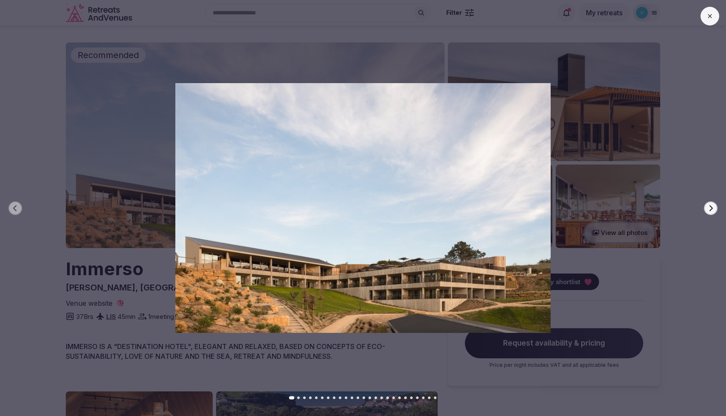
click at [710, 208] on icon "button" at bounding box center [710, 208] width 7 height 7
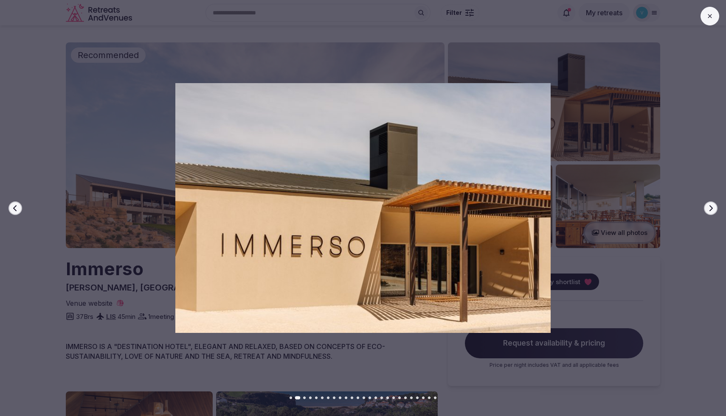
click at [710, 208] on icon "button" at bounding box center [710, 208] width 7 height 7
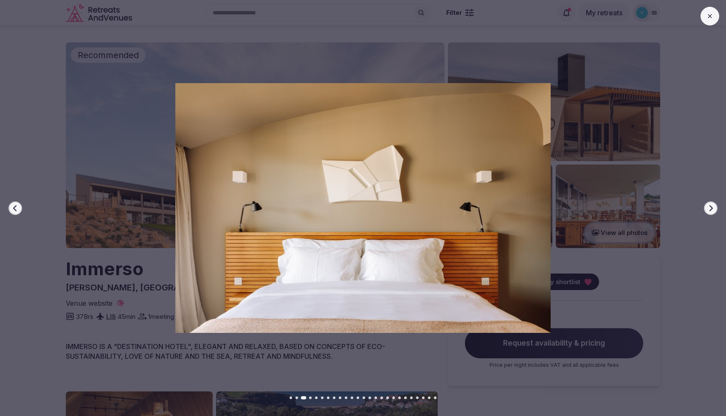
click at [710, 208] on icon "button" at bounding box center [710, 208] width 7 height 7
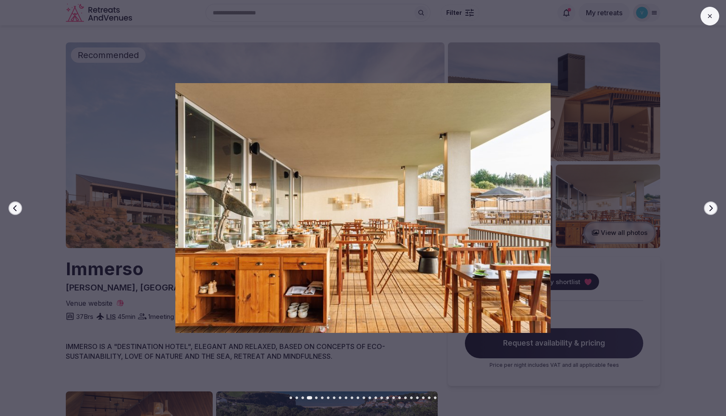
click at [710, 208] on icon "button" at bounding box center [710, 208] width 7 height 7
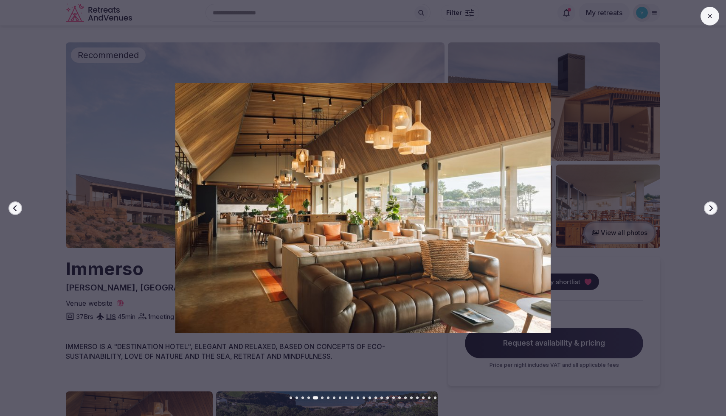
click at [710, 208] on icon "button" at bounding box center [710, 208] width 7 height 7
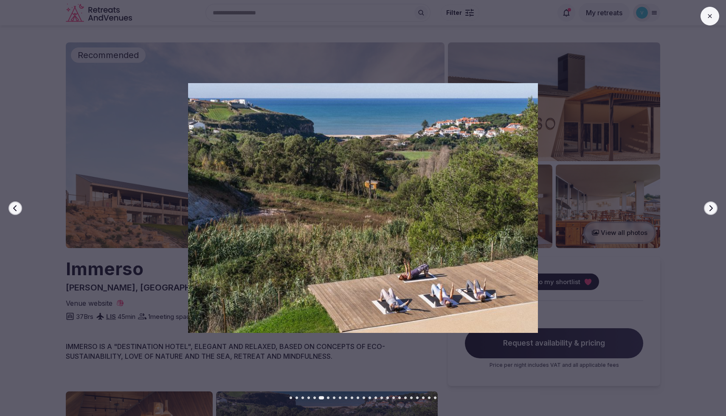
click at [710, 208] on icon "button" at bounding box center [710, 208] width 7 height 7
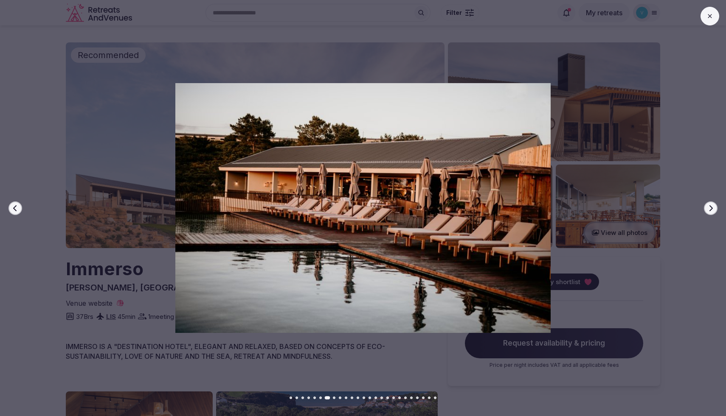
click at [710, 208] on icon "button" at bounding box center [710, 208] width 7 height 7
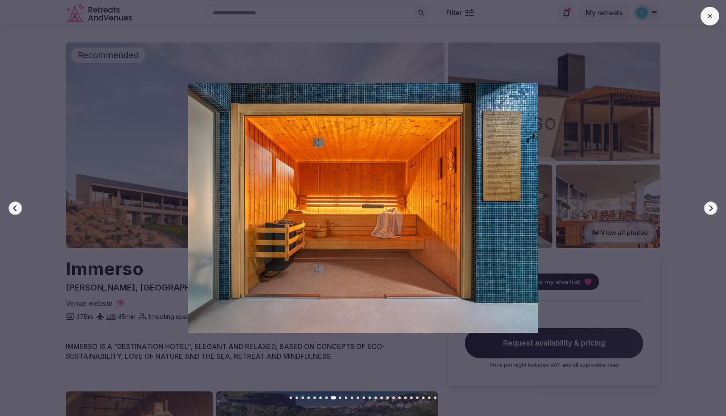
click at [710, 208] on icon "button" at bounding box center [710, 208] width 7 height 7
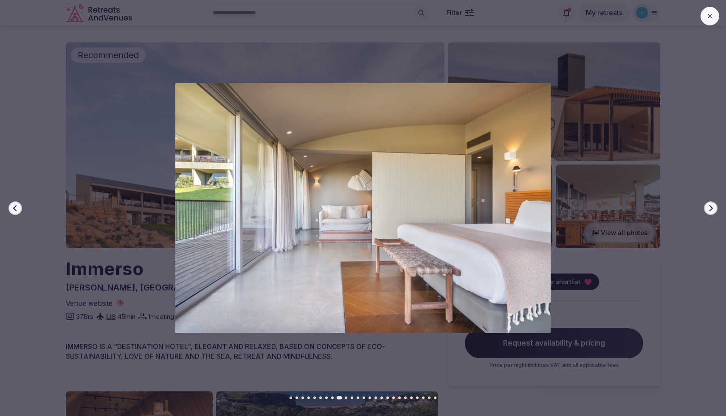
click at [710, 208] on icon "button" at bounding box center [710, 208] width 7 height 7
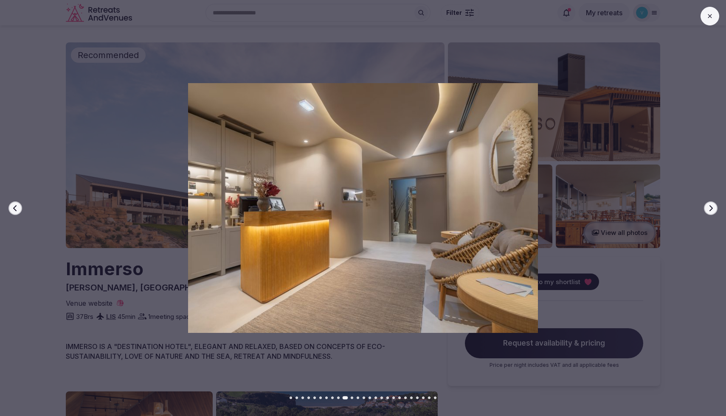
click at [710, 208] on icon "button" at bounding box center [710, 208] width 7 height 7
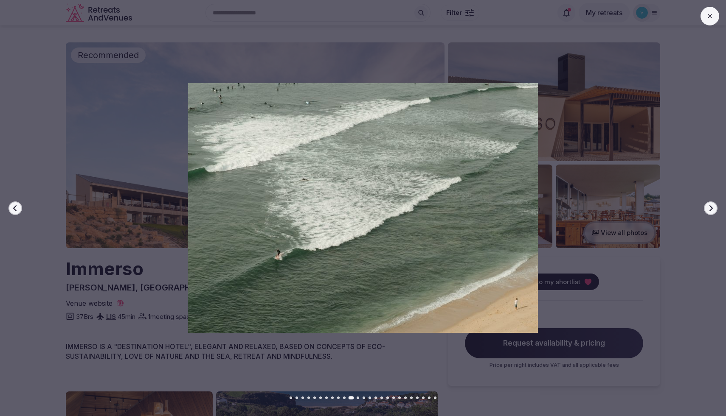
click at [710, 208] on icon "button" at bounding box center [710, 208] width 7 height 7
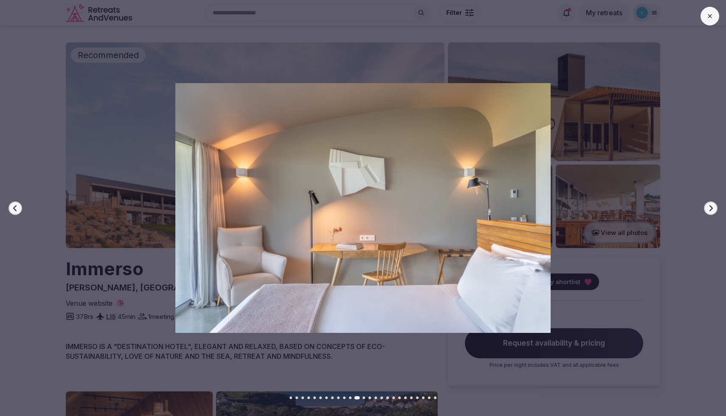
click at [710, 208] on icon "button" at bounding box center [710, 208] width 7 height 7
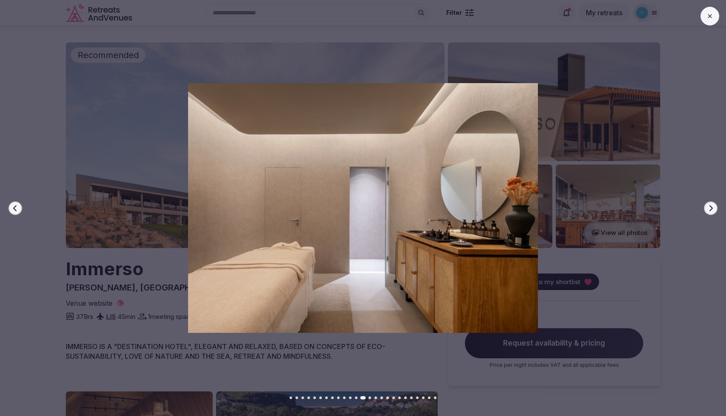
click at [710, 208] on icon "button" at bounding box center [710, 208] width 7 height 7
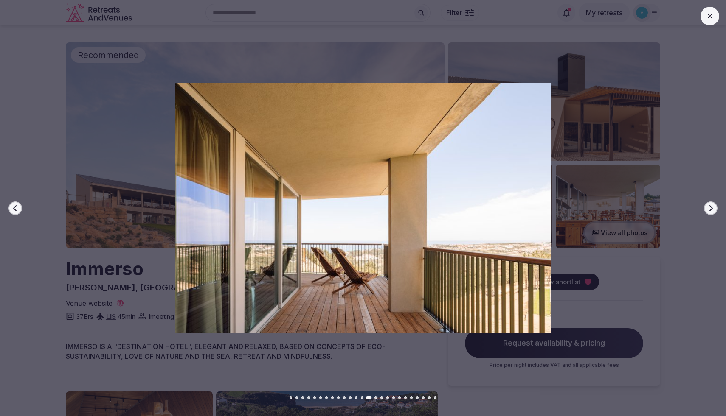
click at [710, 208] on icon "button" at bounding box center [710, 208] width 7 height 7
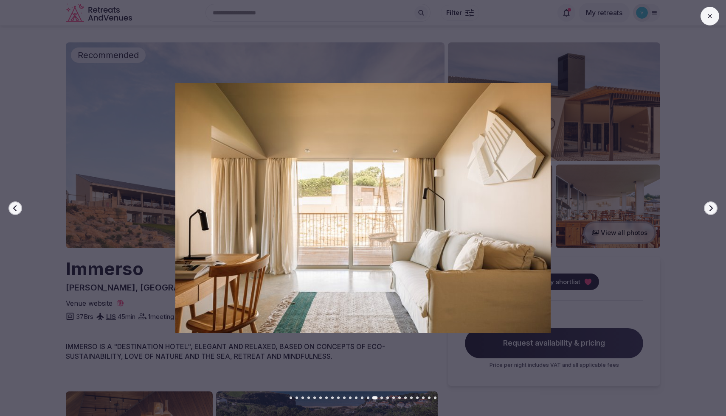
click at [710, 208] on icon "button" at bounding box center [710, 208] width 7 height 7
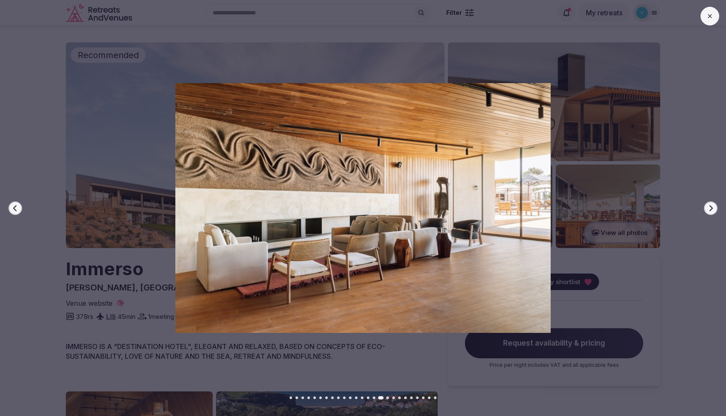
click at [710, 208] on icon "button" at bounding box center [710, 208] width 7 height 7
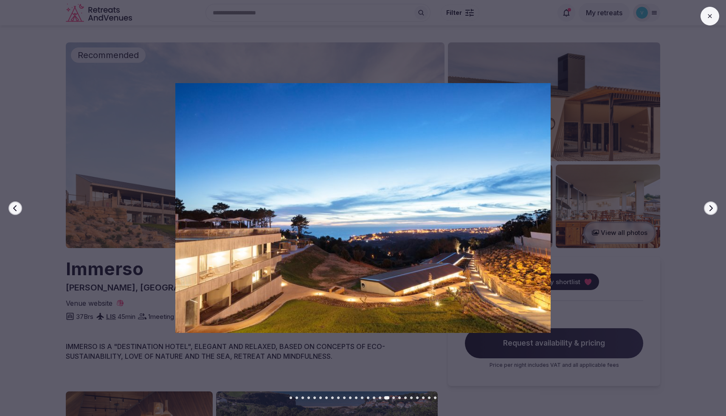
click at [707, 21] on button at bounding box center [709, 16] width 19 height 19
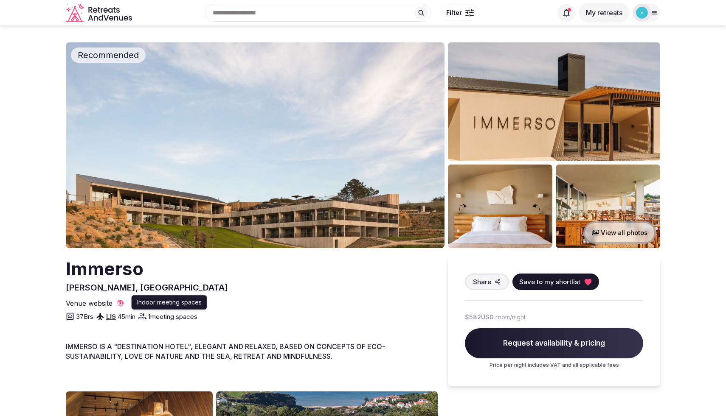
click at [160, 316] on span "1 meeting spaces" at bounding box center [172, 316] width 49 height 9
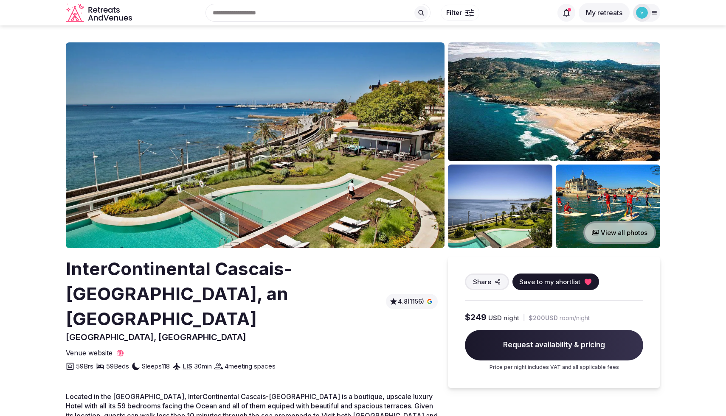
click at [616, 237] on button "View all photos" at bounding box center [619, 233] width 73 height 22
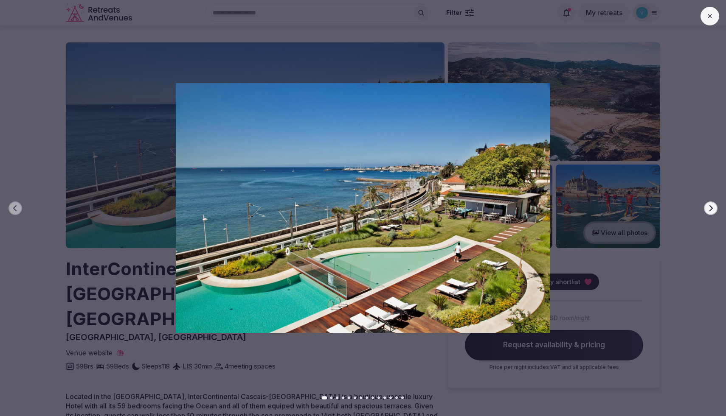
click at [715, 210] on button "Next slide" at bounding box center [711, 209] width 14 height 14
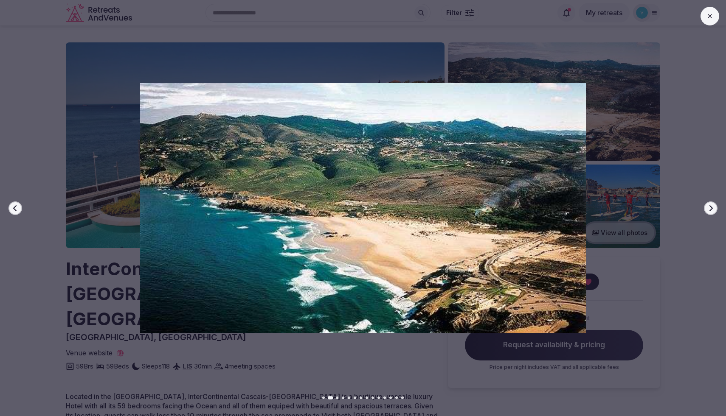
click at [715, 210] on button "Next slide" at bounding box center [711, 209] width 14 height 14
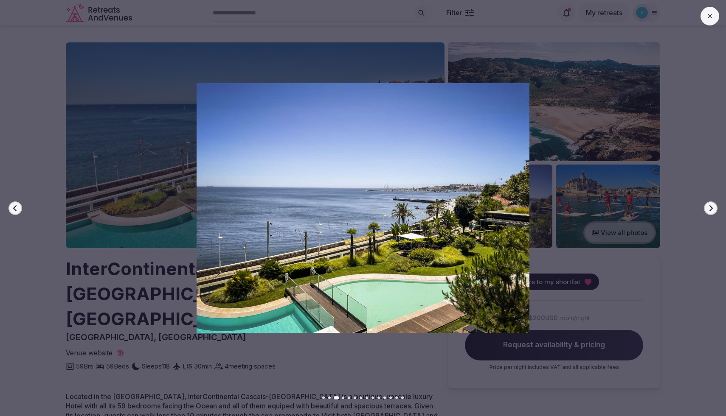
click at [715, 210] on button "Next slide" at bounding box center [711, 209] width 14 height 14
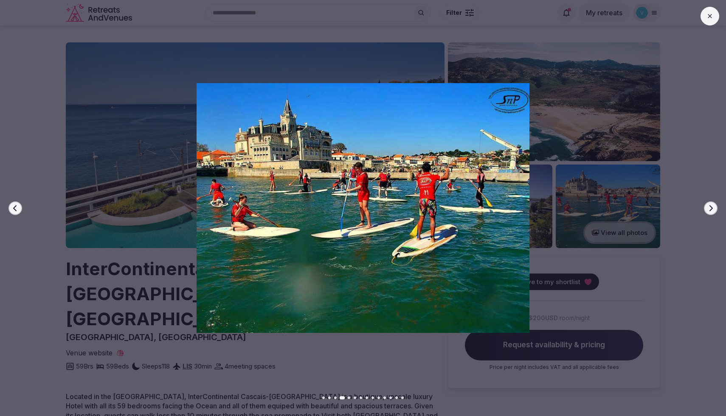
click at [715, 210] on button "Next slide" at bounding box center [711, 209] width 14 height 14
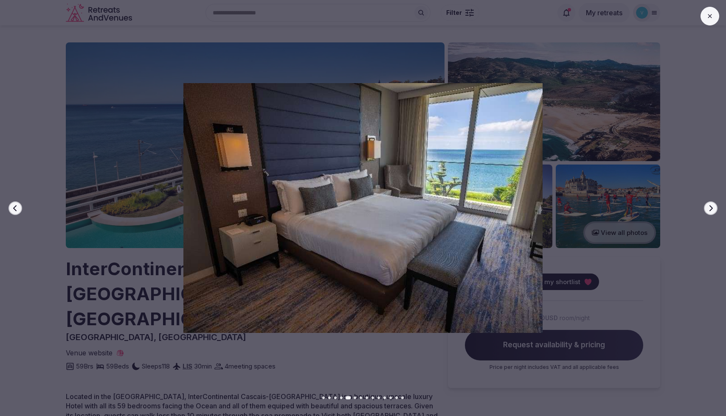
click at [715, 210] on button "Next slide" at bounding box center [711, 209] width 14 height 14
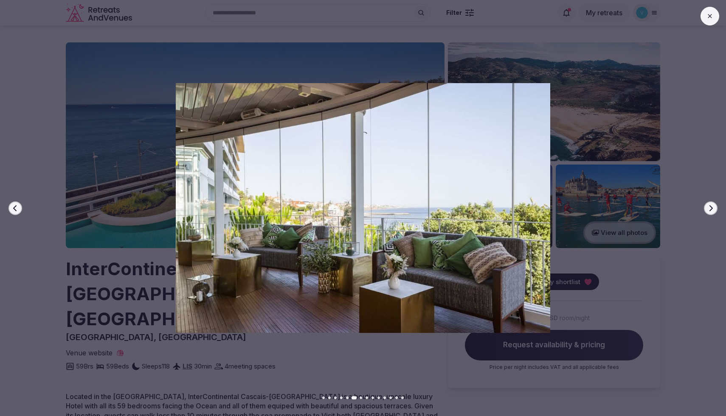
click at [715, 210] on button "Next slide" at bounding box center [711, 209] width 14 height 14
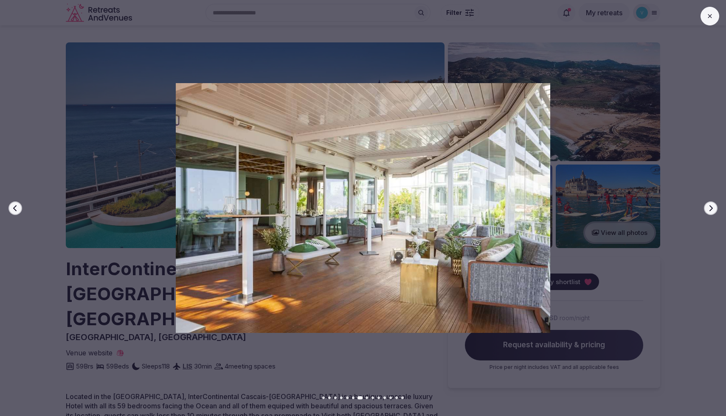
click at [715, 210] on button "Next slide" at bounding box center [711, 209] width 14 height 14
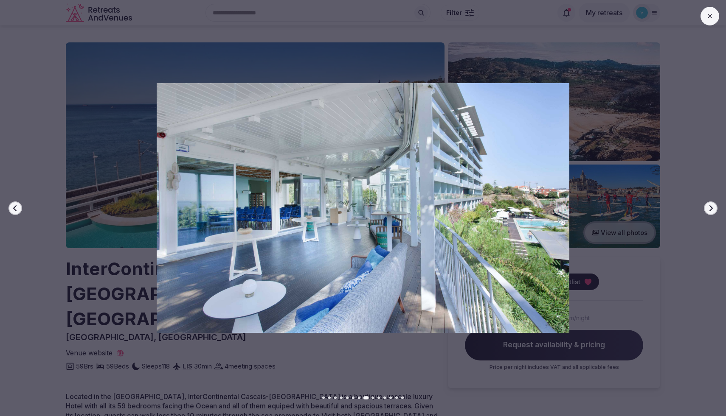
click at [715, 210] on button "Next slide" at bounding box center [711, 209] width 14 height 14
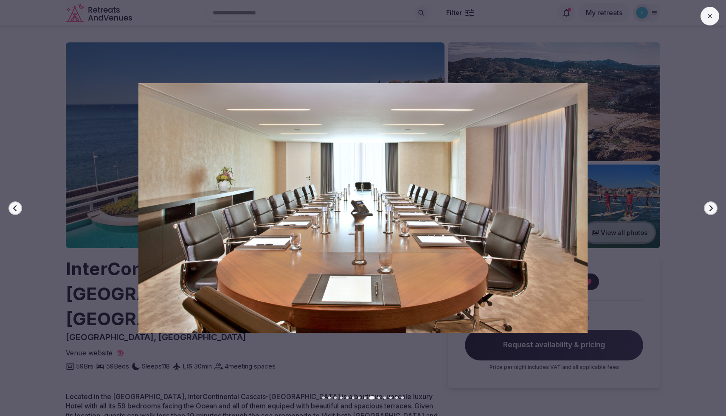
click at [715, 210] on button "Next slide" at bounding box center [711, 209] width 14 height 14
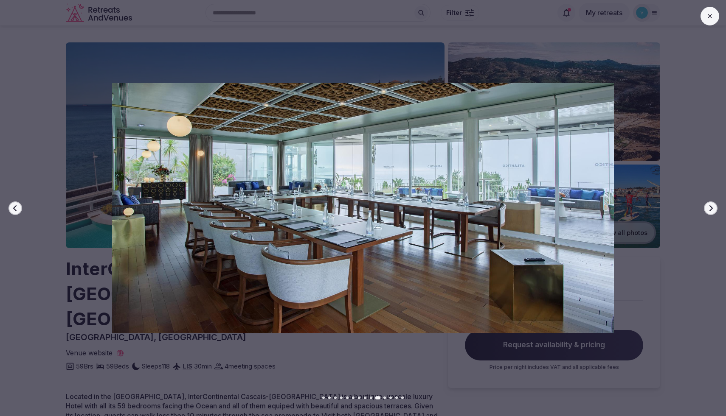
click at [715, 210] on button "Next slide" at bounding box center [711, 209] width 14 height 14
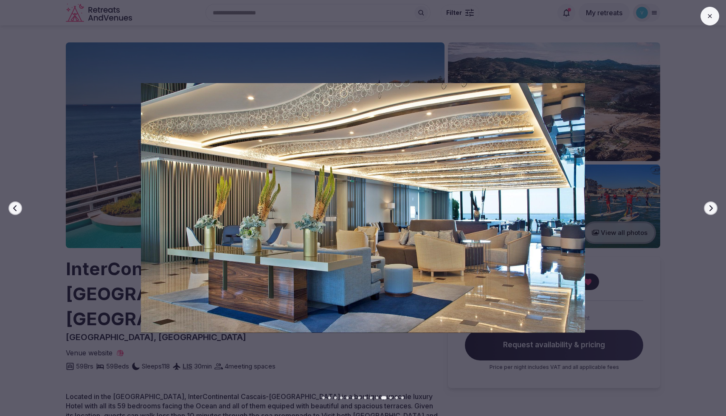
click at [715, 210] on button "Next slide" at bounding box center [711, 209] width 14 height 14
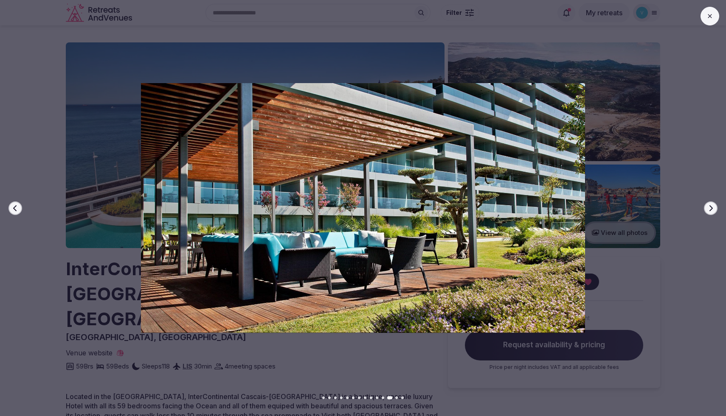
click at [711, 19] on icon at bounding box center [709, 16] width 7 height 7
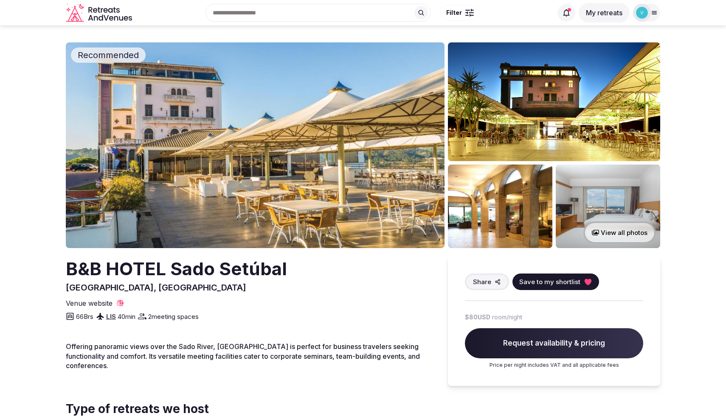
click at [634, 237] on button "View all photos" at bounding box center [619, 233] width 73 height 22
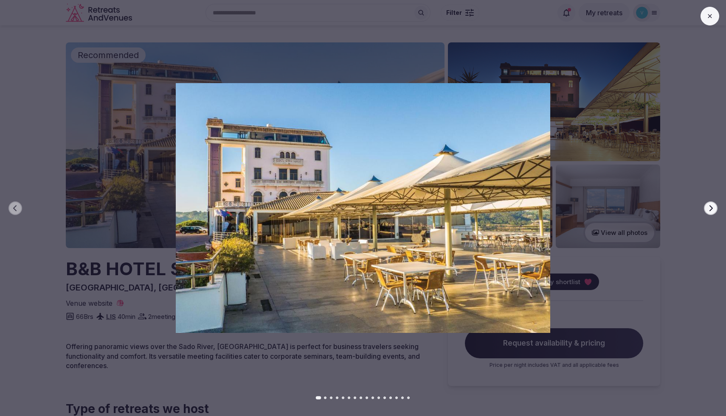
click at [716, 203] on div at bounding box center [359, 208] width 732 height 250
click at [710, 208] on icon "button" at bounding box center [710, 208] width 7 height 7
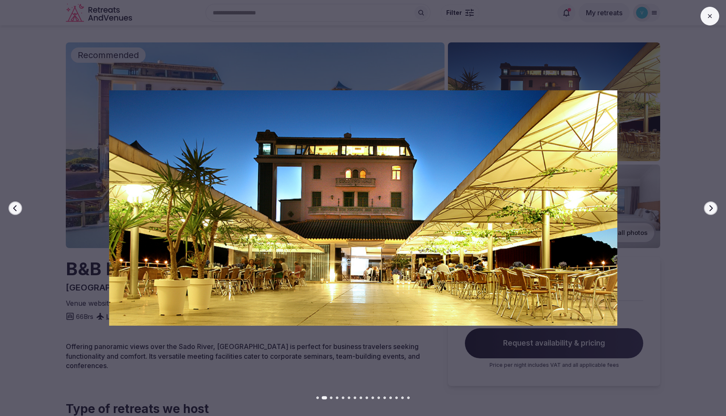
click at [710, 208] on icon "button" at bounding box center [710, 208] width 7 height 7
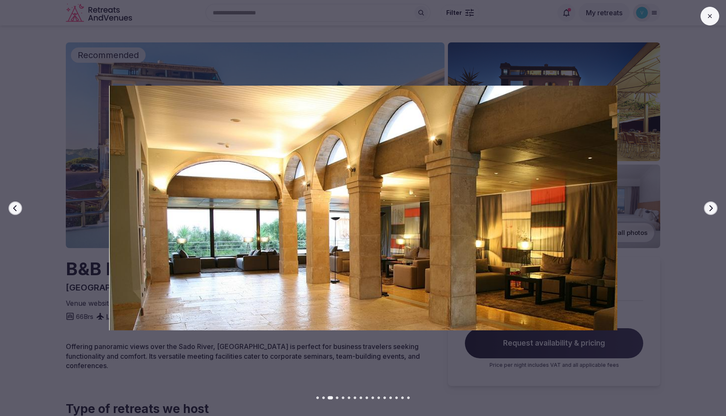
click at [710, 208] on icon "button" at bounding box center [710, 208] width 7 height 7
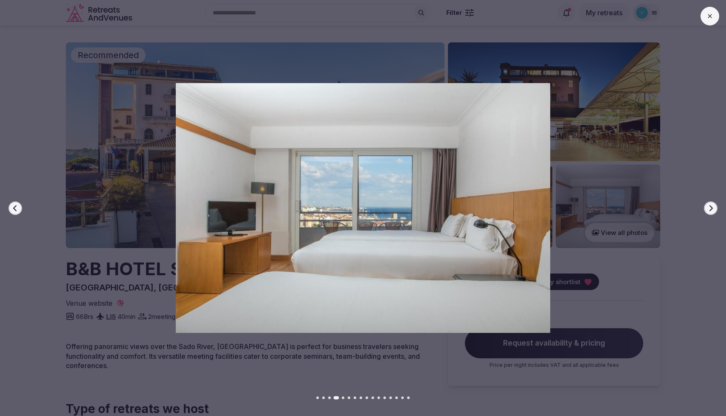
click at [710, 208] on icon "button" at bounding box center [710, 208] width 7 height 7
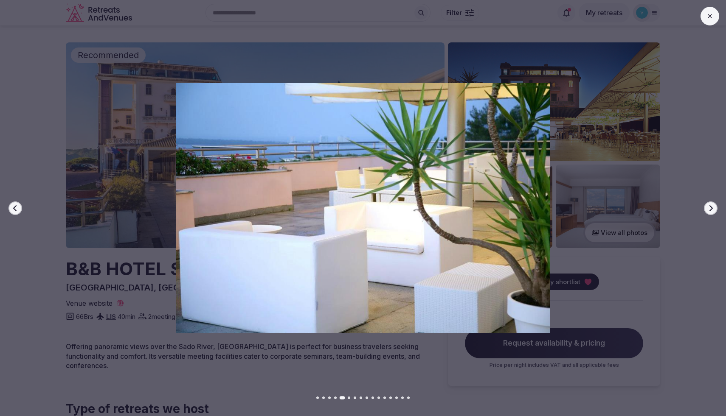
click at [710, 208] on icon "button" at bounding box center [710, 208] width 7 height 7
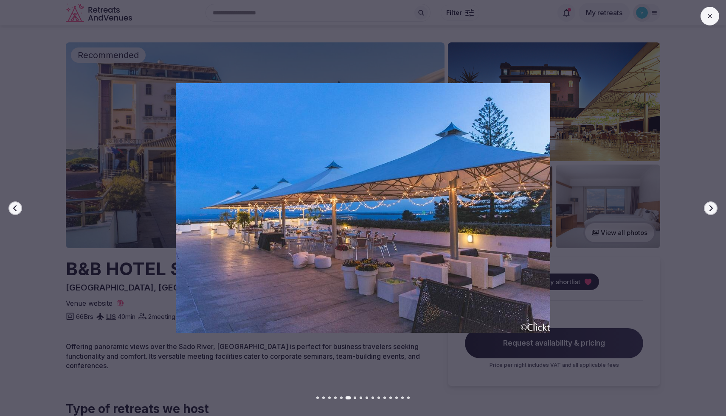
click at [710, 208] on icon "button" at bounding box center [710, 208] width 7 height 7
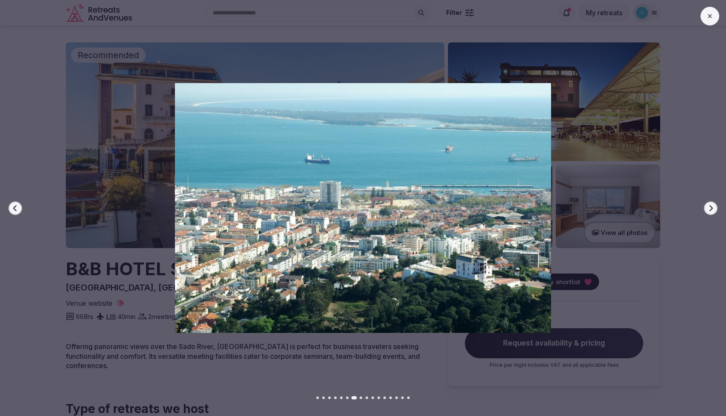
click at [710, 208] on icon "button" at bounding box center [710, 208] width 7 height 7
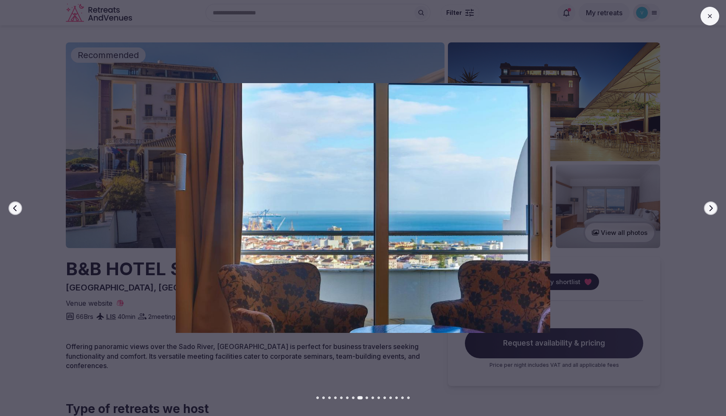
click at [710, 208] on icon "button" at bounding box center [710, 208] width 7 height 7
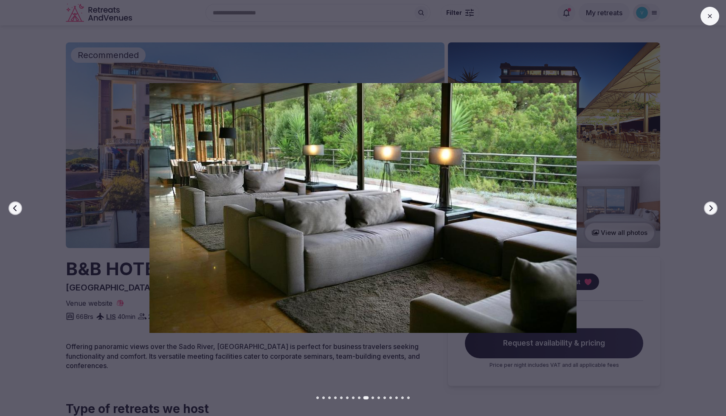
click at [710, 208] on icon "button" at bounding box center [710, 208] width 7 height 7
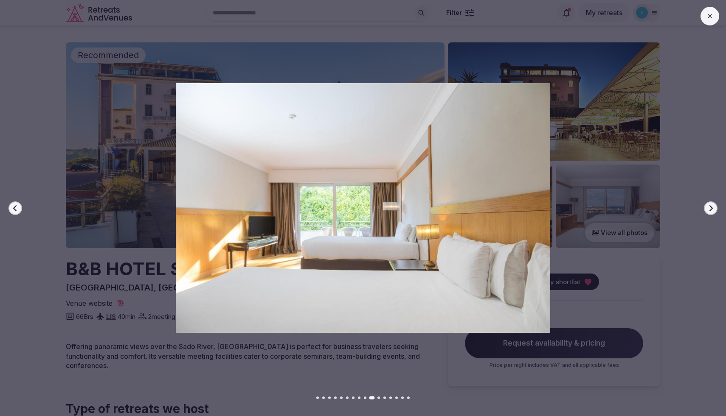
click at [710, 208] on icon "button" at bounding box center [710, 208] width 7 height 7
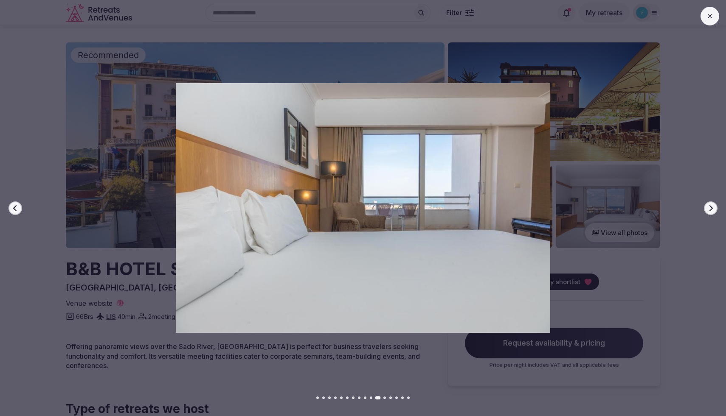
click at [710, 208] on icon "button" at bounding box center [710, 208] width 7 height 7
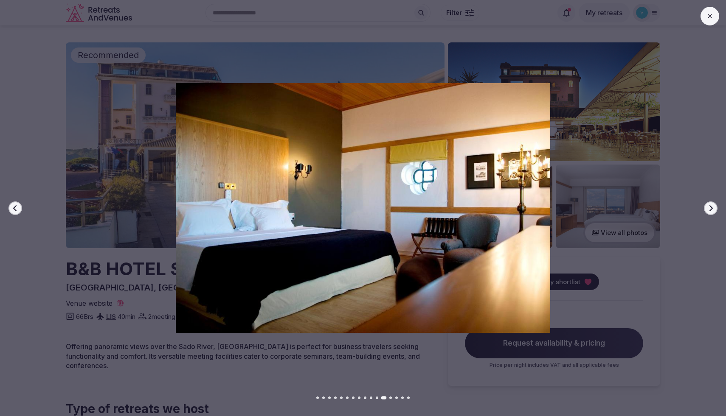
click at [710, 208] on icon "button" at bounding box center [710, 208] width 7 height 7
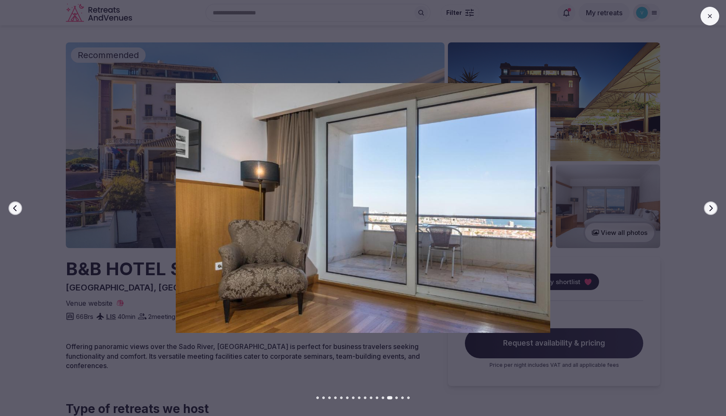
click at [710, 208] on icon "button" at bounding box center [710, 208] width 7 height 7
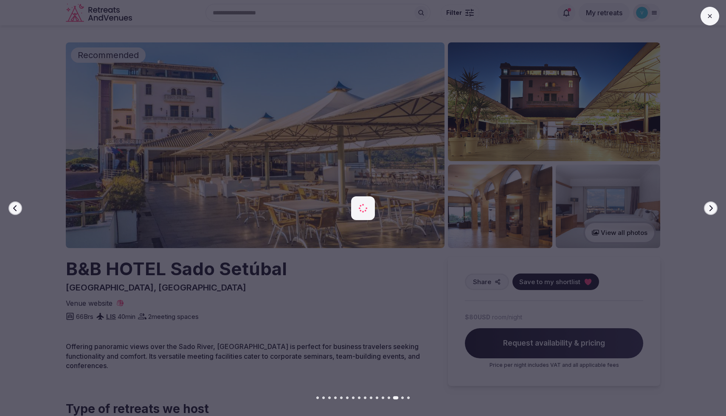
click at [710, 208] on icon "button" at bounding box center [710, 208] width 7 height 7
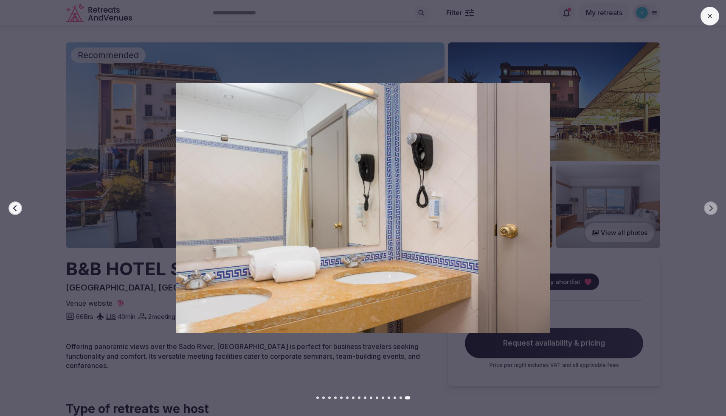
click at [711, 15] on icon at bounding box center [709, 16] width 7 height 7
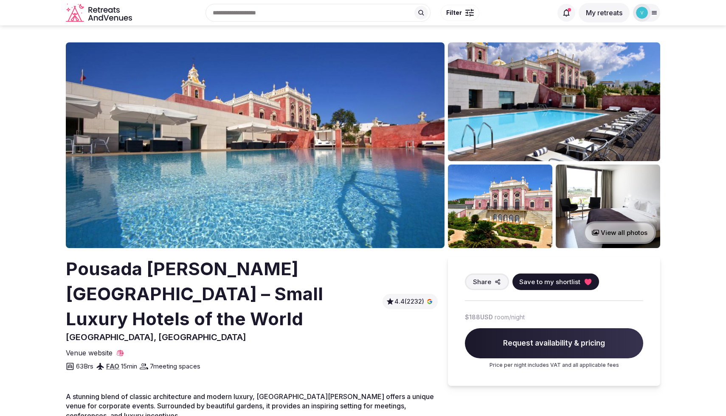
click at [622, 233] on button "View all photos" at bounding box center [619, 233] width 73 height 22
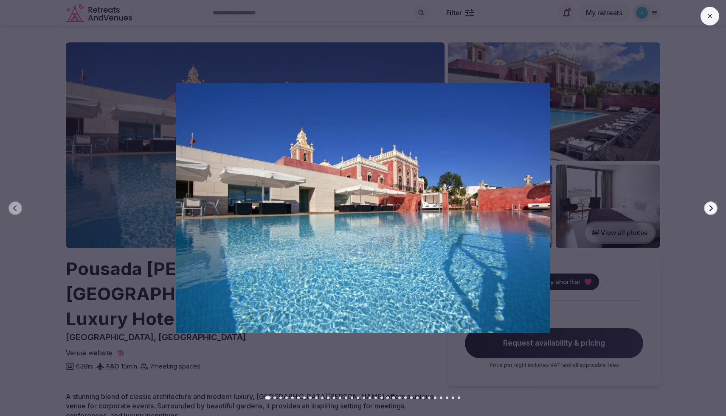
click at [709, 207] on icon "button" at bounding box center [710, 208] width 7 height 7
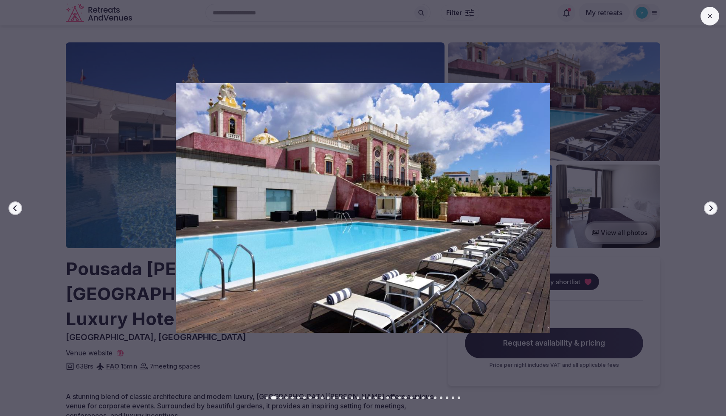
click at [709, 207] on icon "button" at bounding box center [710, 208] width 7 height 7
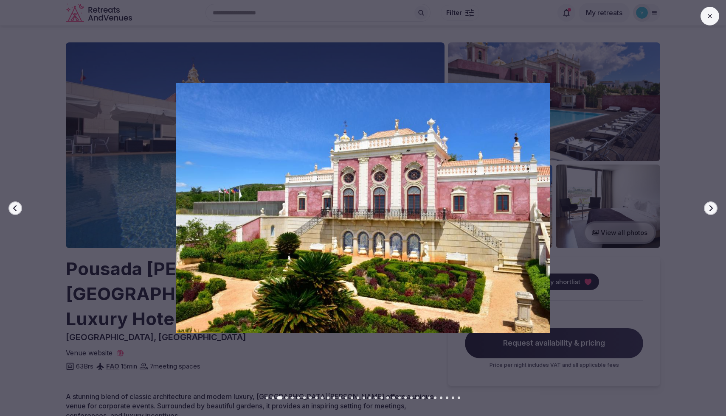
click at [709, 207] on icon "button" at bounding box center [710, 208] width 7 height 7
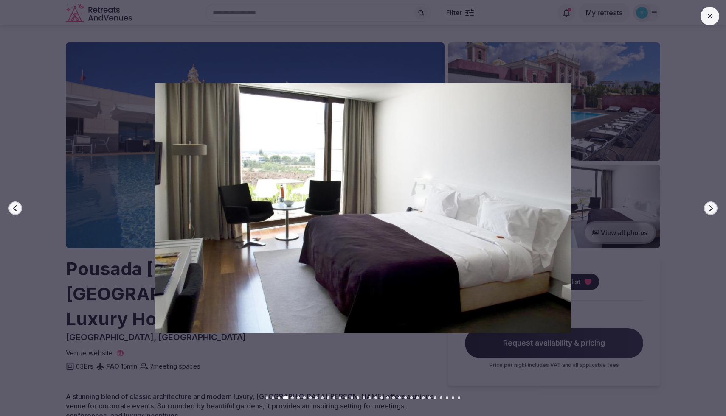
click at [709, 207] on icon "button" at bounding box center [710, 208] width 7 height 7
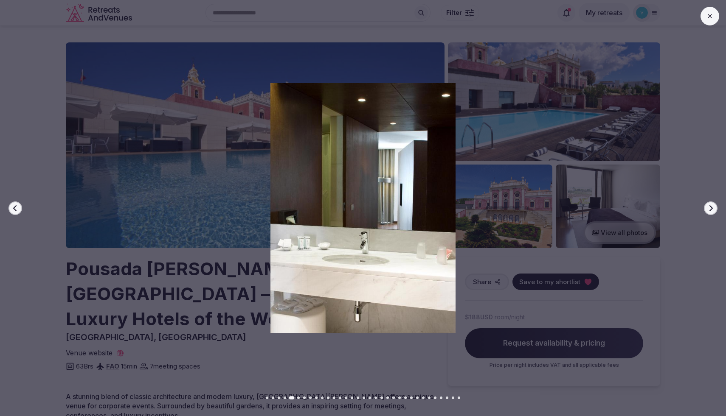
click at [709, 207] on icon "button" at bounding box center [710, 208] width 7 height 7
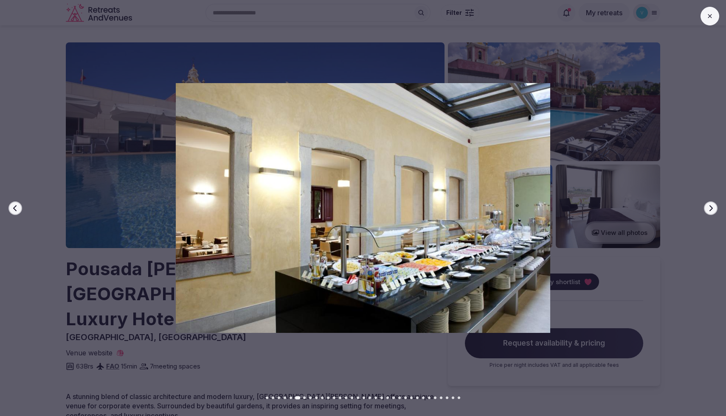
click at [709, 207] on icon "button" at bounding box center [710, 208] width 7 height 7
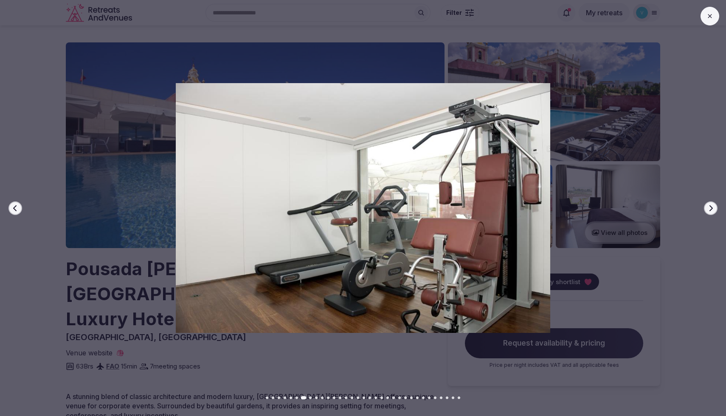
click at [709, 207] on icon "button" at bounding box center [710, 208] width 7 height 7
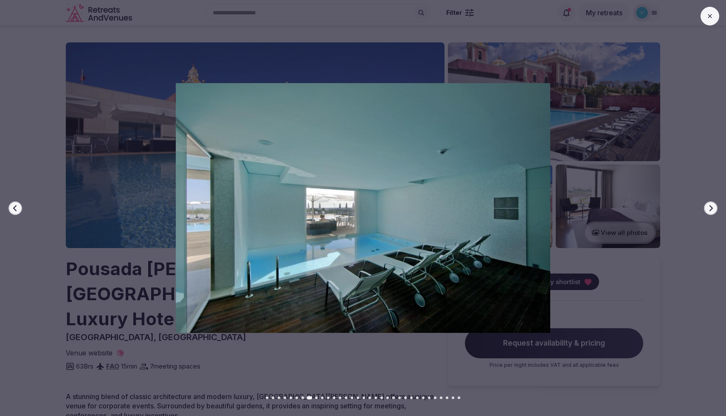
click at [709, 207] on icon "button" at bounding box center [710, 208] width 7 height 7
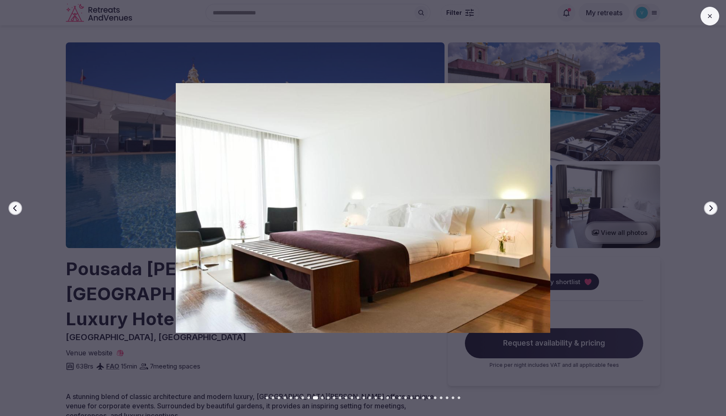
click at [709, 207] on icon "button" at bounding box center [710, 208] width 7 height 7
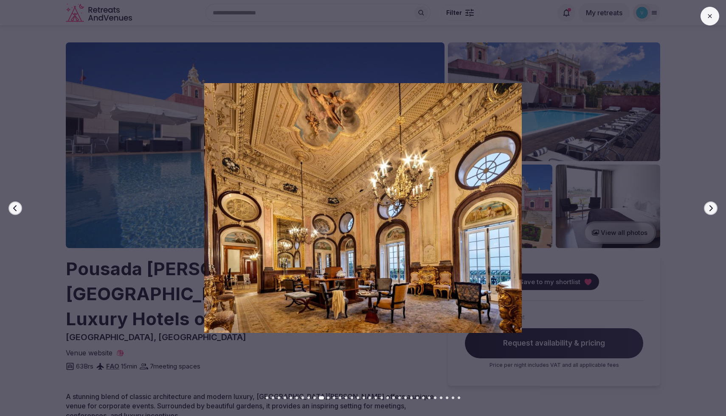
click at [709, 207] on icon "button" at bounding box center [710, 208] width 7 height 7
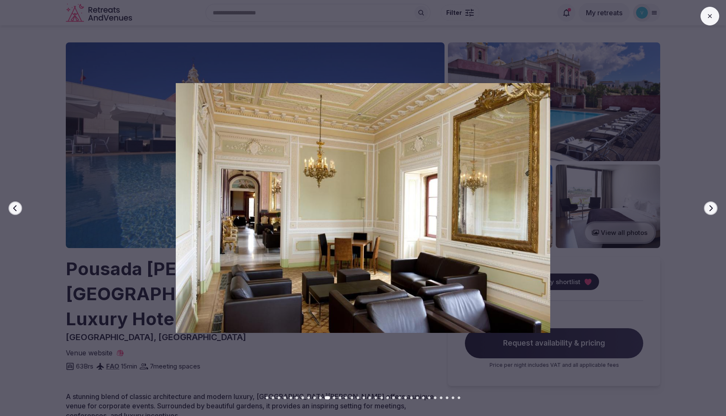
click at [709, 207] on icon "button" at bounding box center [710, 208] width 7 height 7
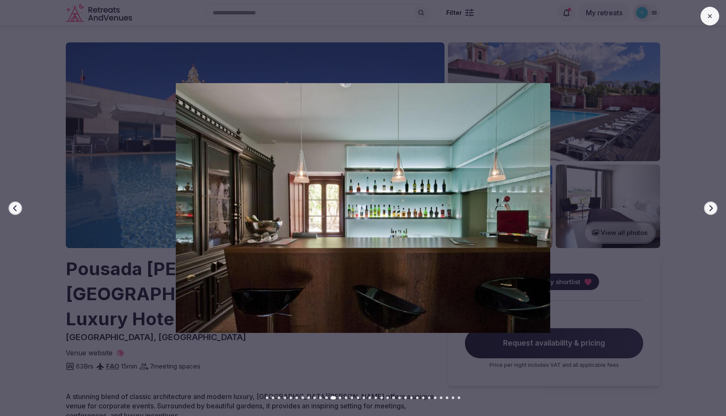
click at [709, 207] on icon "button" at bounding box center [710, 208] width 7 height 7
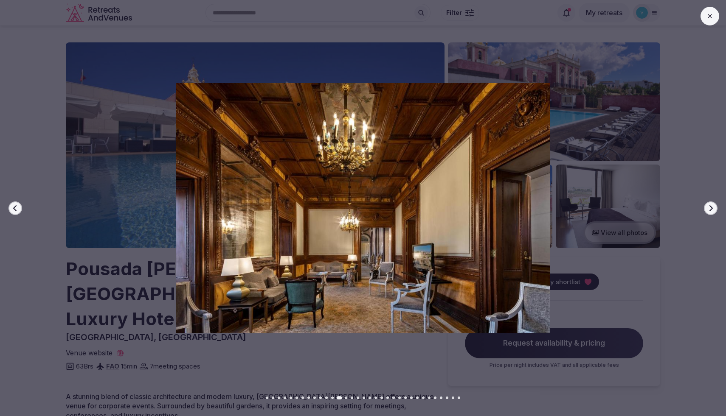
click at [708, 19] on icon at bounding box center [709, 16] width 7 height 7
